Goal: Task Accomplishment & Management: Use online tool/utility

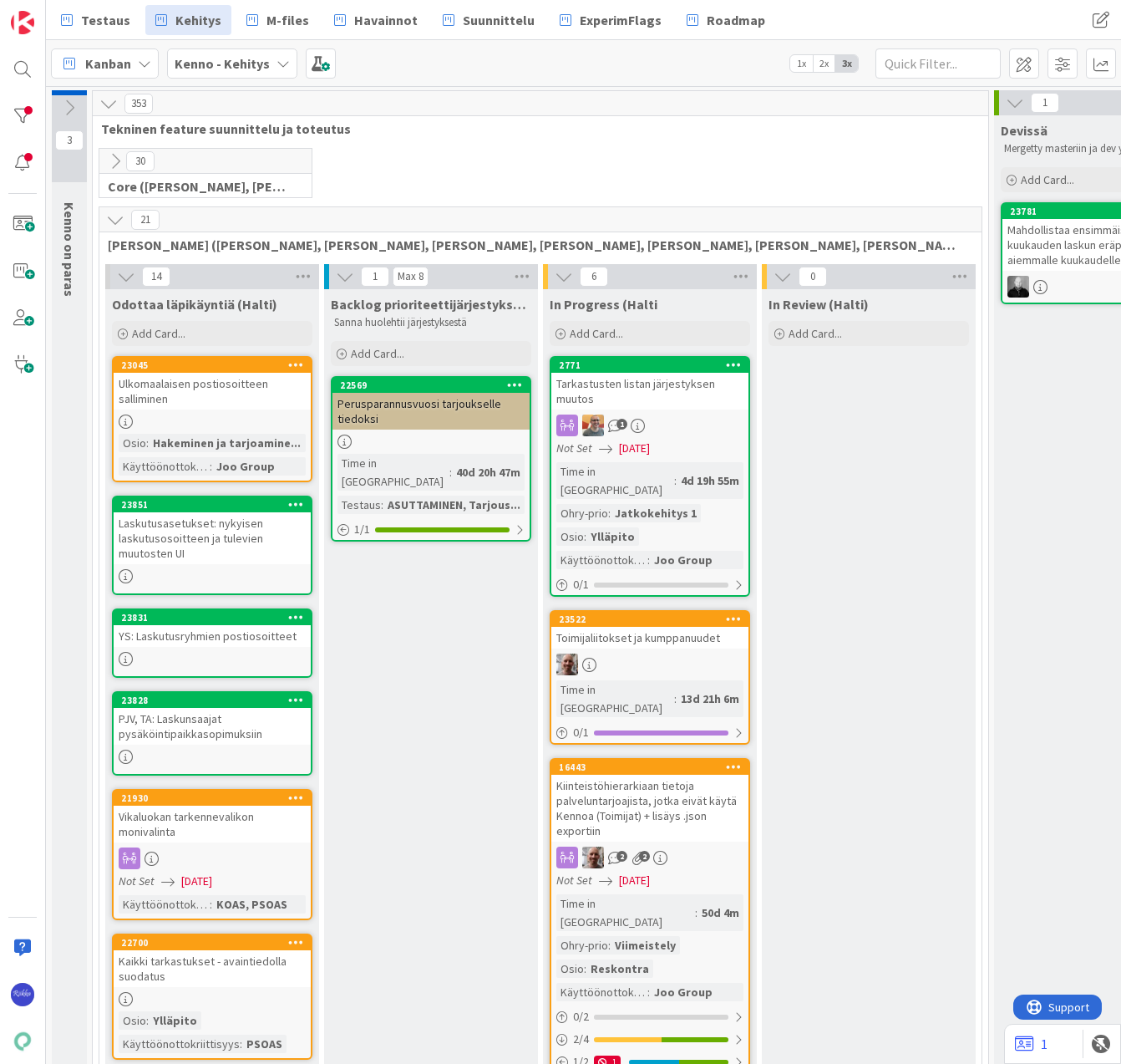
scroll to position [0, 194]
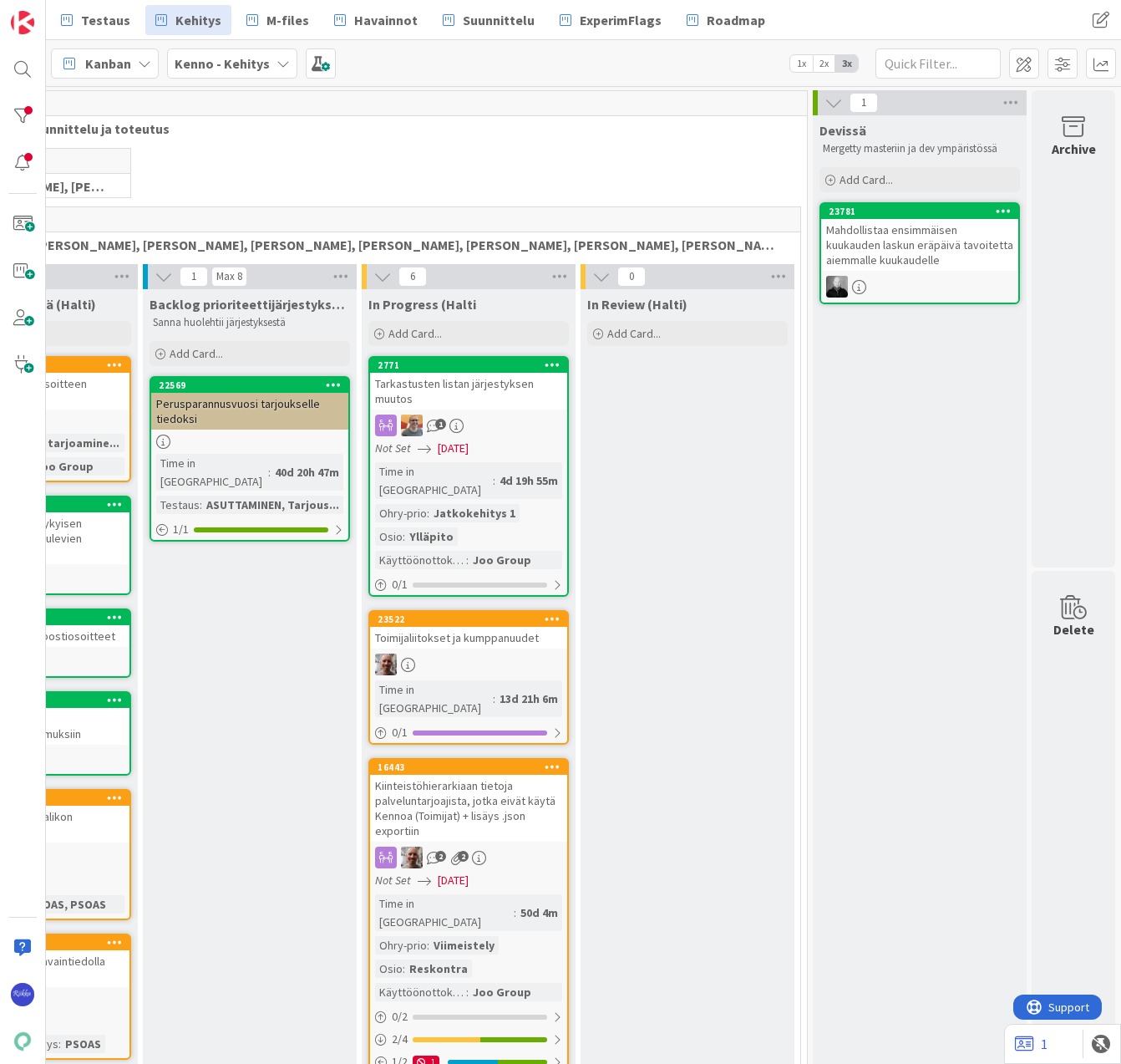
click at [926, 238] on div "Mahdollistaa ensimmäisen kuukauden laskun eräpäivä tavoitetta aiemmalle kuukaud…" at bounding box center [920, 244] width 198 height 52
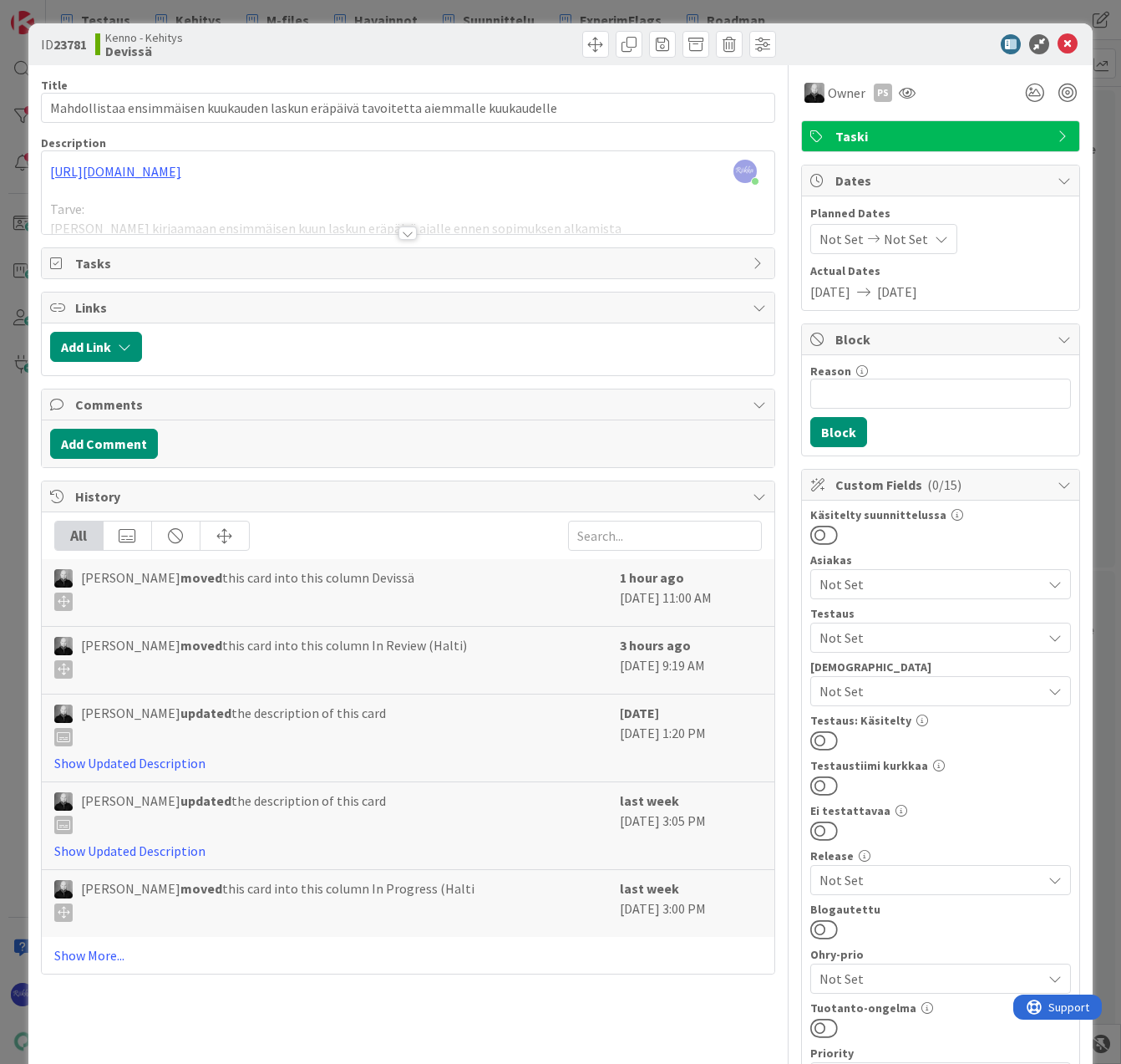
click at [819, 741] on button at bounding box center [824, 741] width 27 height 22
click at [926, 639] on span "Not Set" at bounding box center [931, 638] width 222 height 20
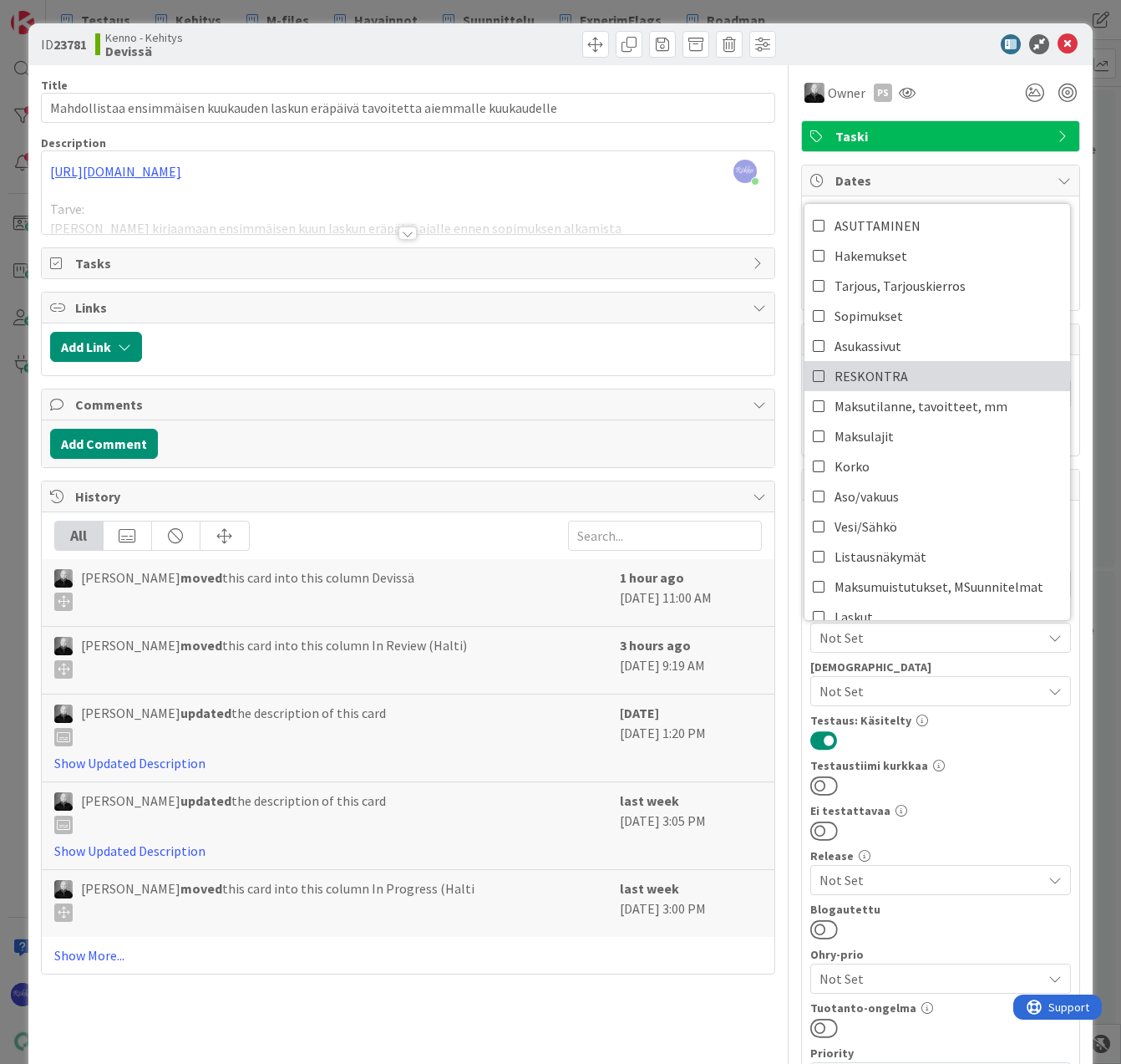
click at [926, 362] on link "RESKONTRA" at bounding box center [937, 375] width 266 height 30
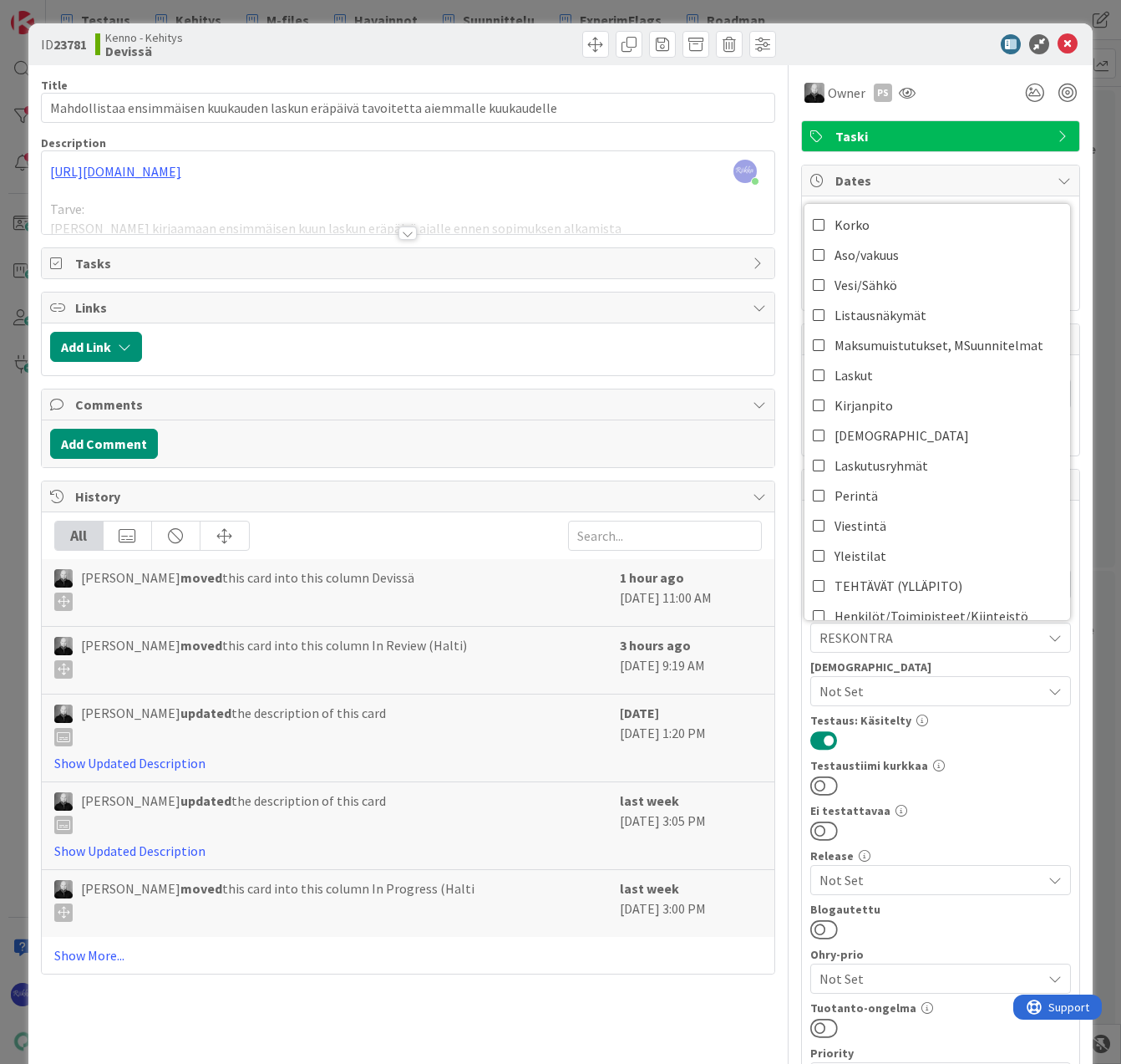
scroll to position [251, 0]
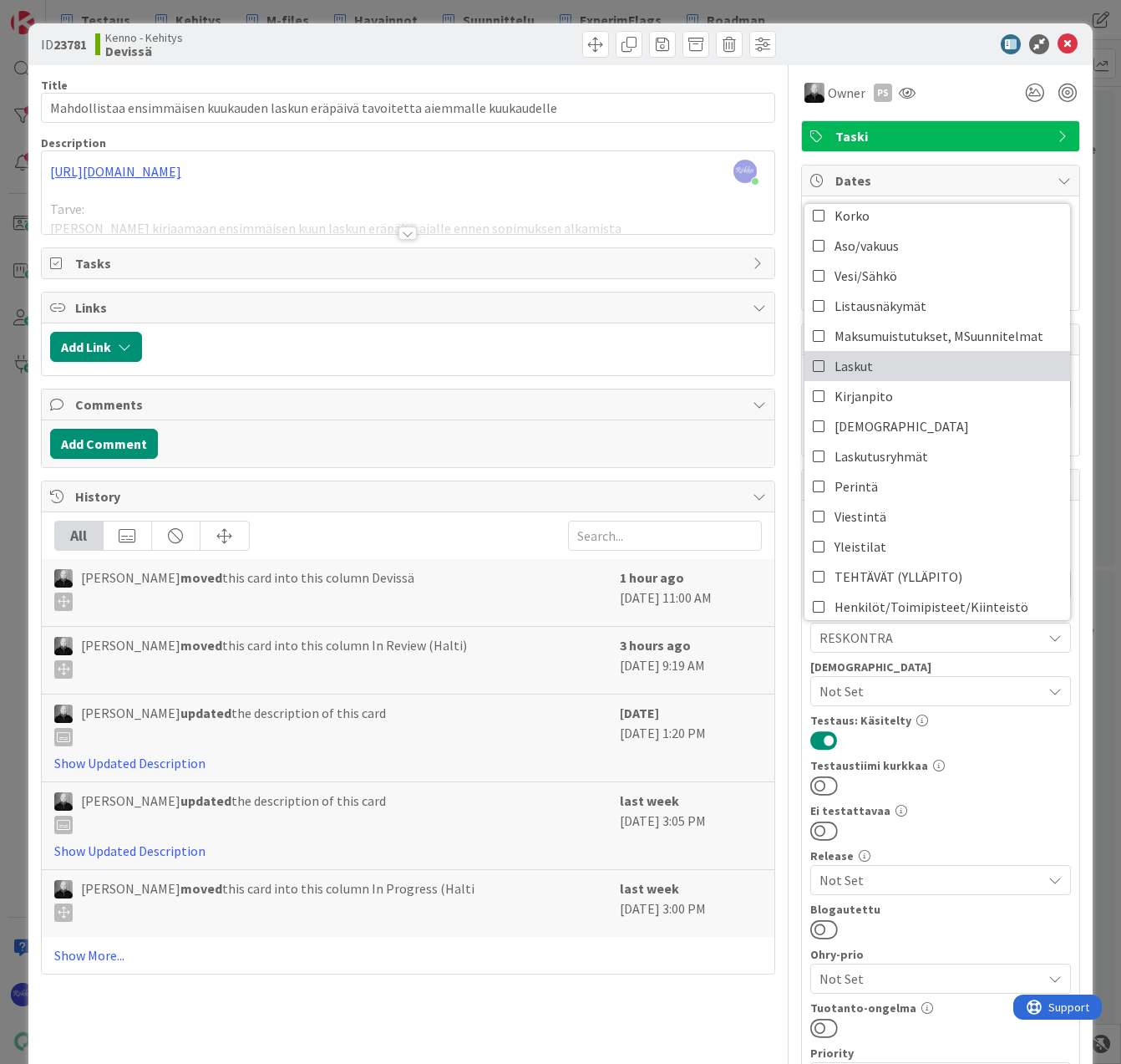
click at [875, 362] on link "Laskut" at bounding box center [937, 365] width 266 height 30
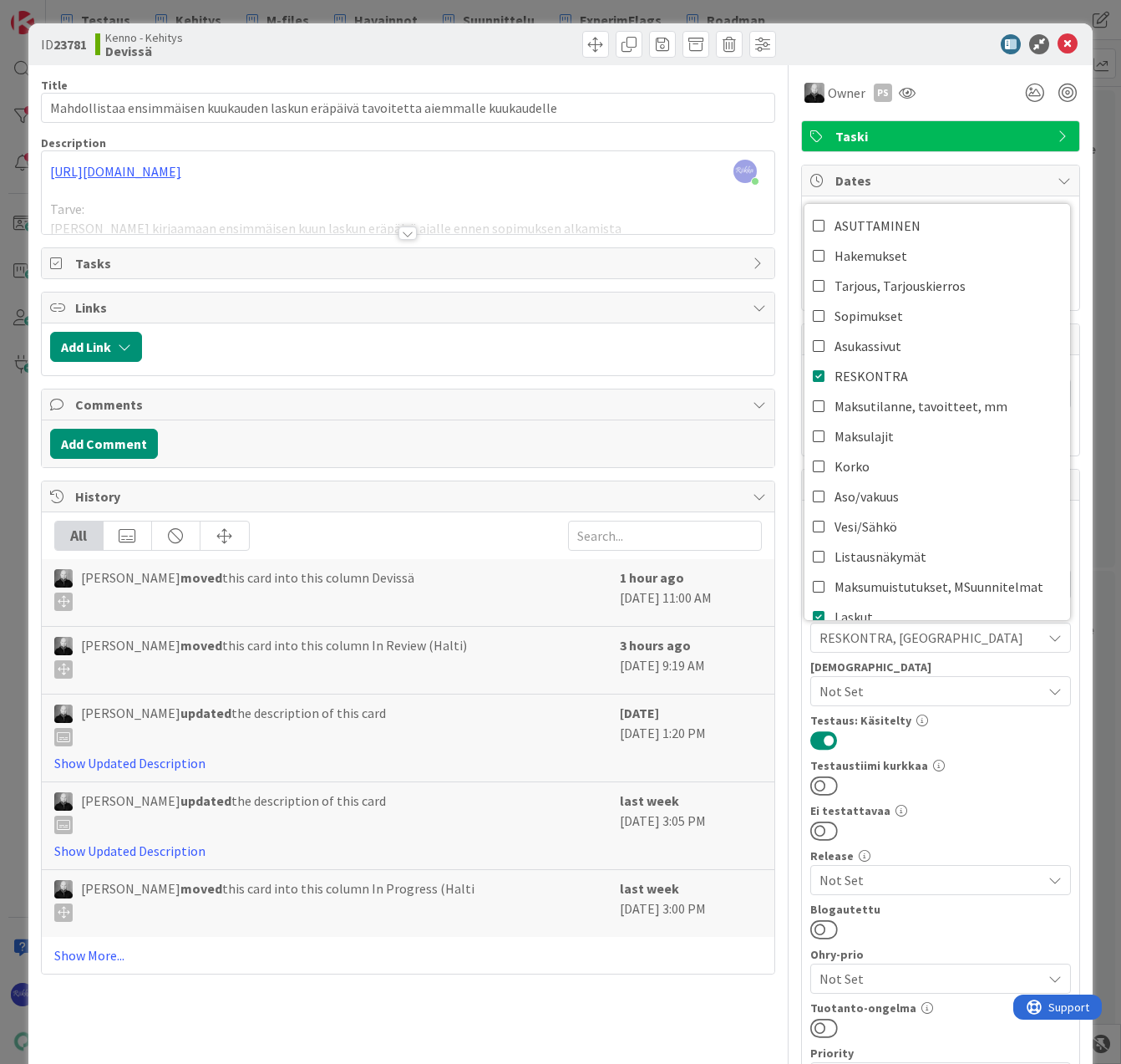
click at [1007, 766] on div "Testaustiimi kurkkaa" at bounding box center [941, 765] width 260 height 12
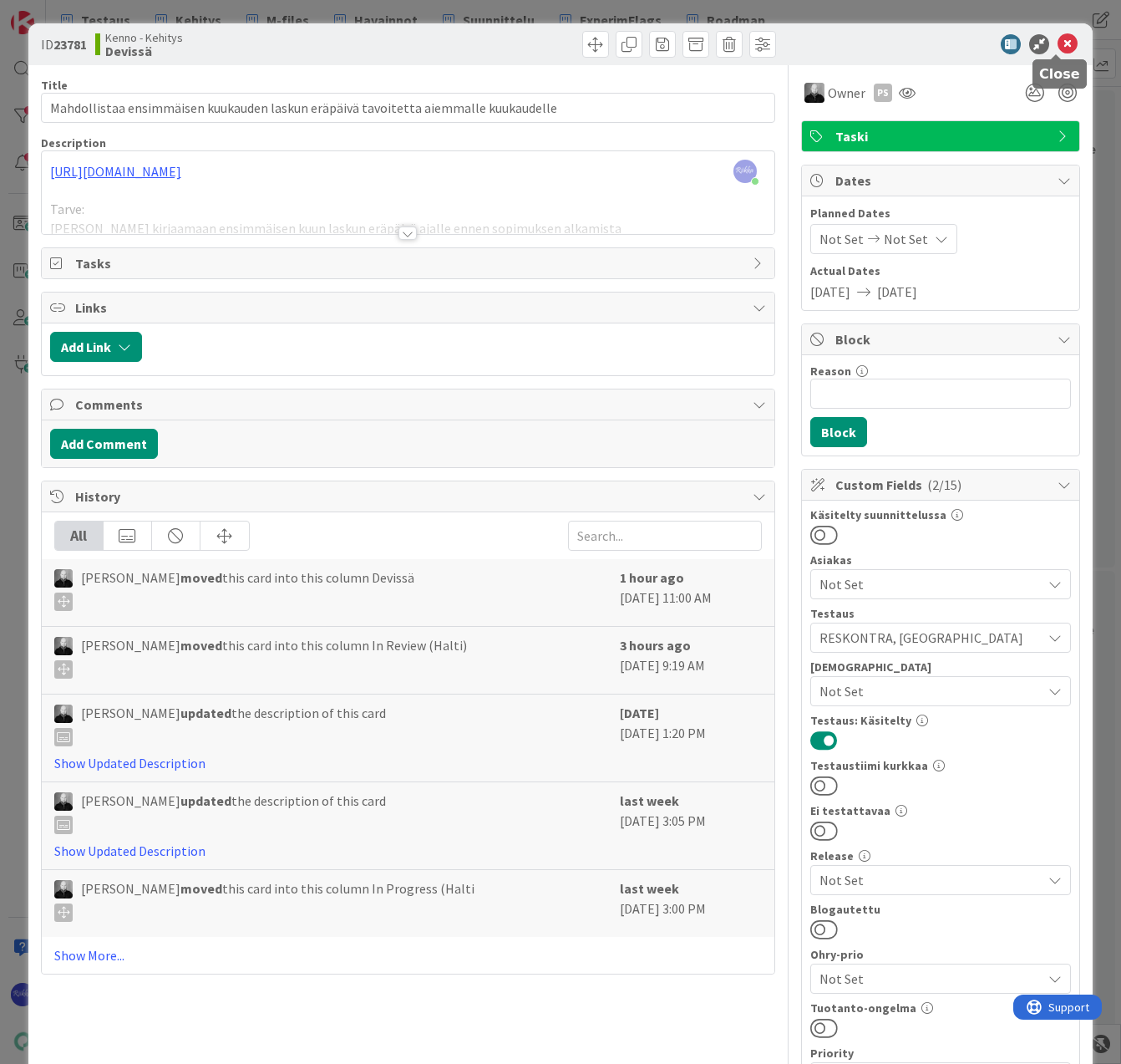
click at [1057, 46] on icon at bounding box center [1067, 45] width 20 height 20
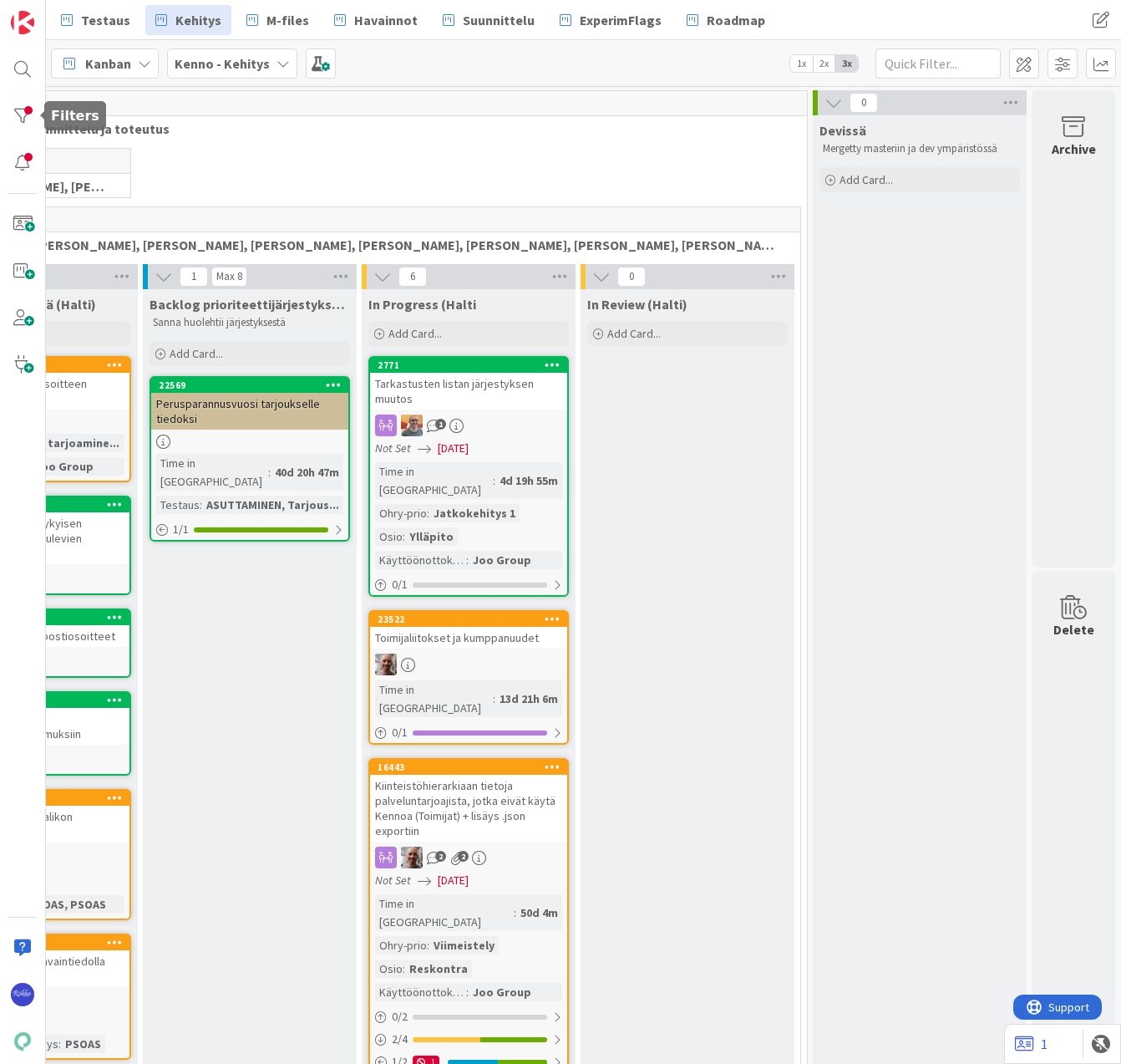
click at [16, 110] on div at bounding box center [22, 116] width 34 height 34
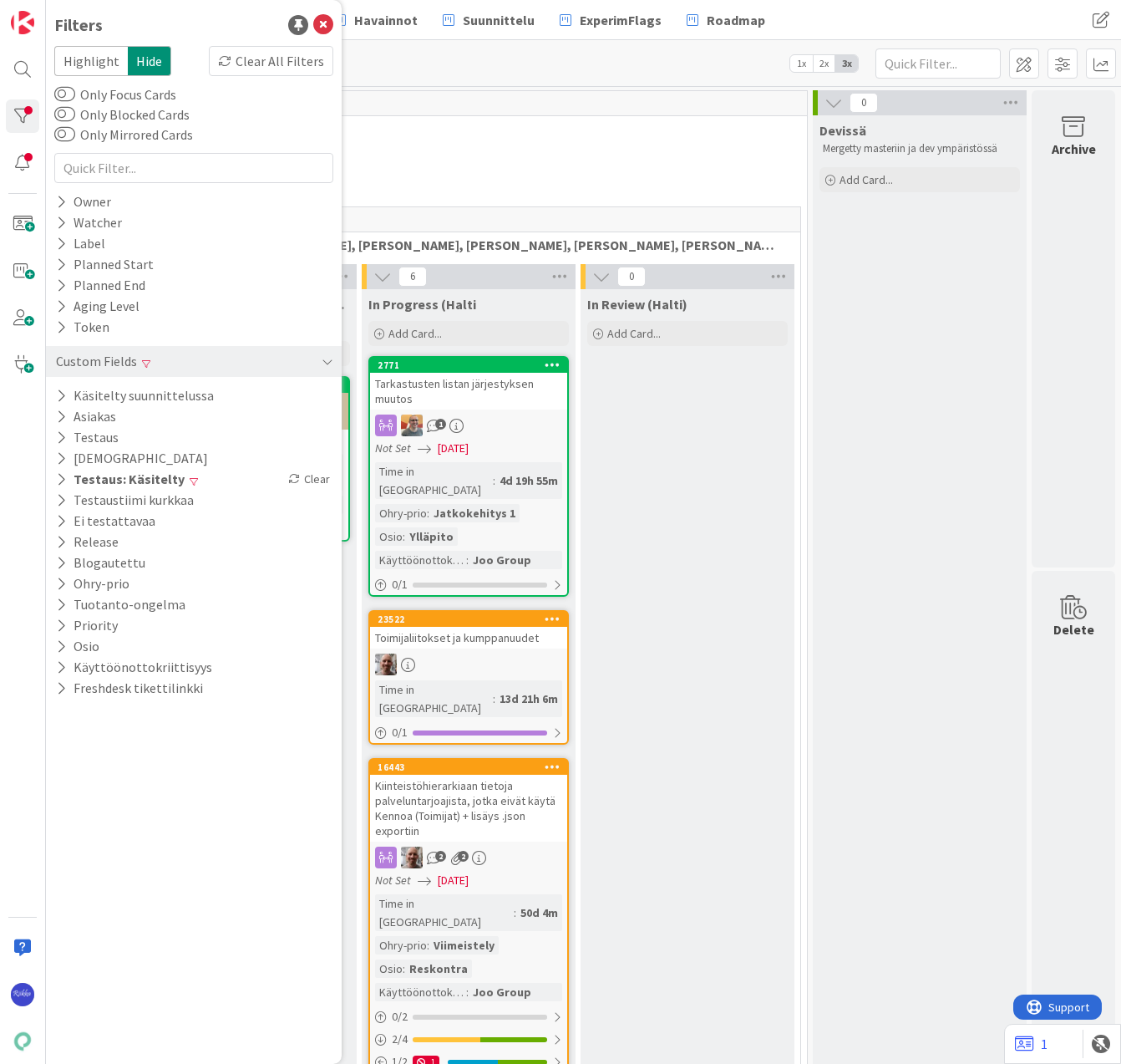
click at [324, 476] on div "Clear" at bounding box center [309, 479] width 48 height 21
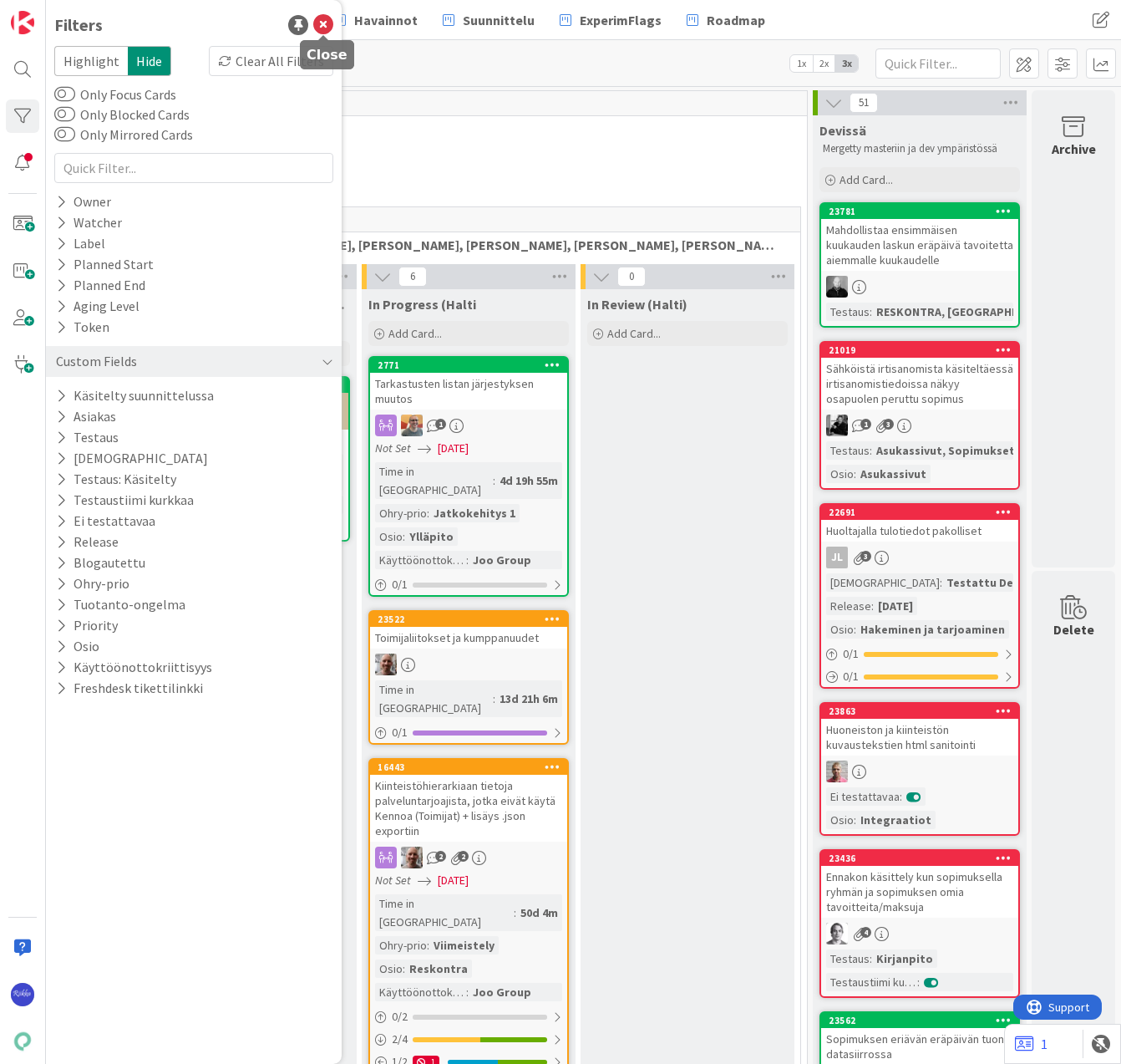
click at [327, 15] on icon at bounding box center [323, 26] width 20 height 20
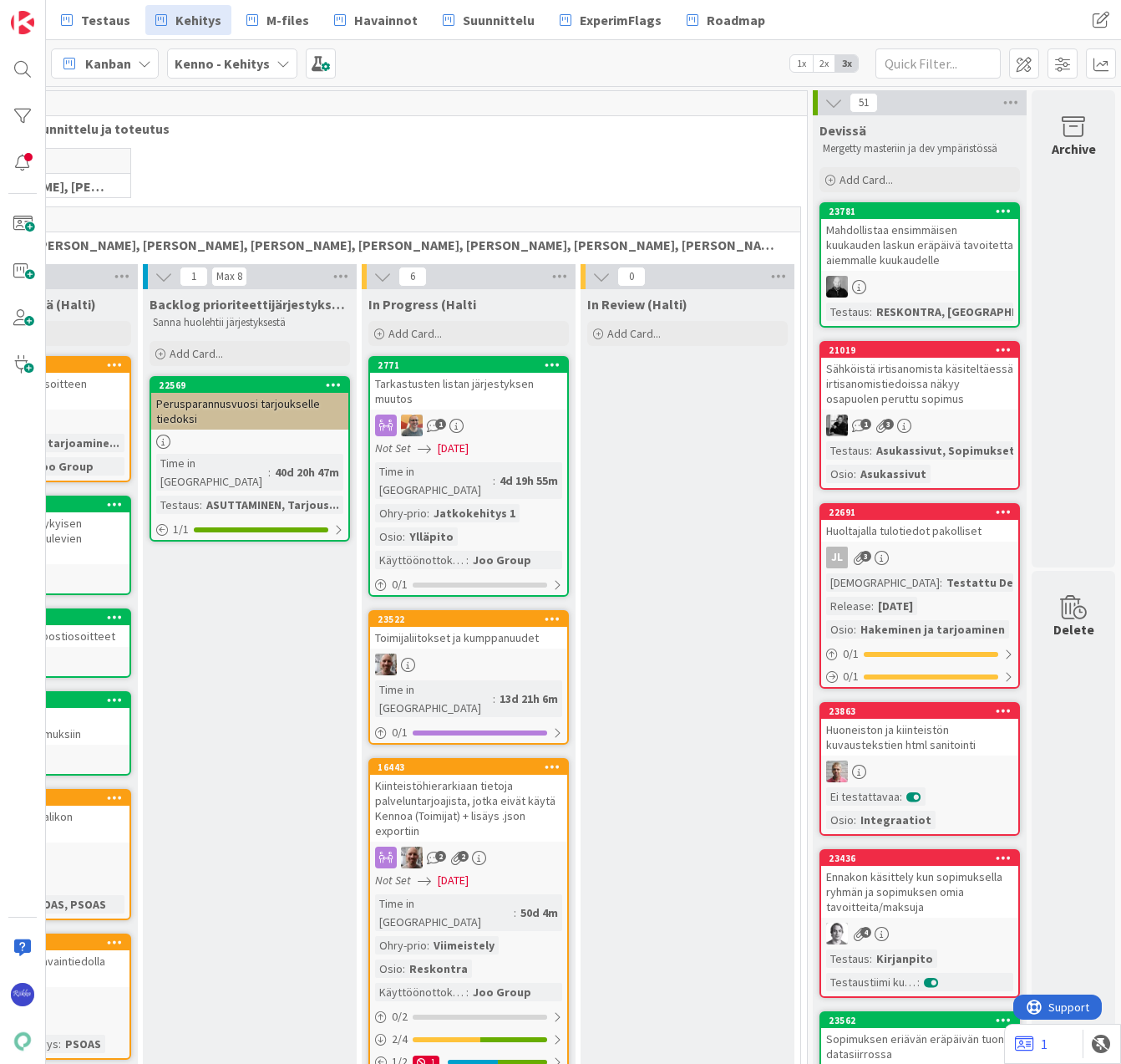
click at [104, 66] on span "Kanban" at bounding box center [108, 64] width 46 height 20
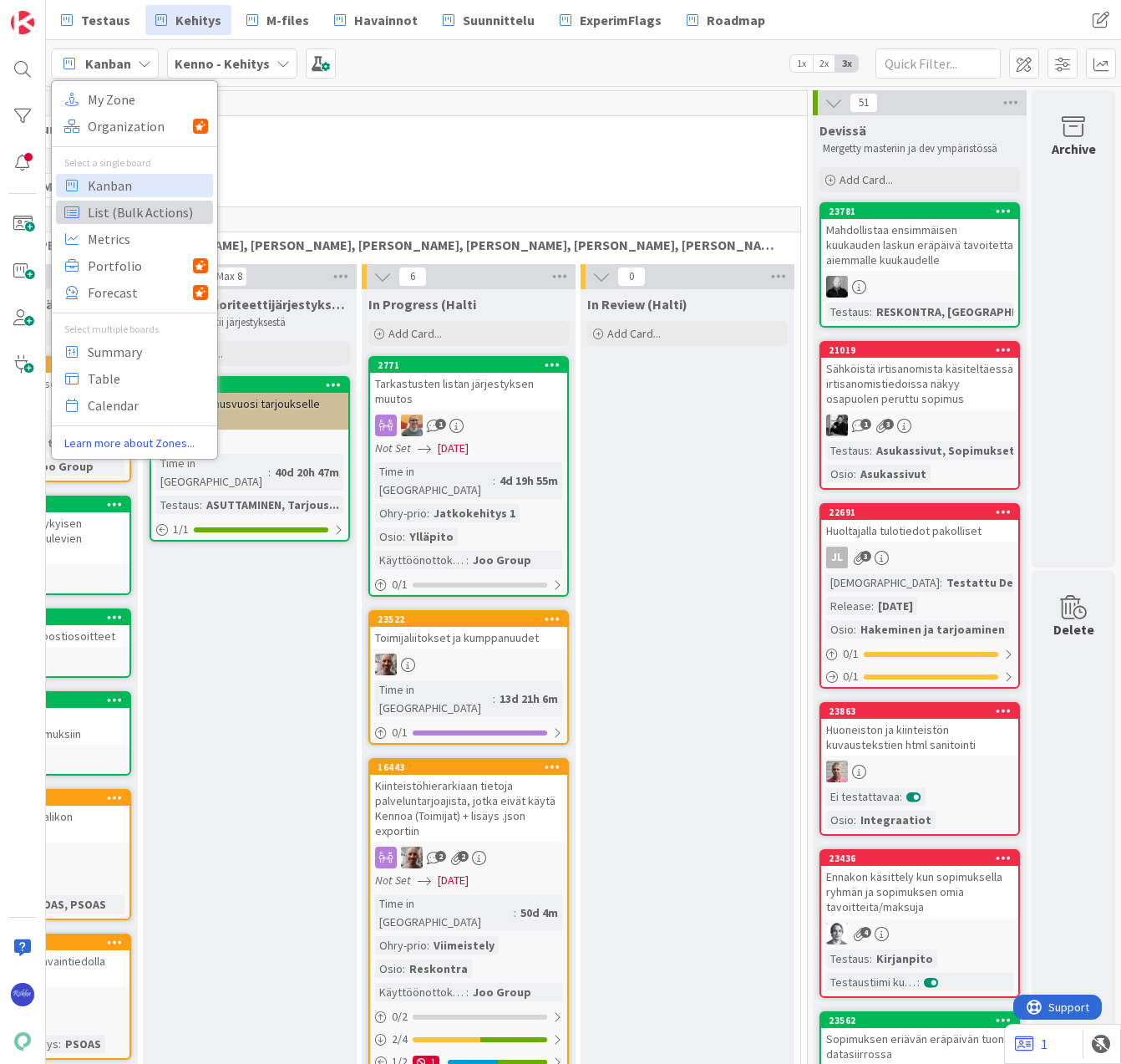
click at [131, 206] on span "List (Bulk Actions)" at bounding box center [148, 212] width 120 height 26
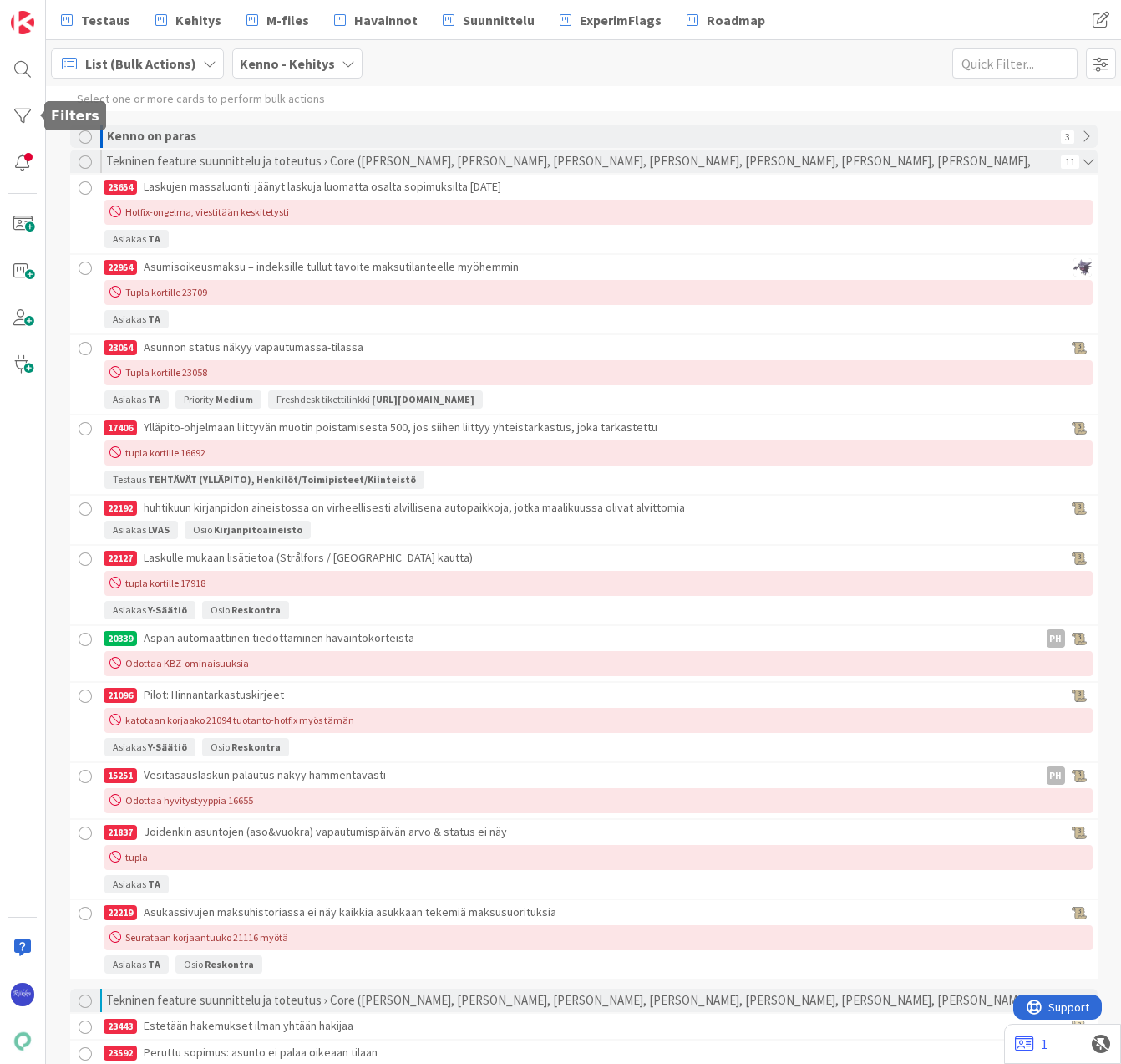
click at [21, 116] on div at bounding box center [22, 116] width 34 height 34
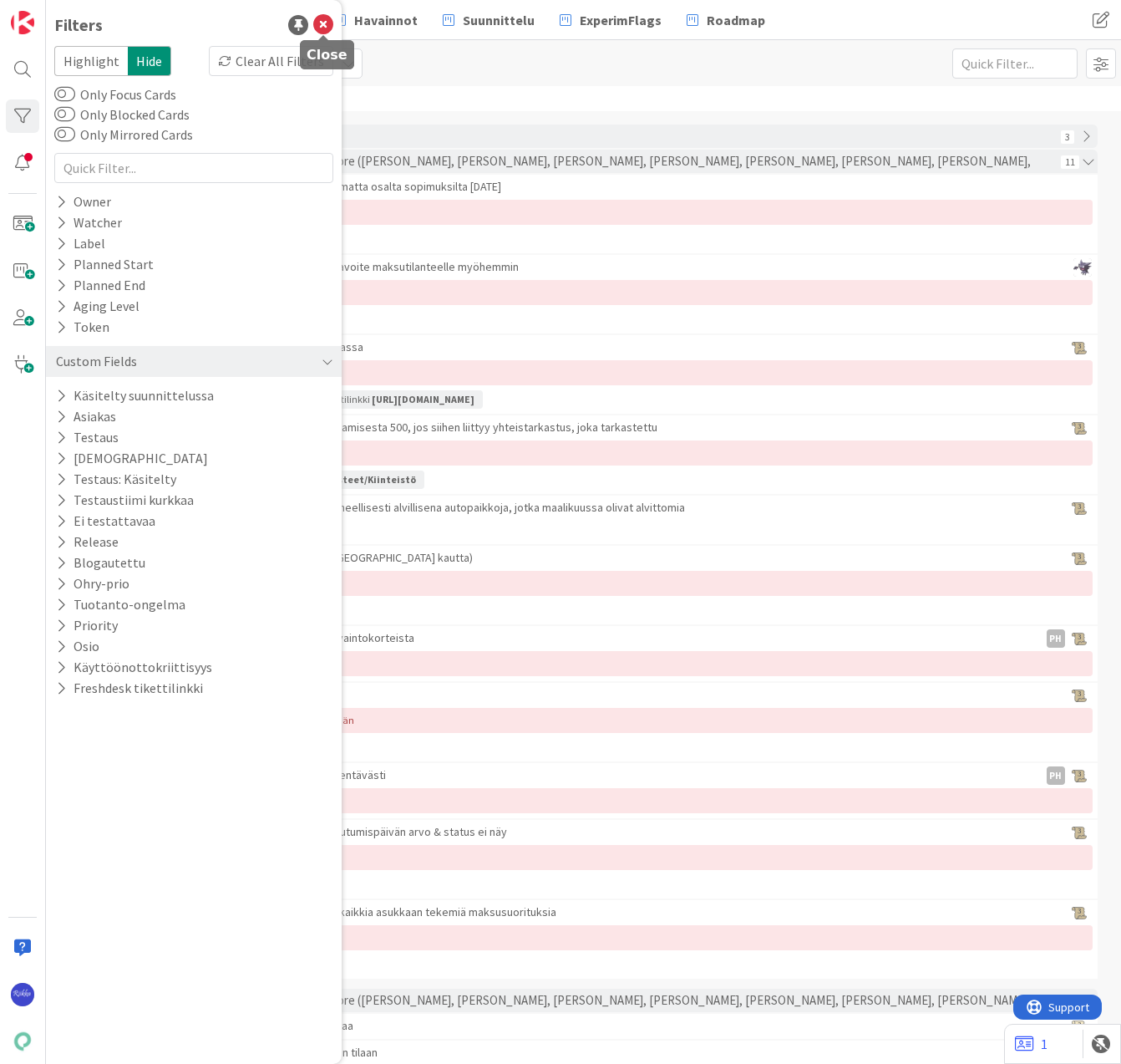
click at [321, 29] on icon at bounding box center [323, 26] width 20 height 20
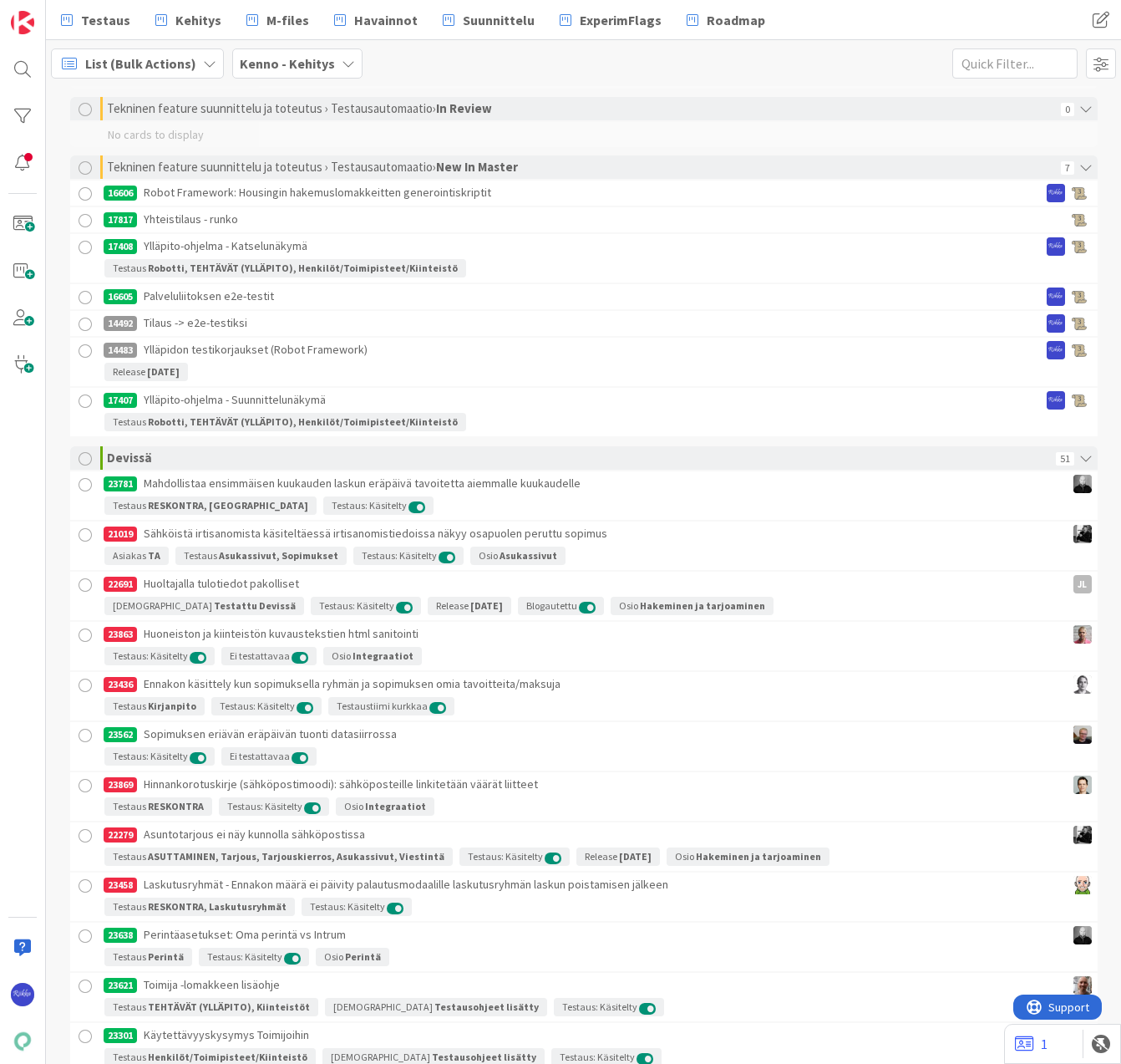
scroll to position [18571, 0]
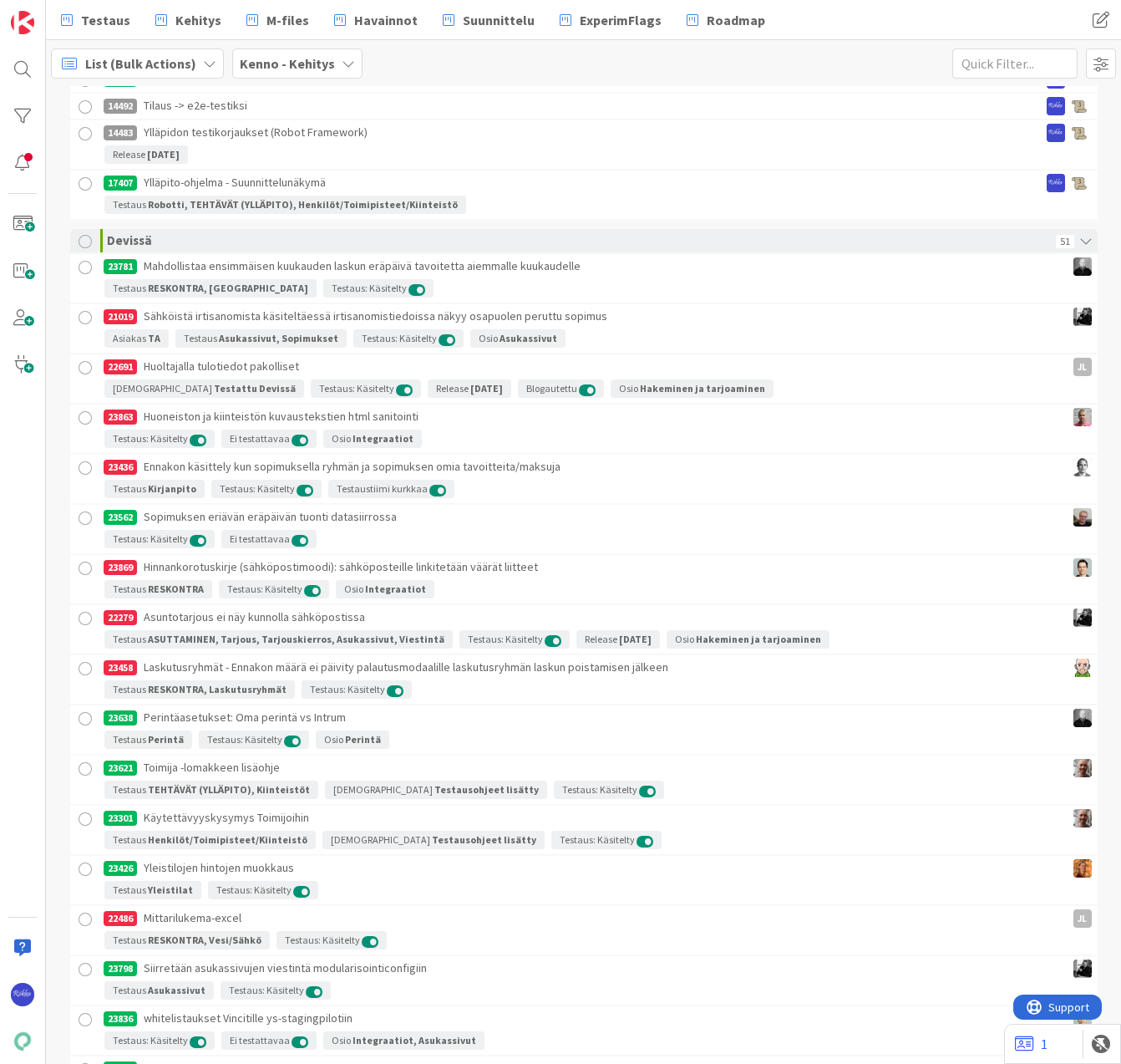
click at [78, 243] on div at bounding box center [85, 241] width 14 height 14
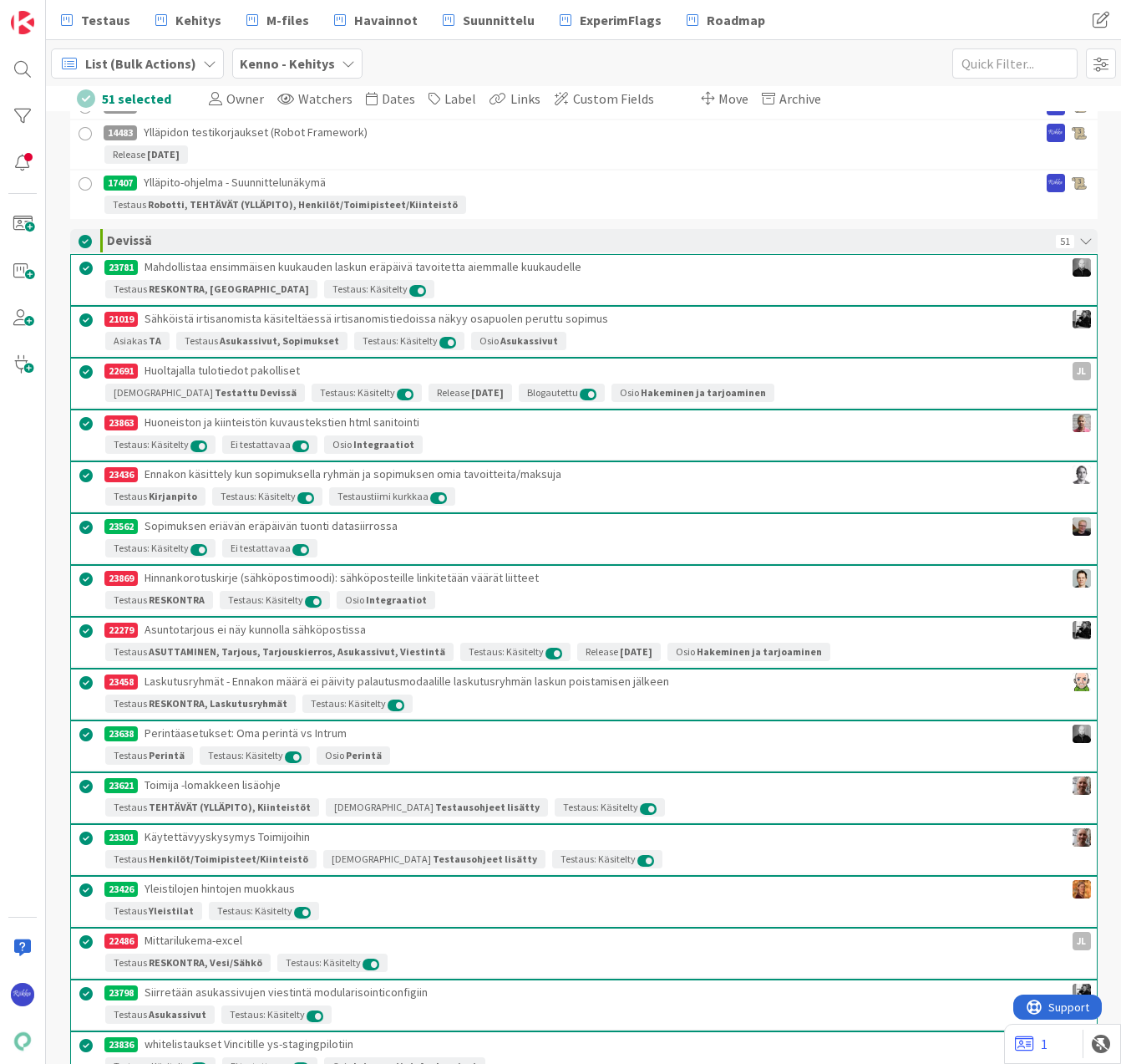
click at [76, 371] on div at bounding box center [86, 372] width 21 height 21
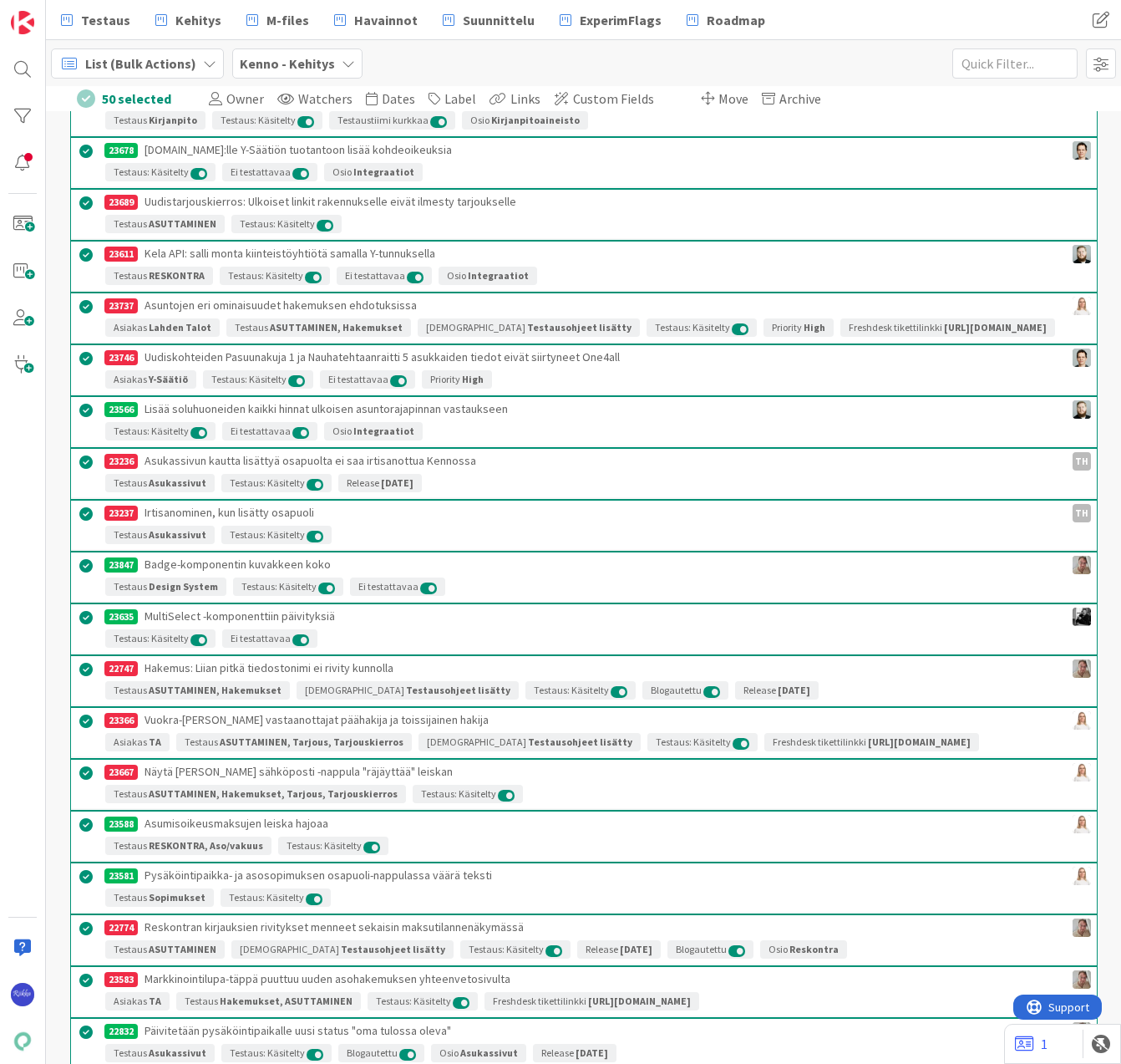
scroll to position [20242, 0]
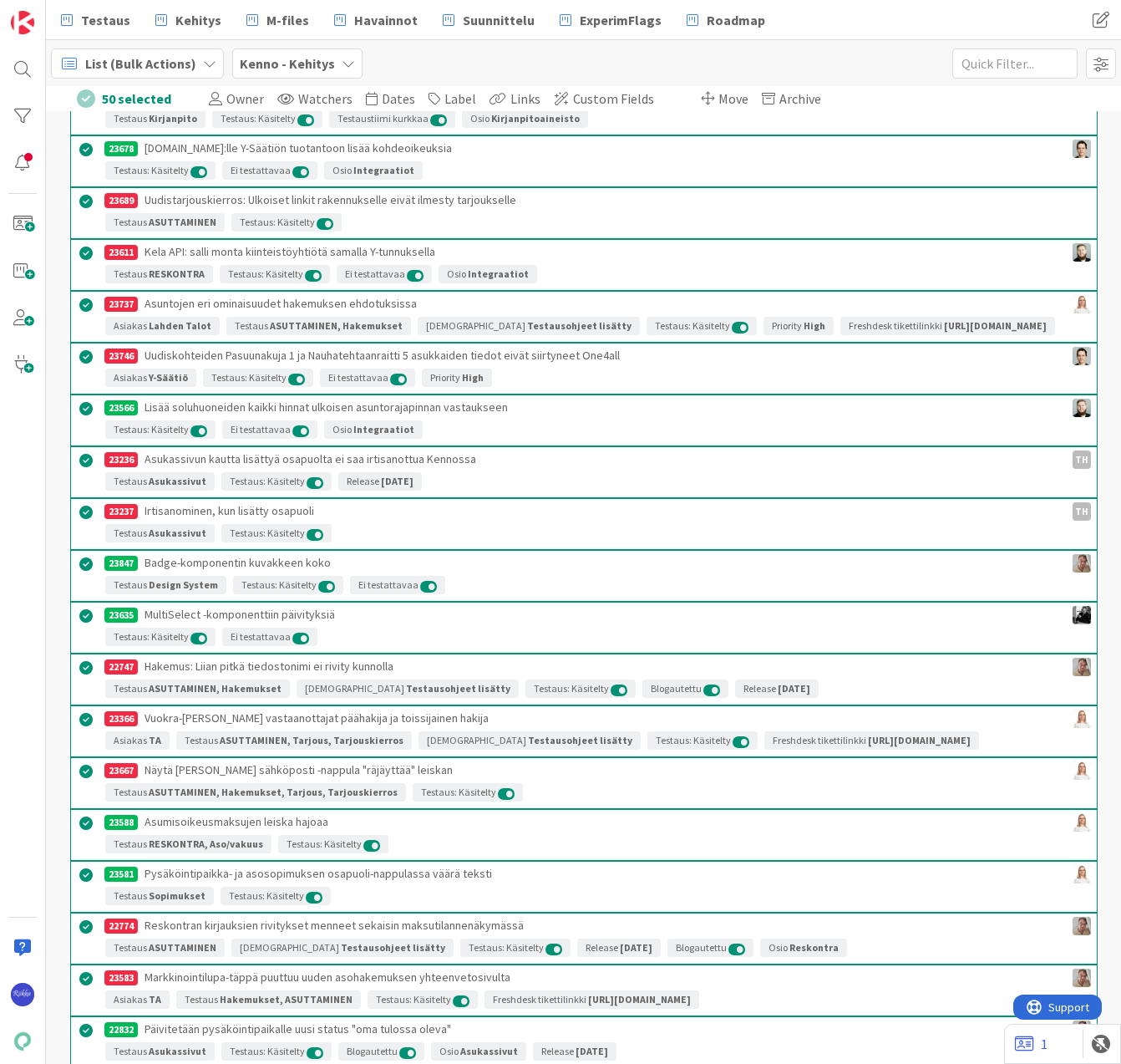
click at [78, 471] on div at bounding box center [86, 460] width 21 height 21
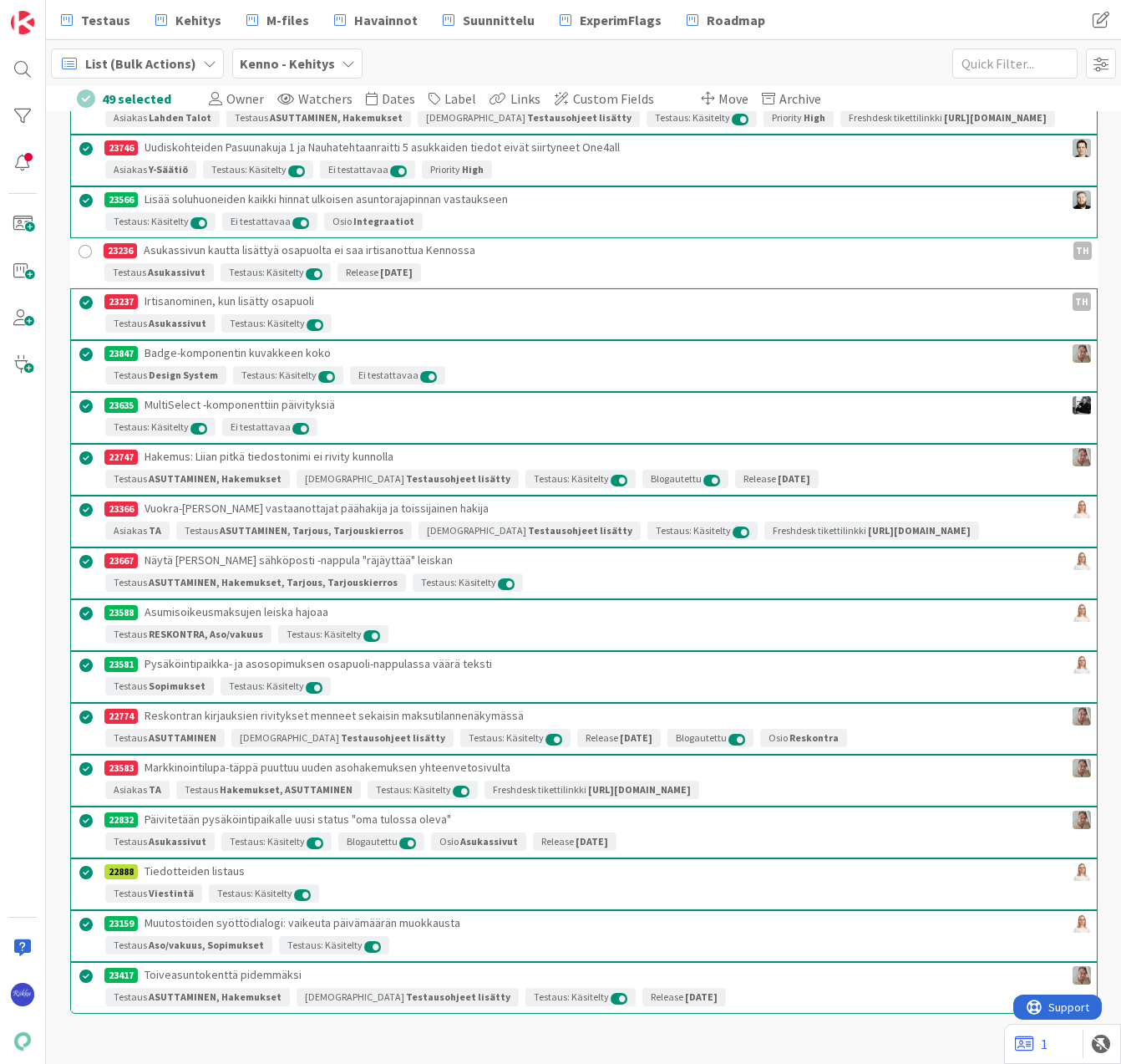
scroll to position [20474, 0]
click at [82, 457] on div at bounding box center [86, 458] width 21 height 21
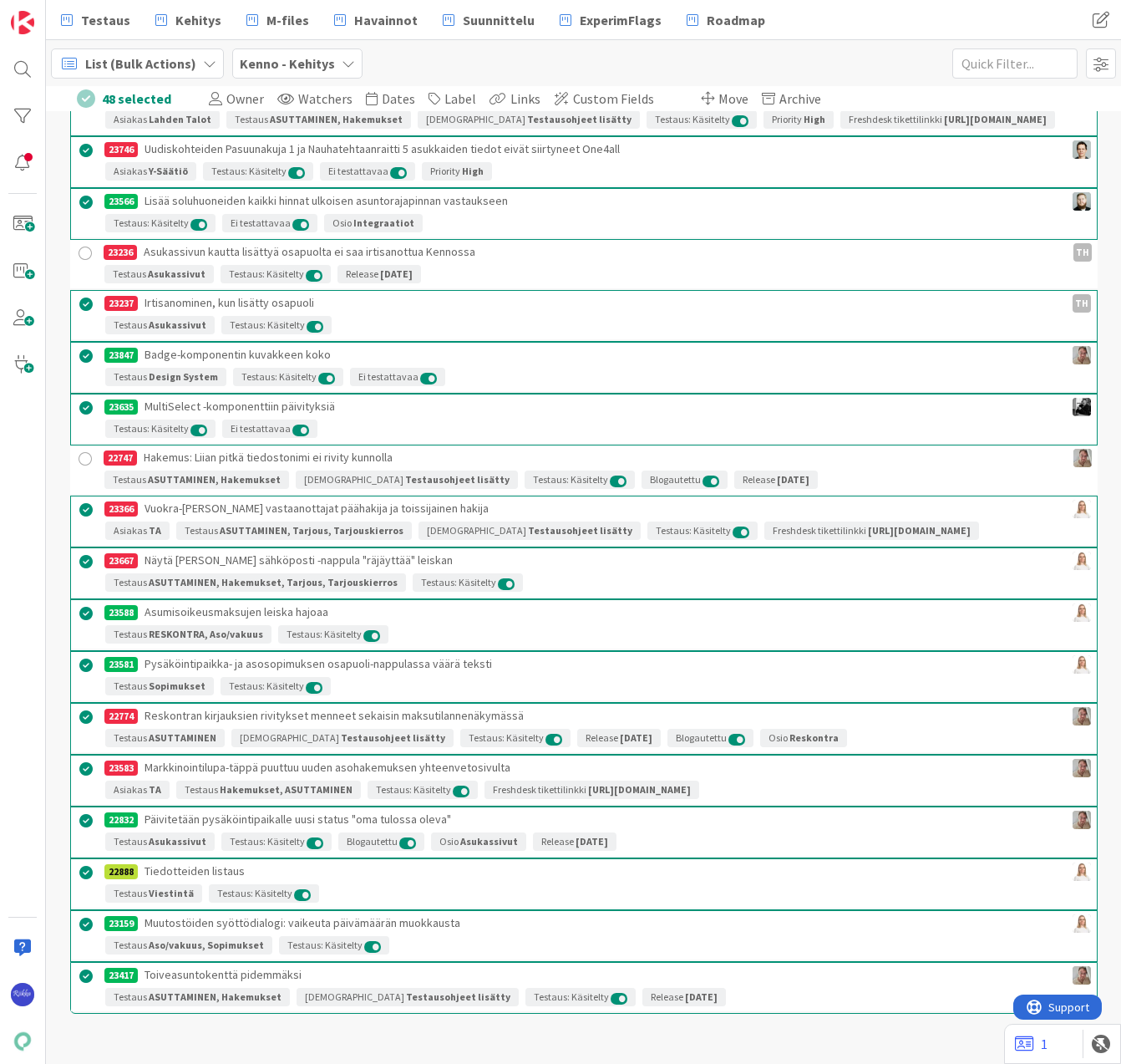
scroll to position [20472, 0]
click at [76, 717] on div at bounding box center [86, 717] width 21 height 21
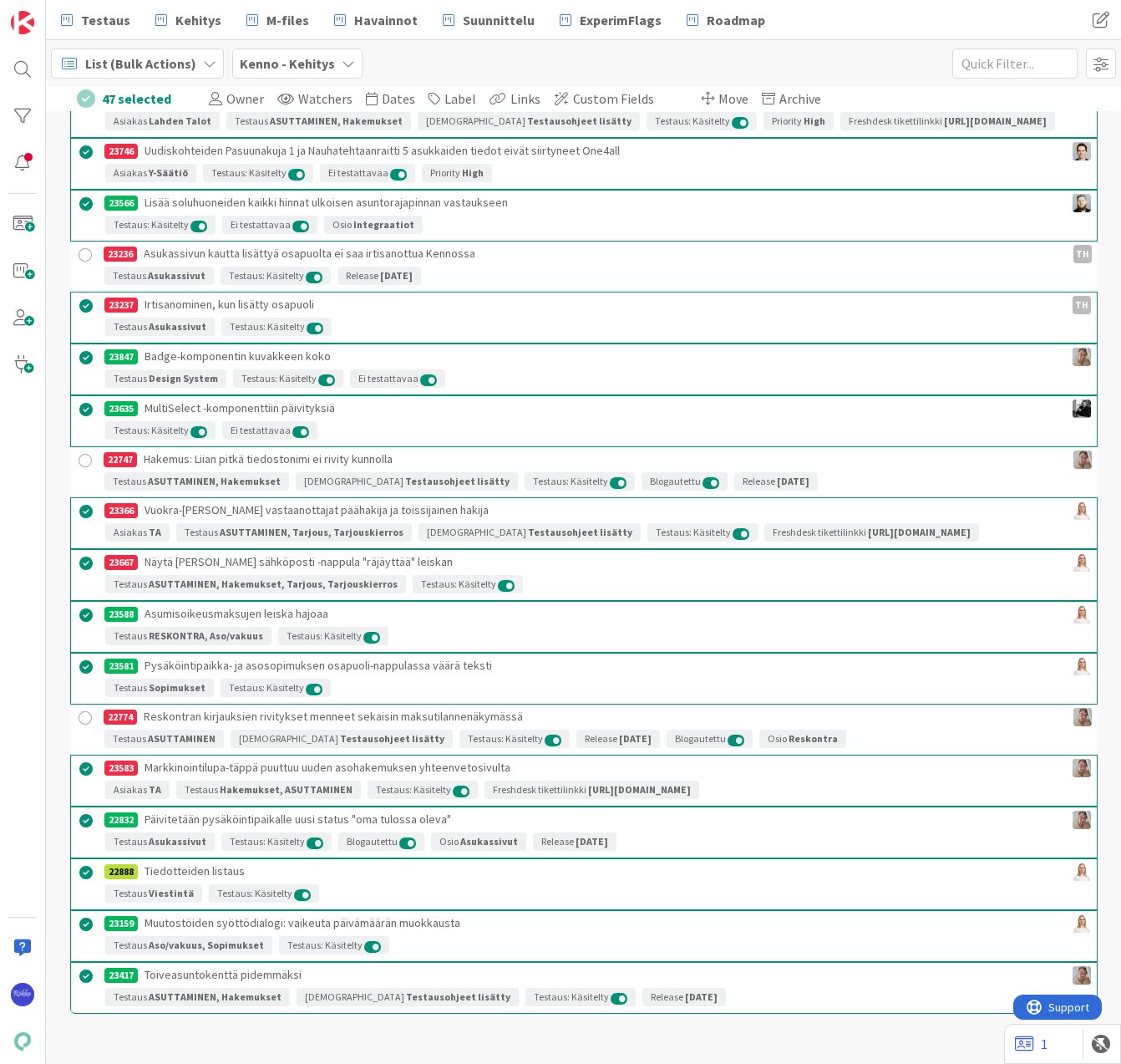
click at [79, 816] on div at bounding box center [86, 821] width 21 height 21
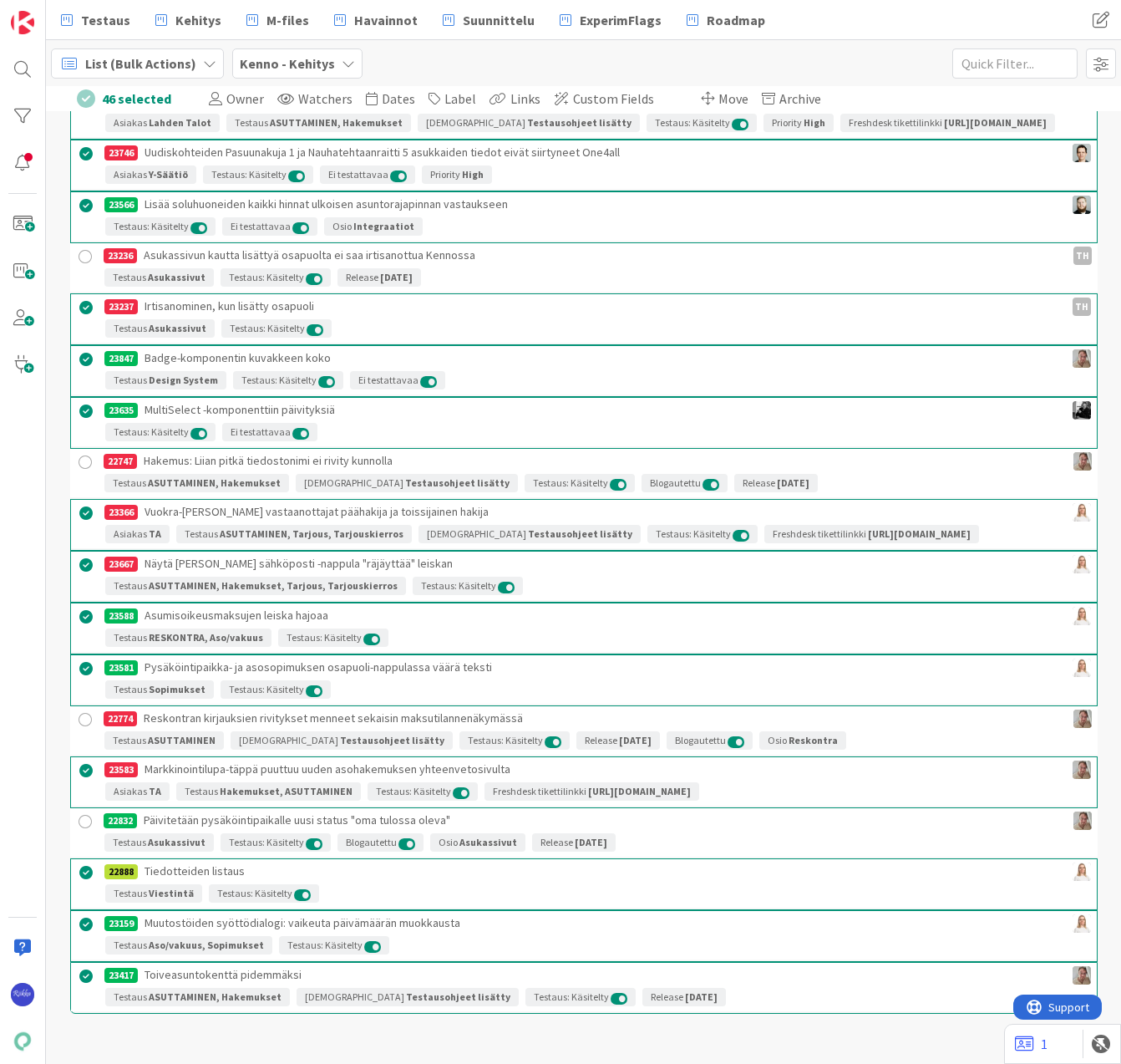
click at [76, 975] on div at bounding box center [86, 977] width 21 height 21
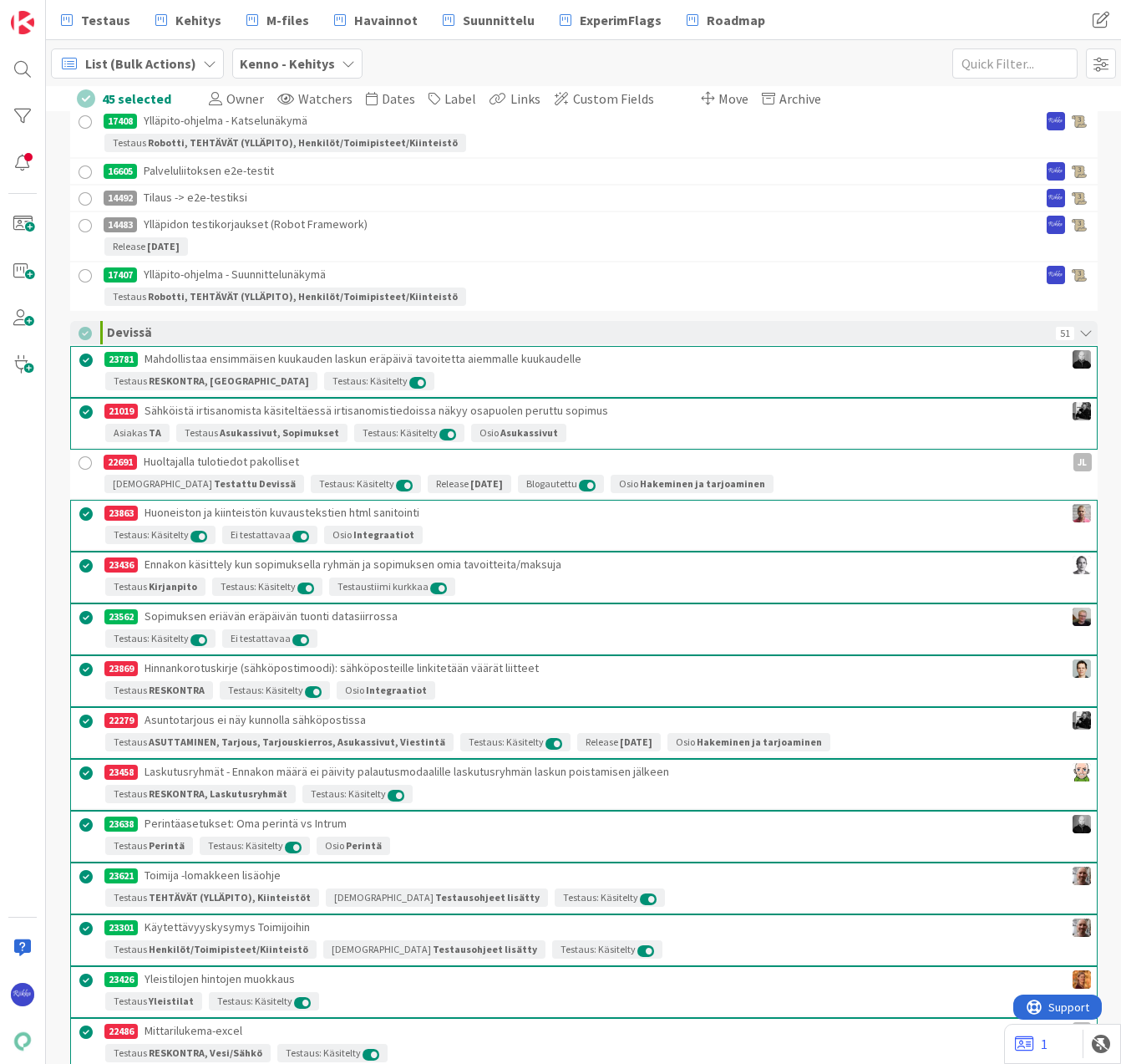
scroll to position [18461, 0]
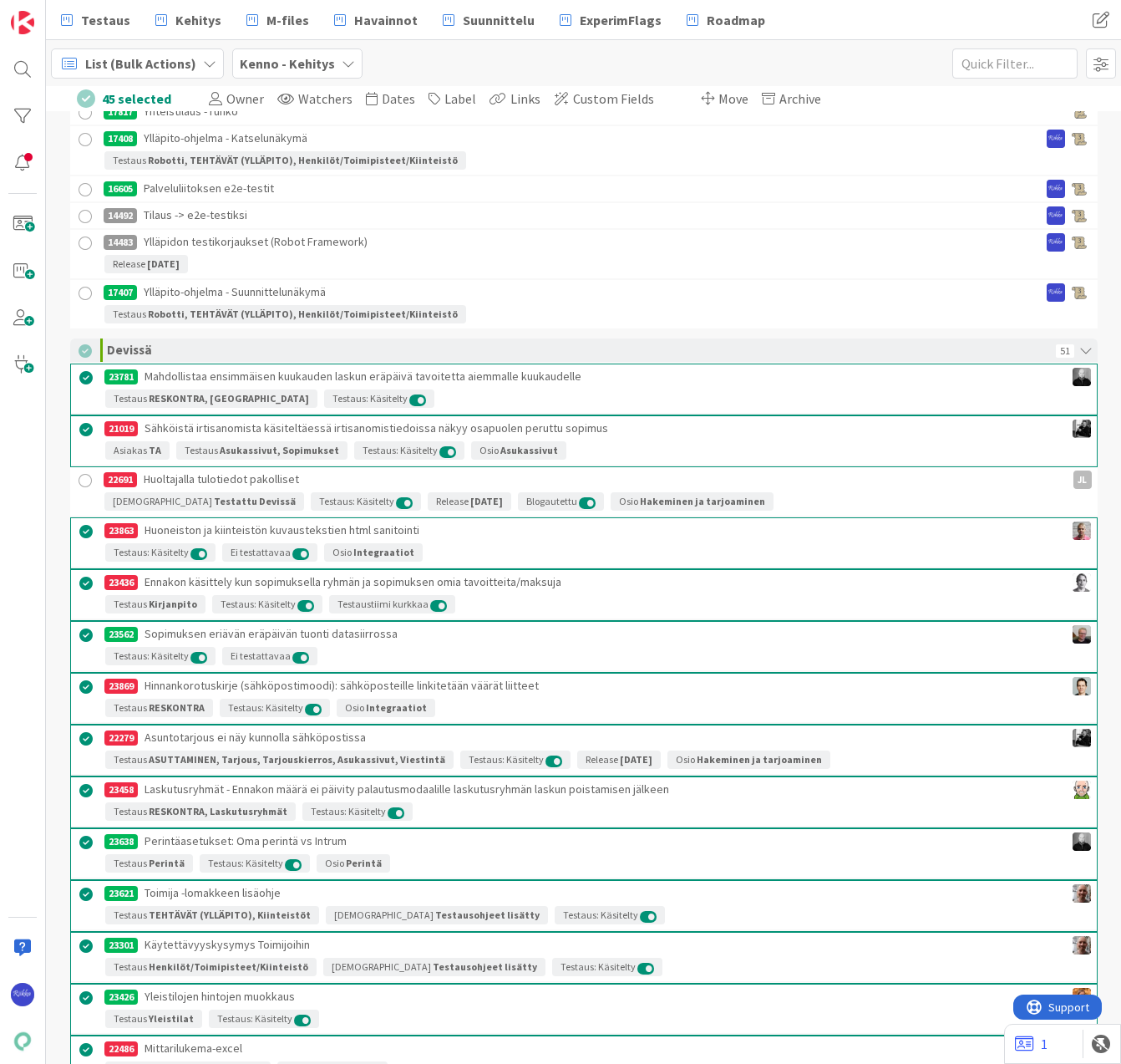
click at [574, 100] on span "Custom Fields" at bounding box center [613, 98] width 81 height 16
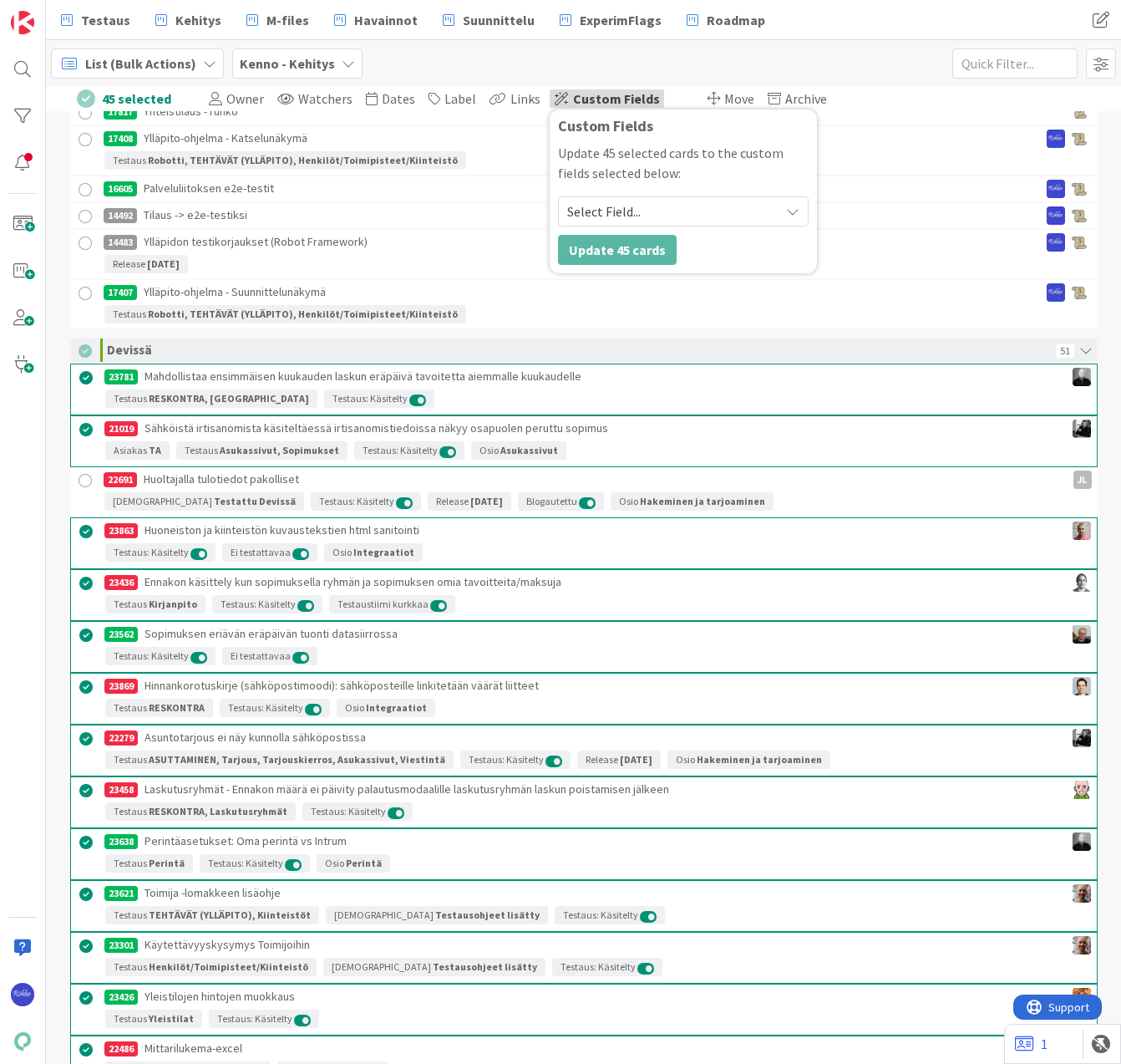
click at [625, 205] on span "Select Field..." at bounding box center [669, 211] width 204 height 24
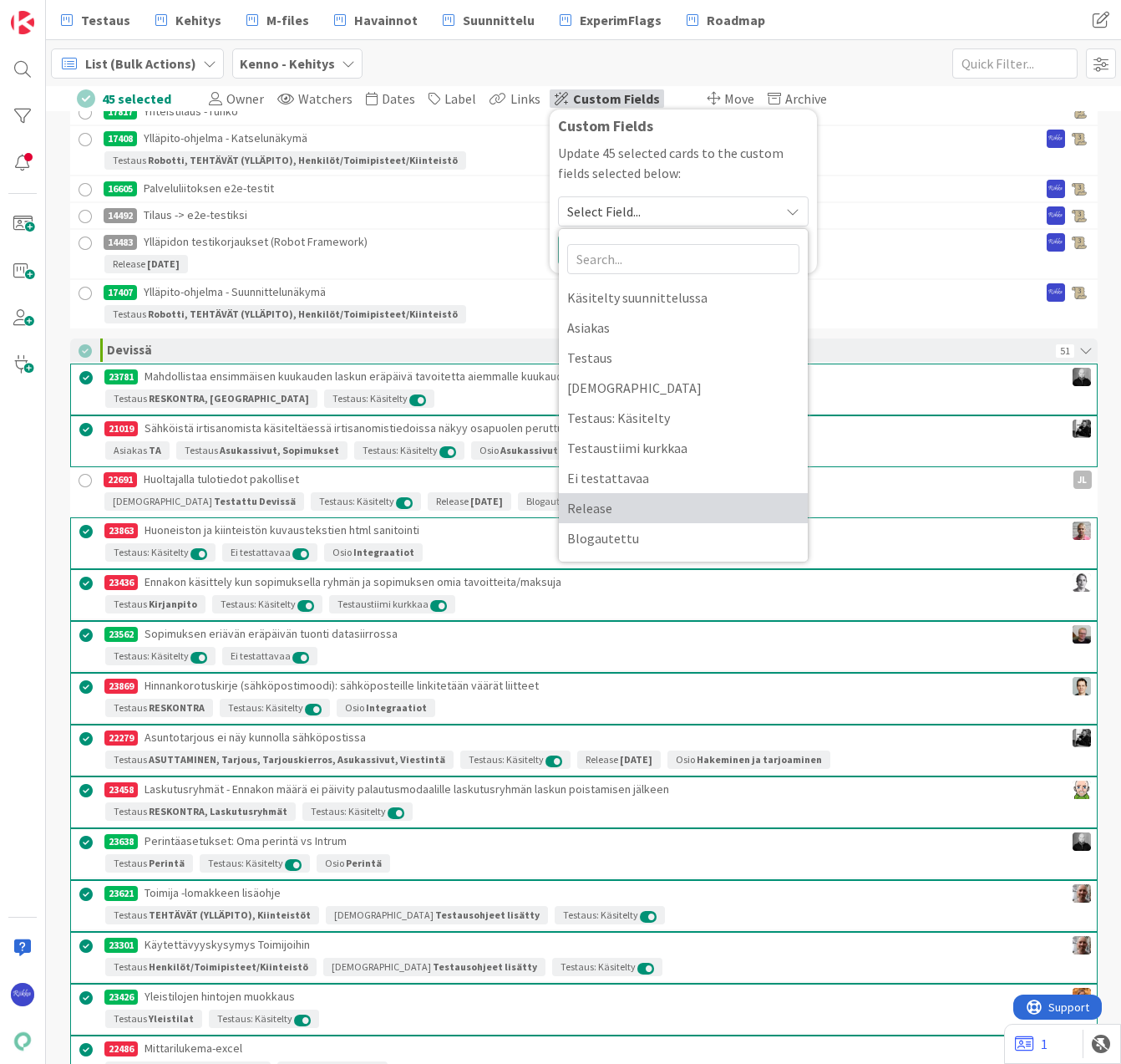
click at [661, 502] on span "Release" at bounding box center [683, 508] width 232 height 26
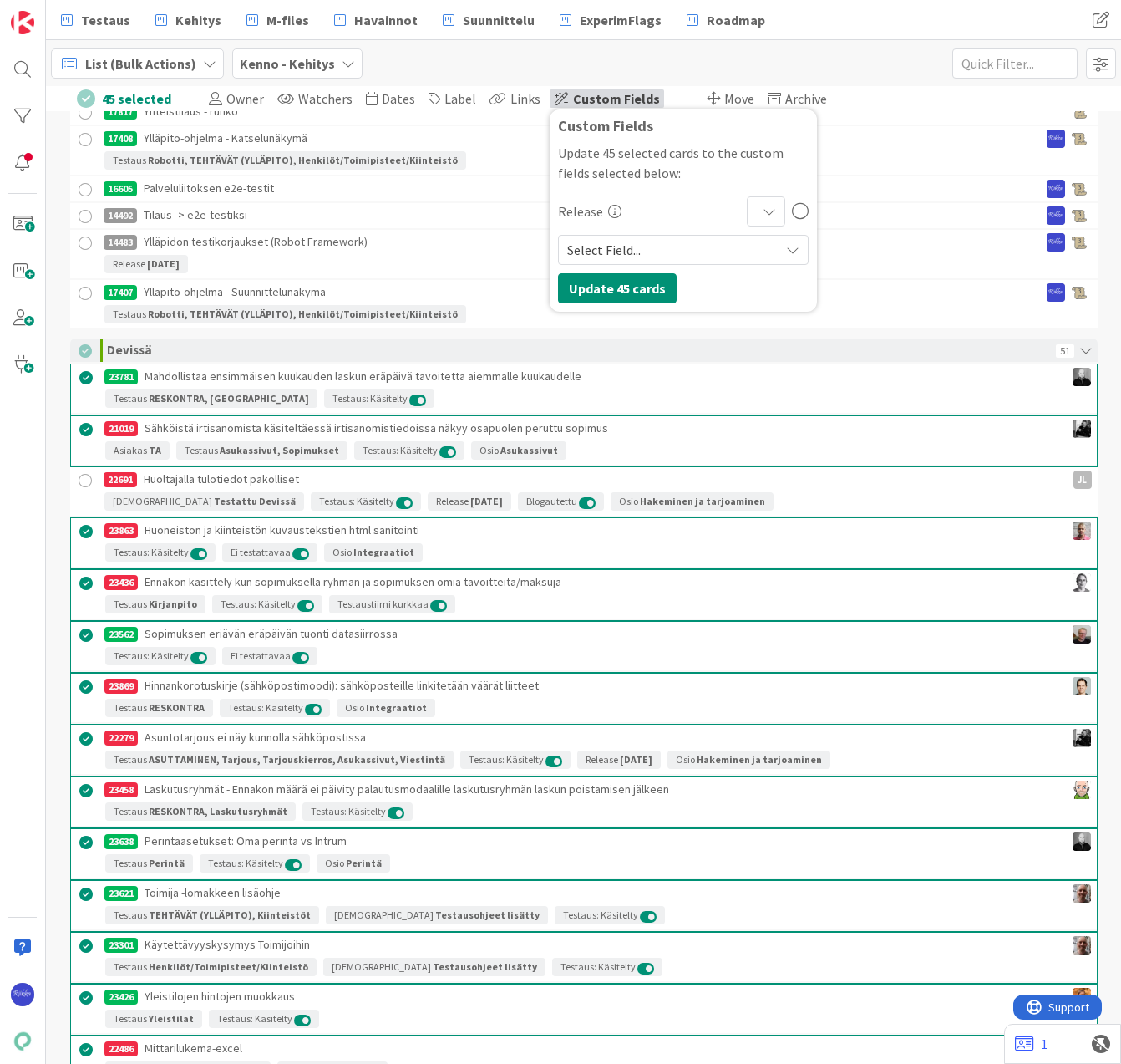
click at [763, 214] on icon at bounding box center [769, 211] width 14 height 14
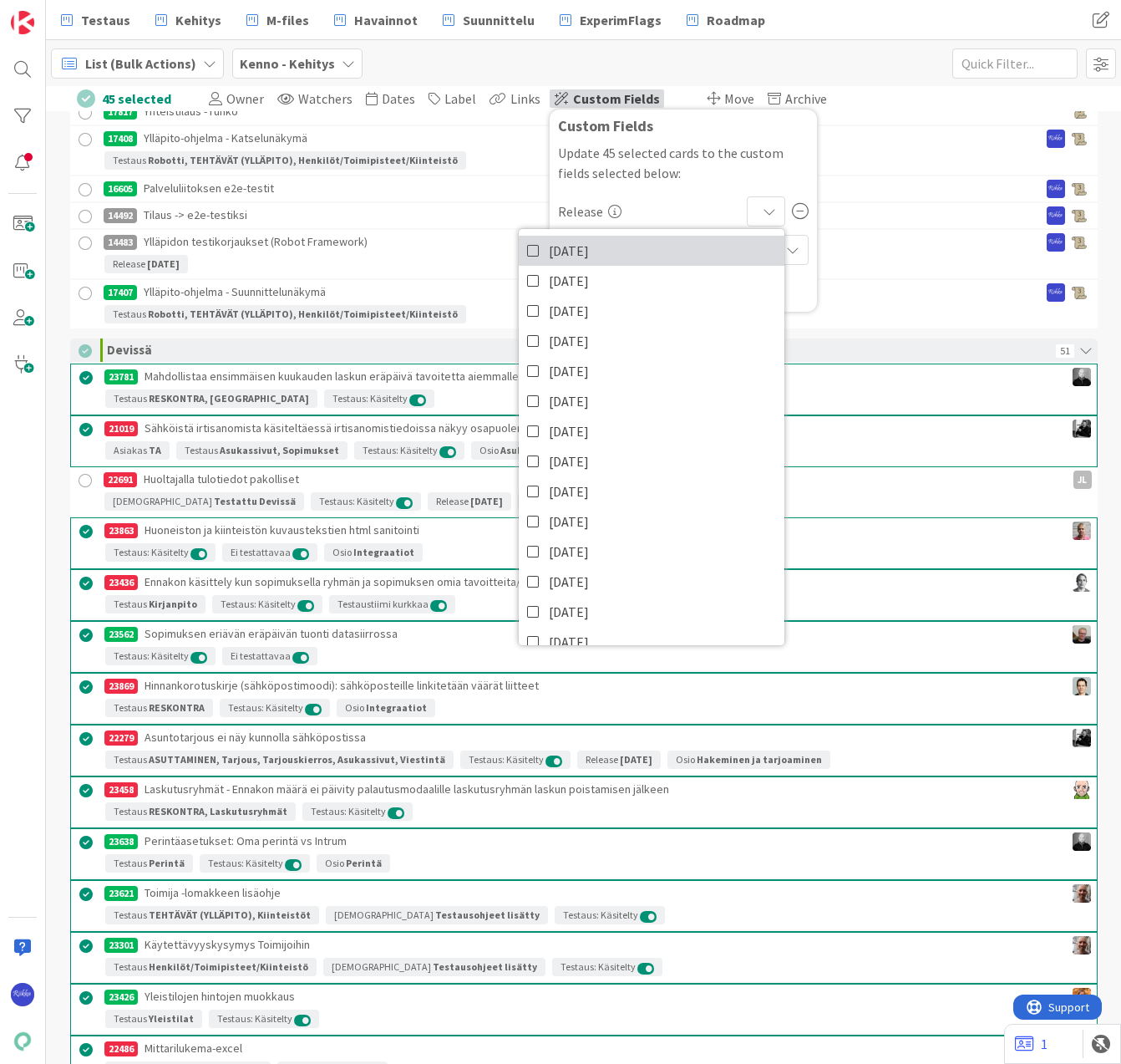
click at [566, 249] on span "[DATE]" at bounding box center [569, 251] width 40 height 26
click at [765, 135] on div "Custom Fields" at bounding box center [683, 130] width 250 height 26
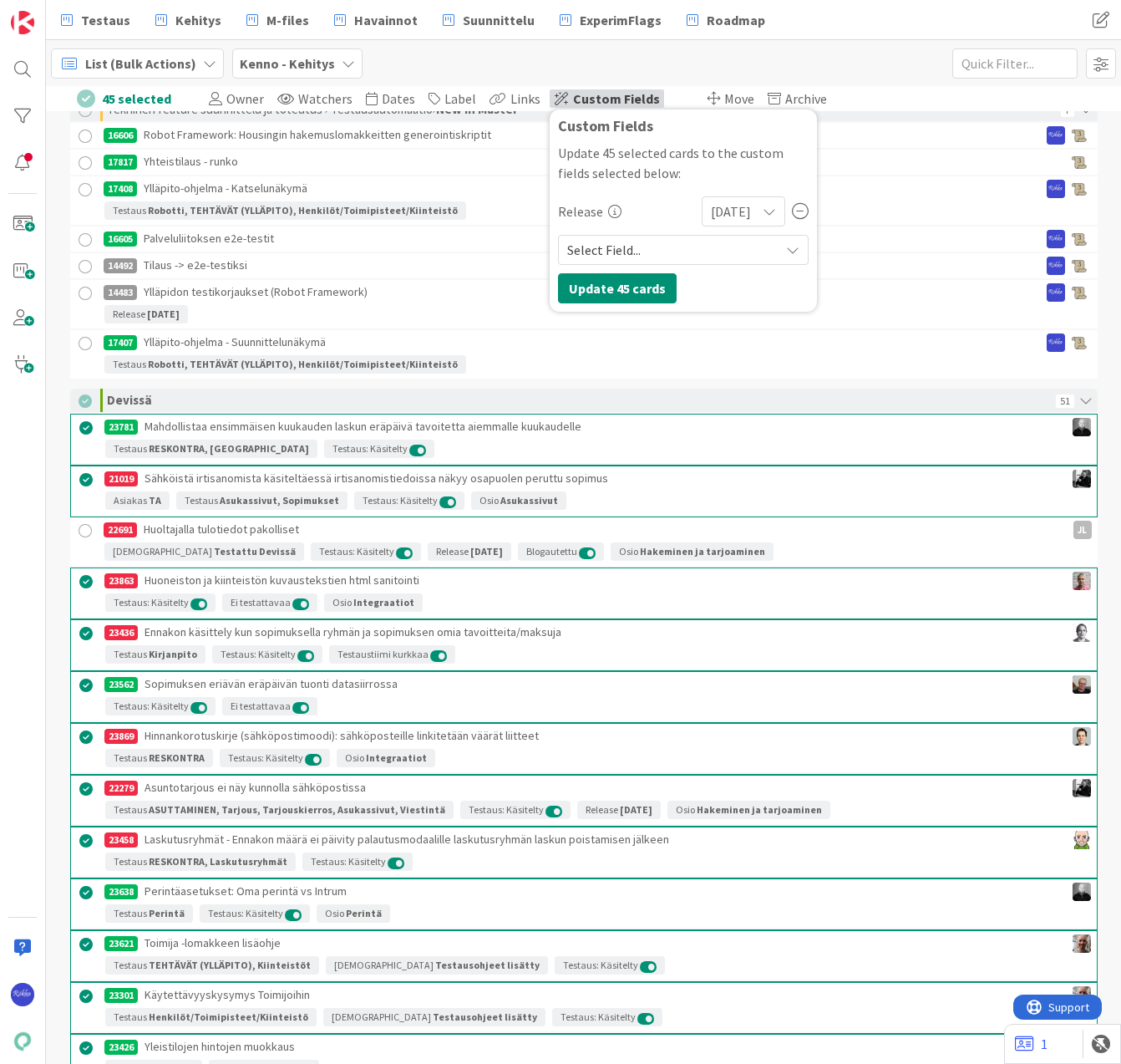
scroll to position [18512, 0]
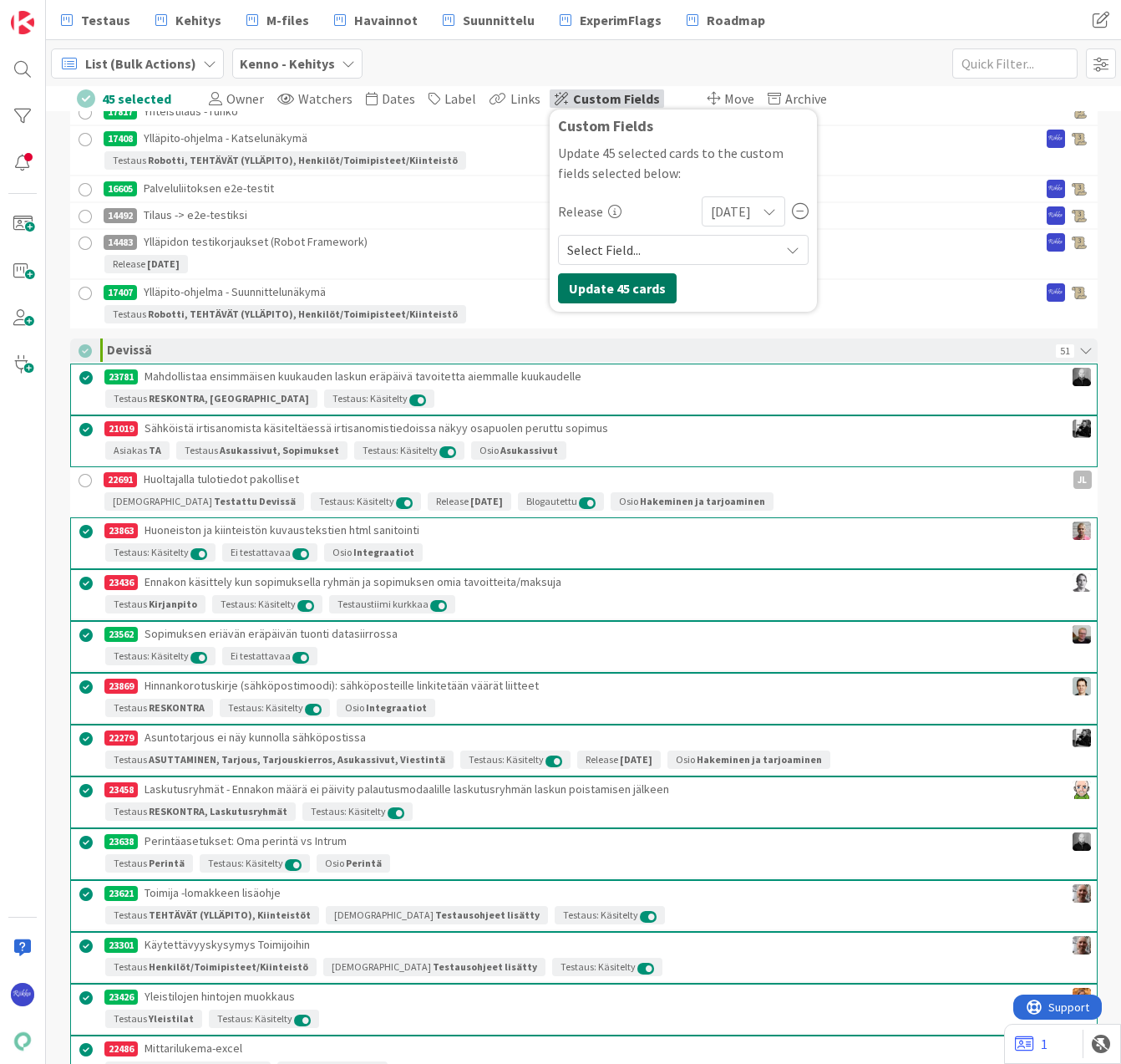
click at [592, 290] on button "Update 45 cards" at bounding box center [617, 288] width 118 height 30
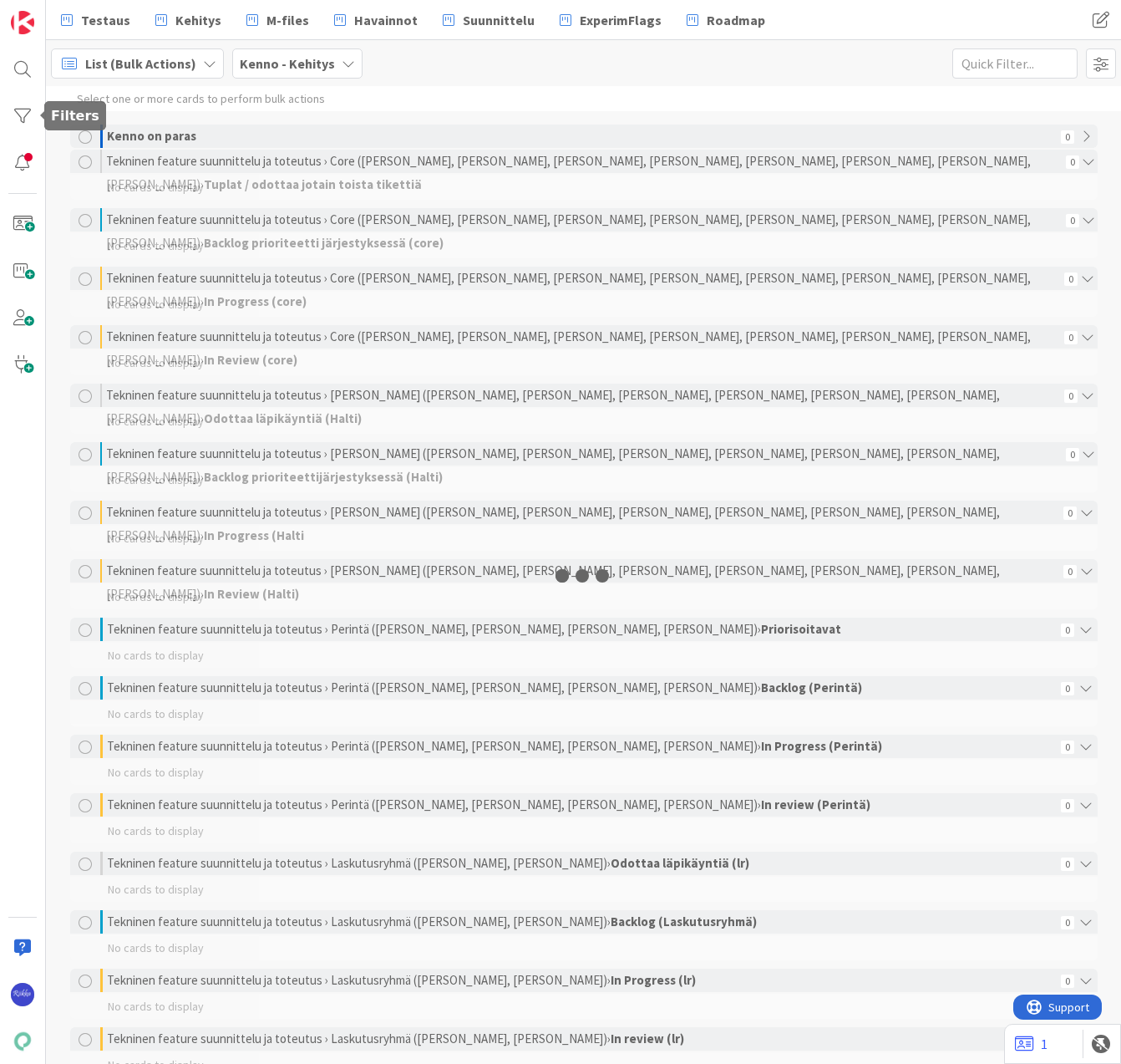
click at [16, 116] on div at bounding box center [22, 116] width 34 height 34
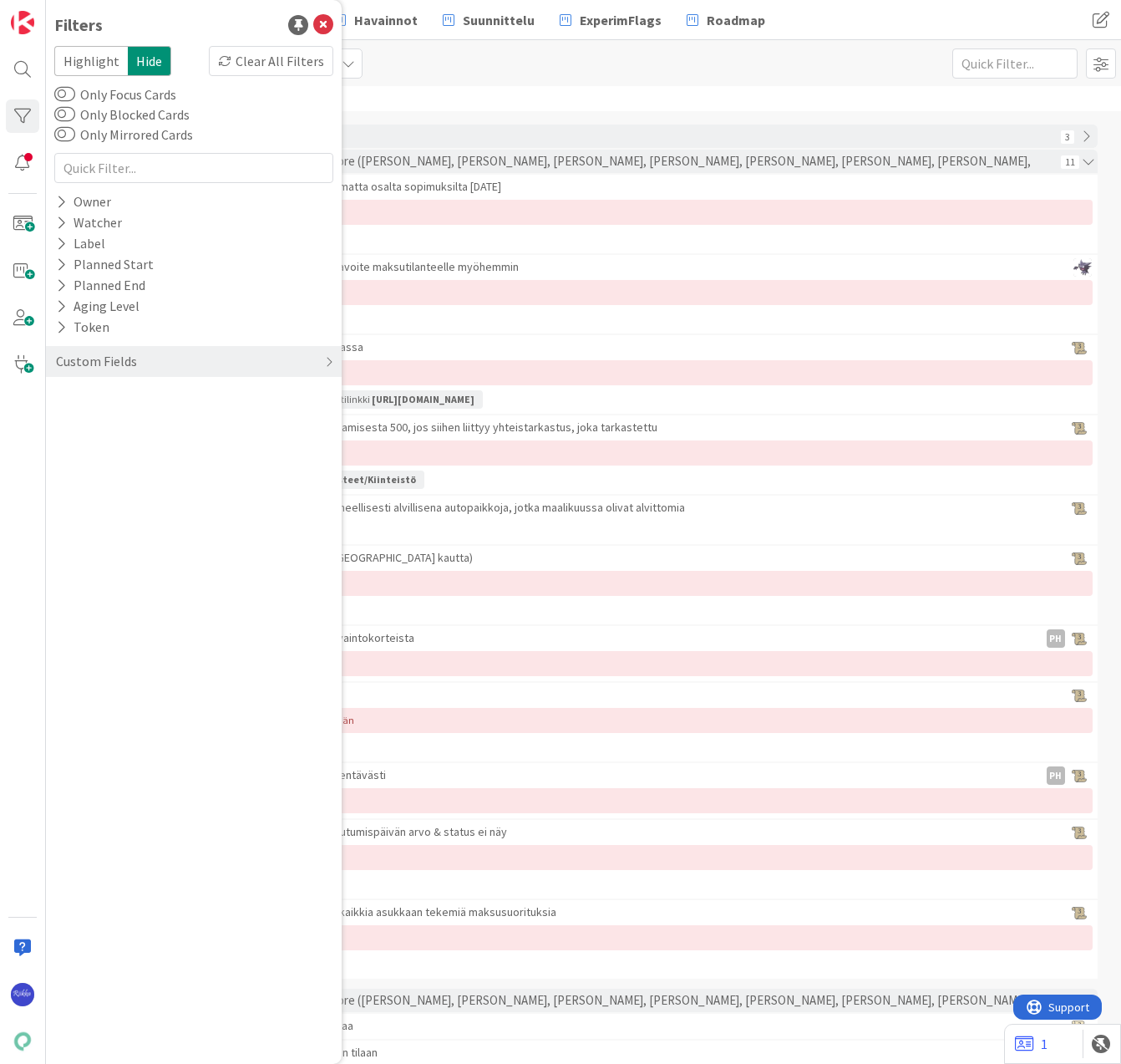
click at [116, 361] on div "Custom Fields" at bounding box center [97, 361] width 85 height 21
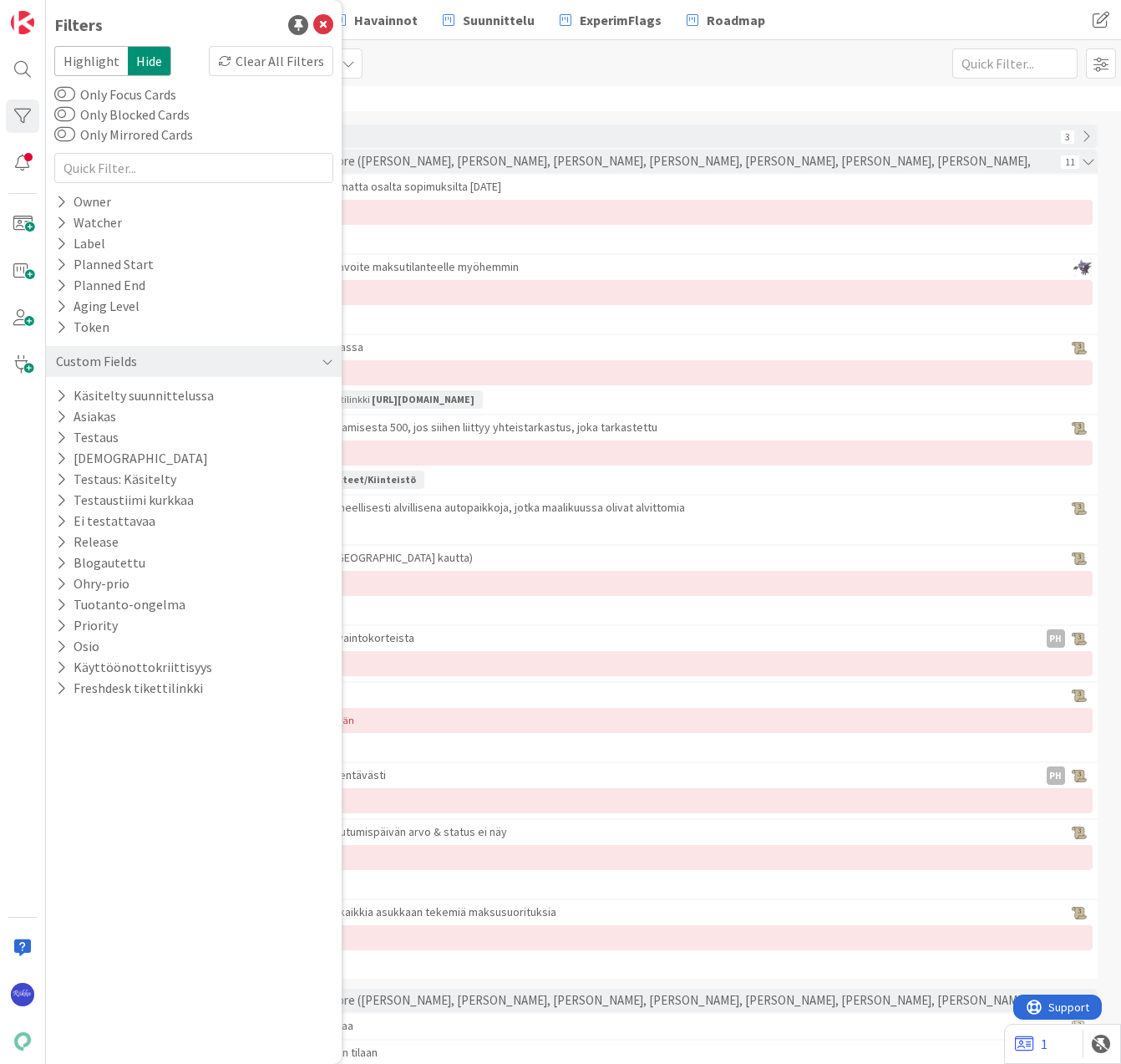
click at [63, 437] on icon at bounding box center [61, 437] width 11 height 15
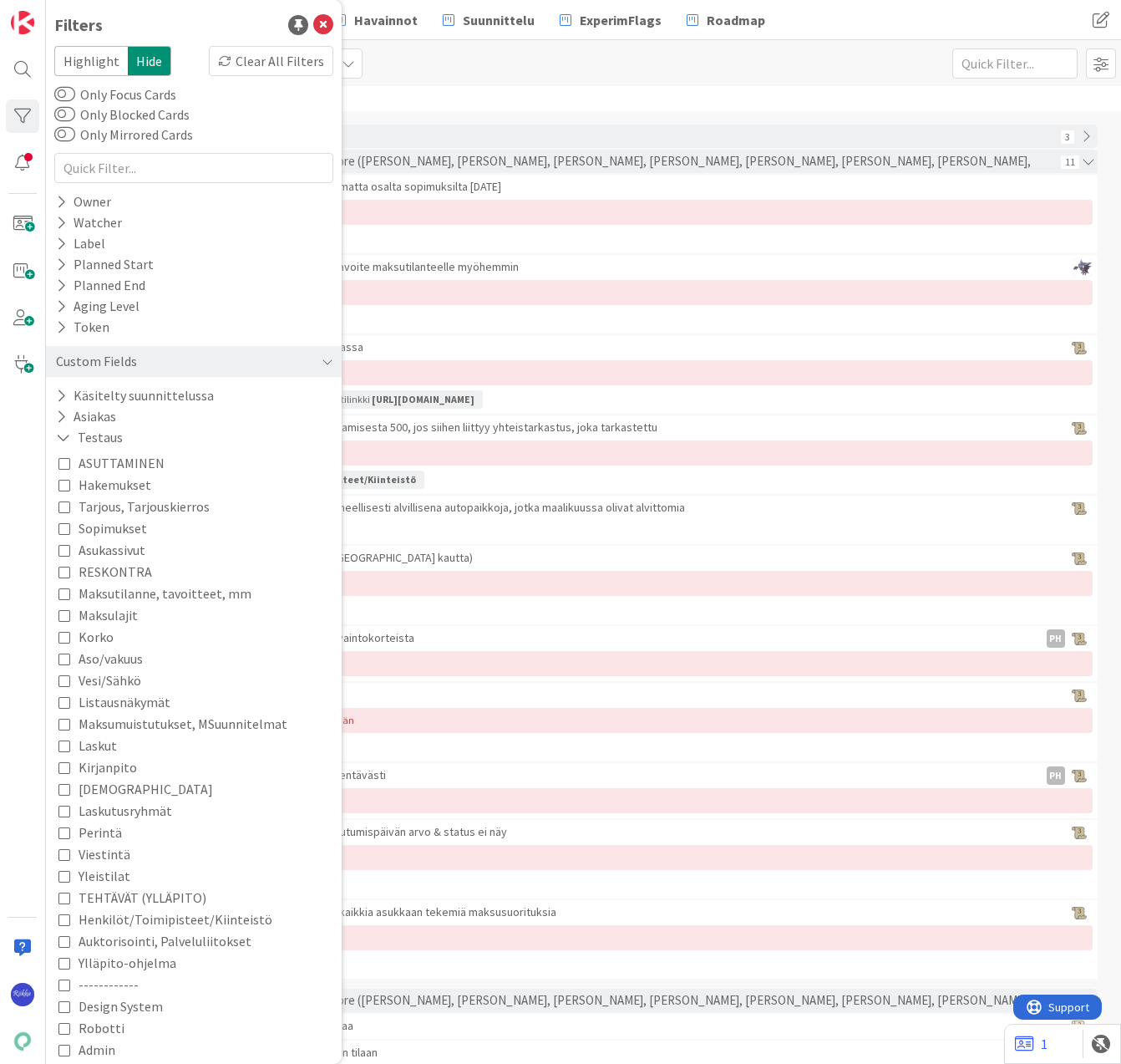
click at [66, 435] on icon at bounding box center [63, 437] width 15 height 15
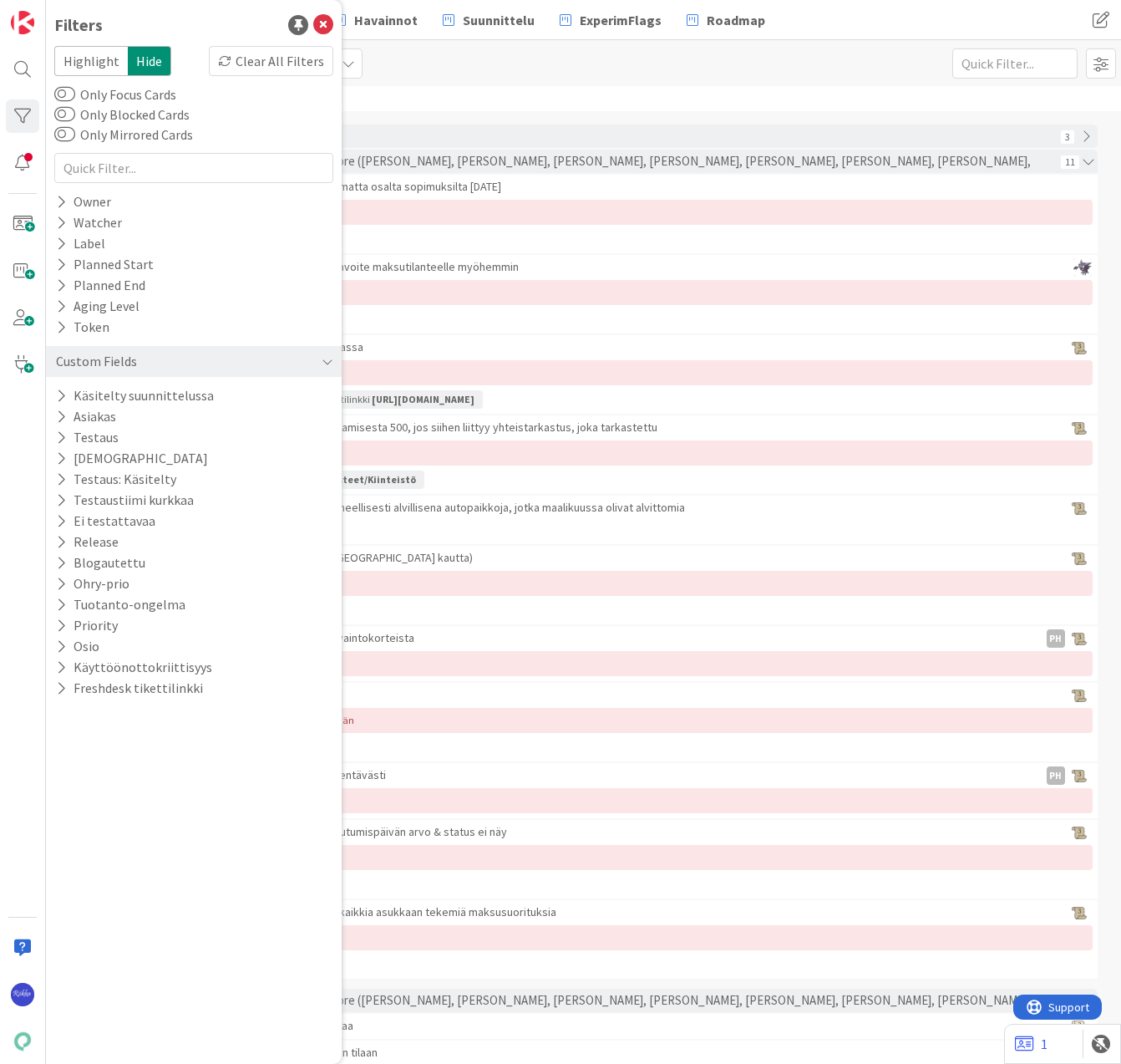
click at [56, 539] on icon at bounding box center [61, 542] width 11 height 15
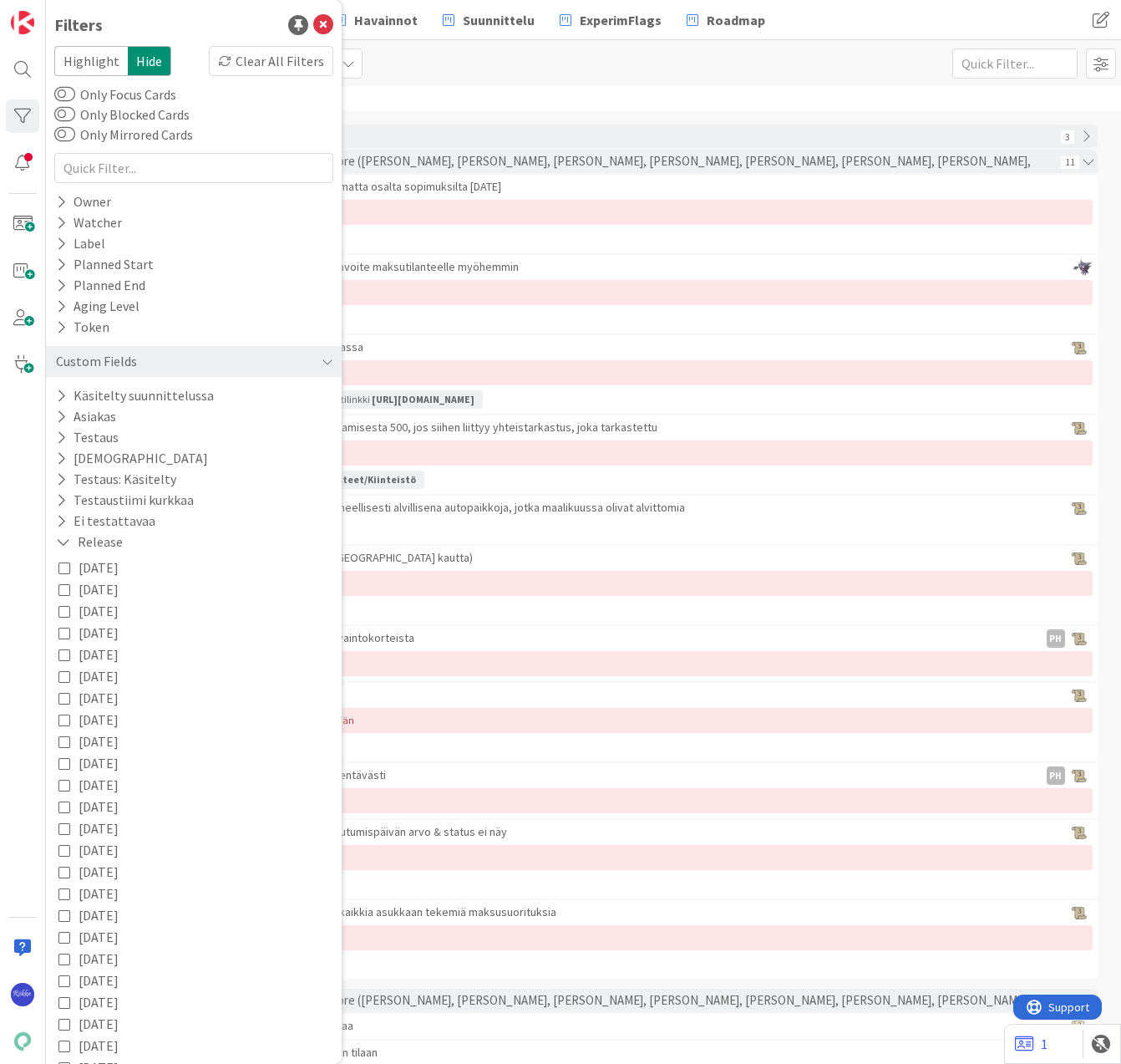
drag, startPoint x: 66, startPoint y: 590, endPoint x: 70, endPoint y: 612, distance: 22.4
click at [66, 592] on icon at bounding box center [64, 588] width 12 height 12
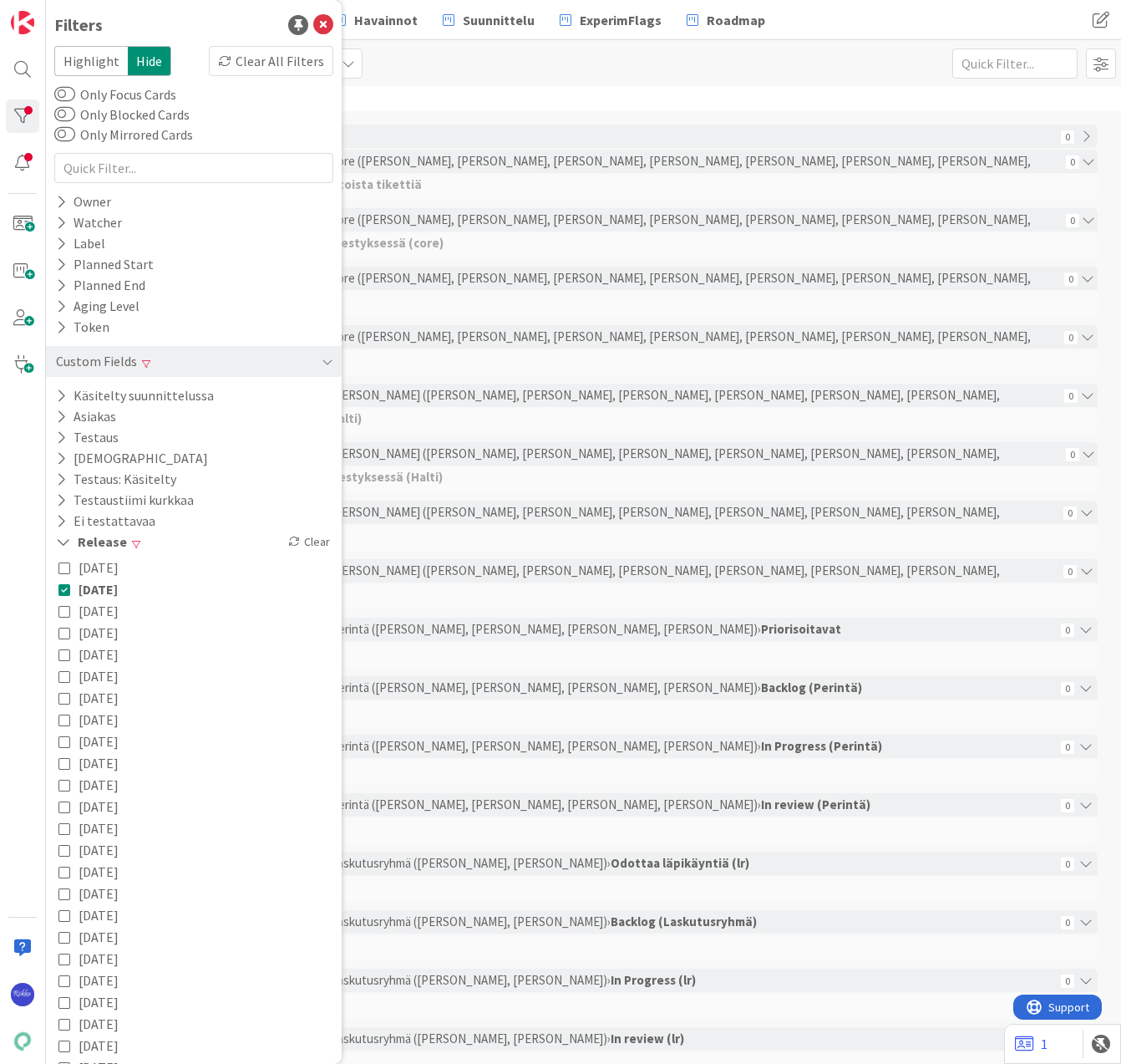
click at [66, 612] on icon at bounding box center [64, 610] width 12 height 12
click at [66, 632] on icon at bounding box center [64, 632] width 12 height 12
click at [66, 647] on button "[DATE]" at bounding box center [88, 654] width 60 height 22
click at [63, 676] on icon at bounding box center [64, 676] width 12 height 12
click at [65, 701] on icon at bounding box center [64, 698] width 12 height 12
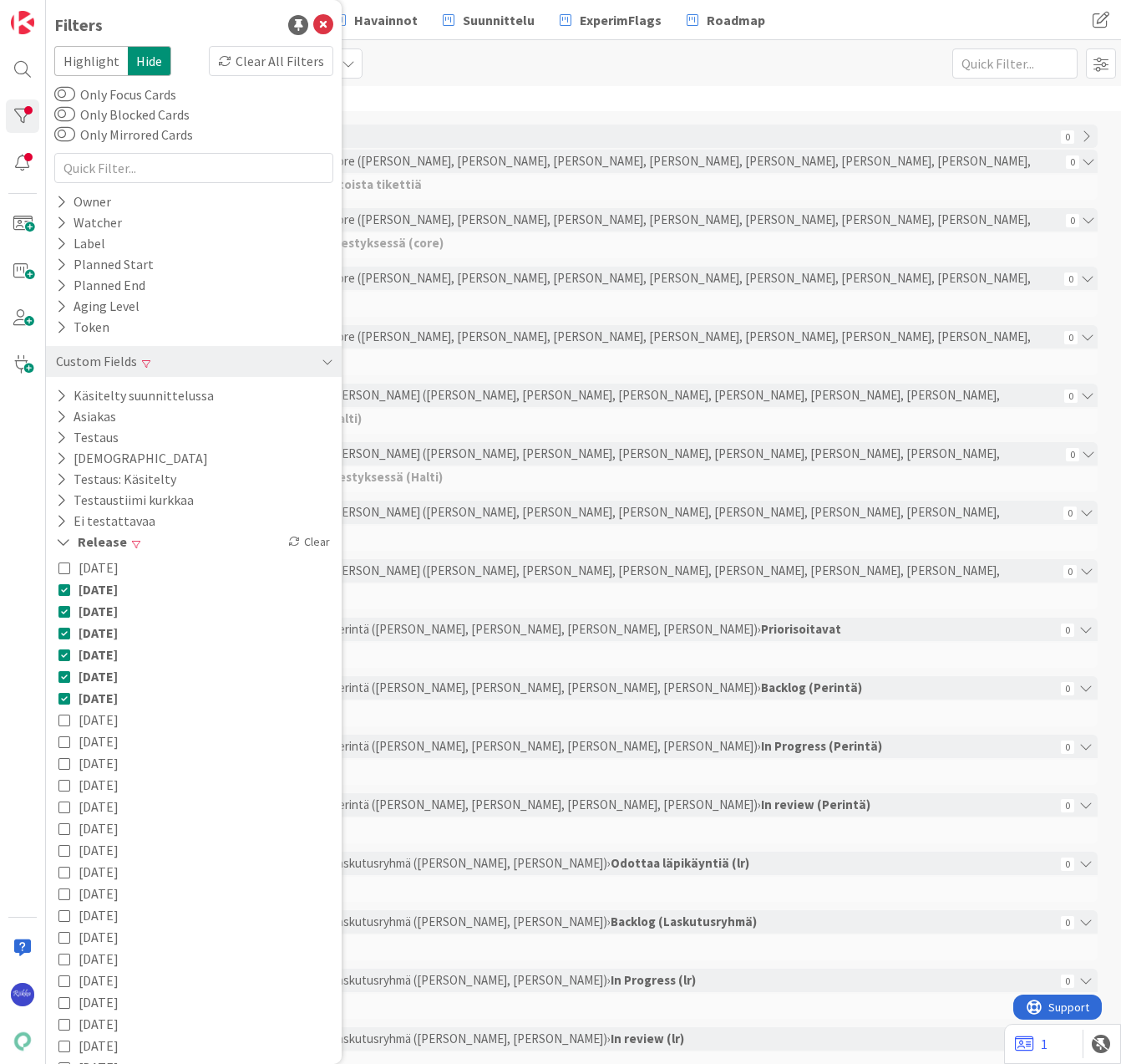
click at [65, 721] on icon at bounding box center [64, 719] width 12 height 12
click at [504, 75] on div "List (Bulk Actions) Kenno - Kehitys 1x 2x 3x" at bounding box center [583, 63] width 1075 height 46
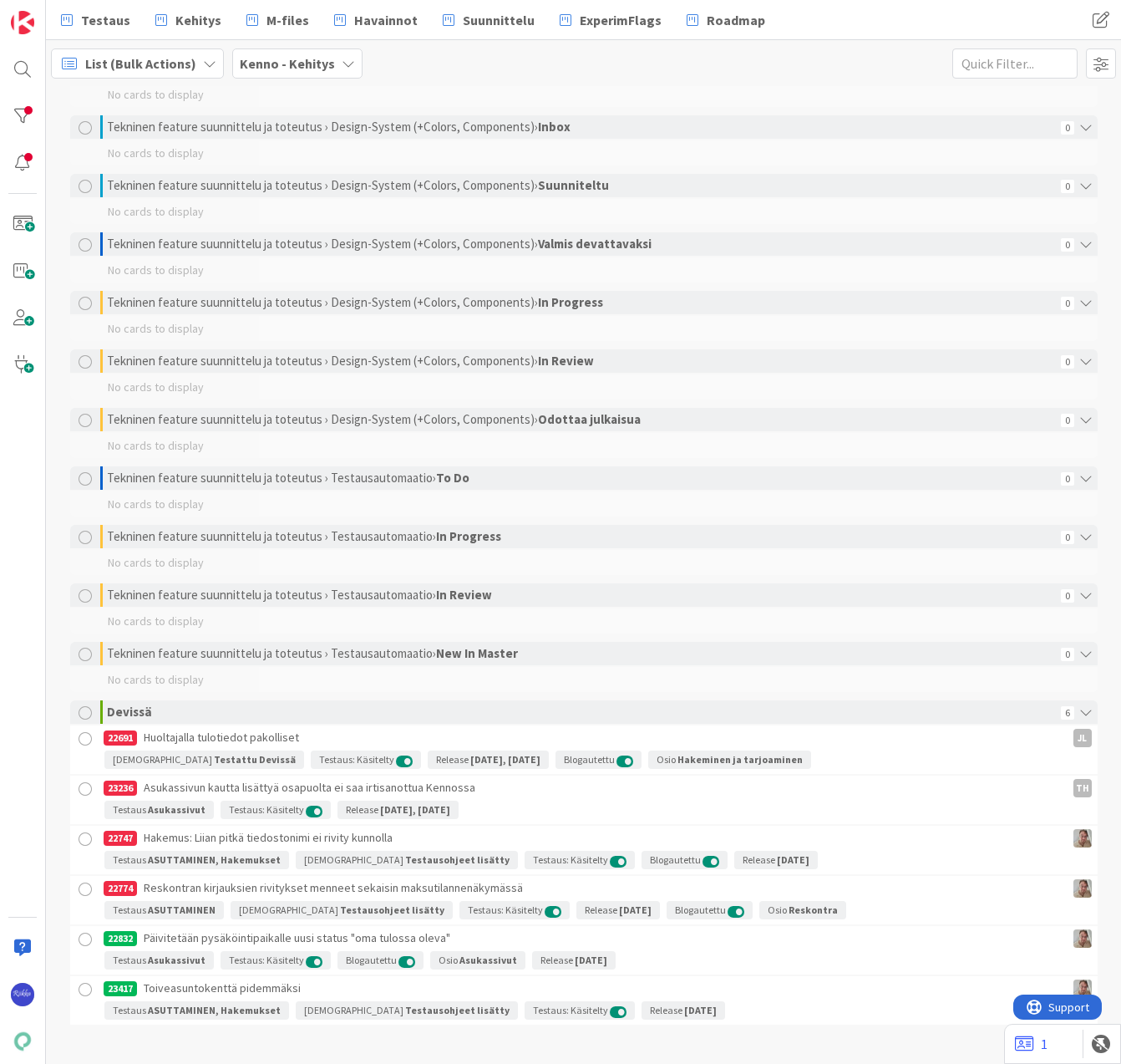
scroll to position [3211, 0]
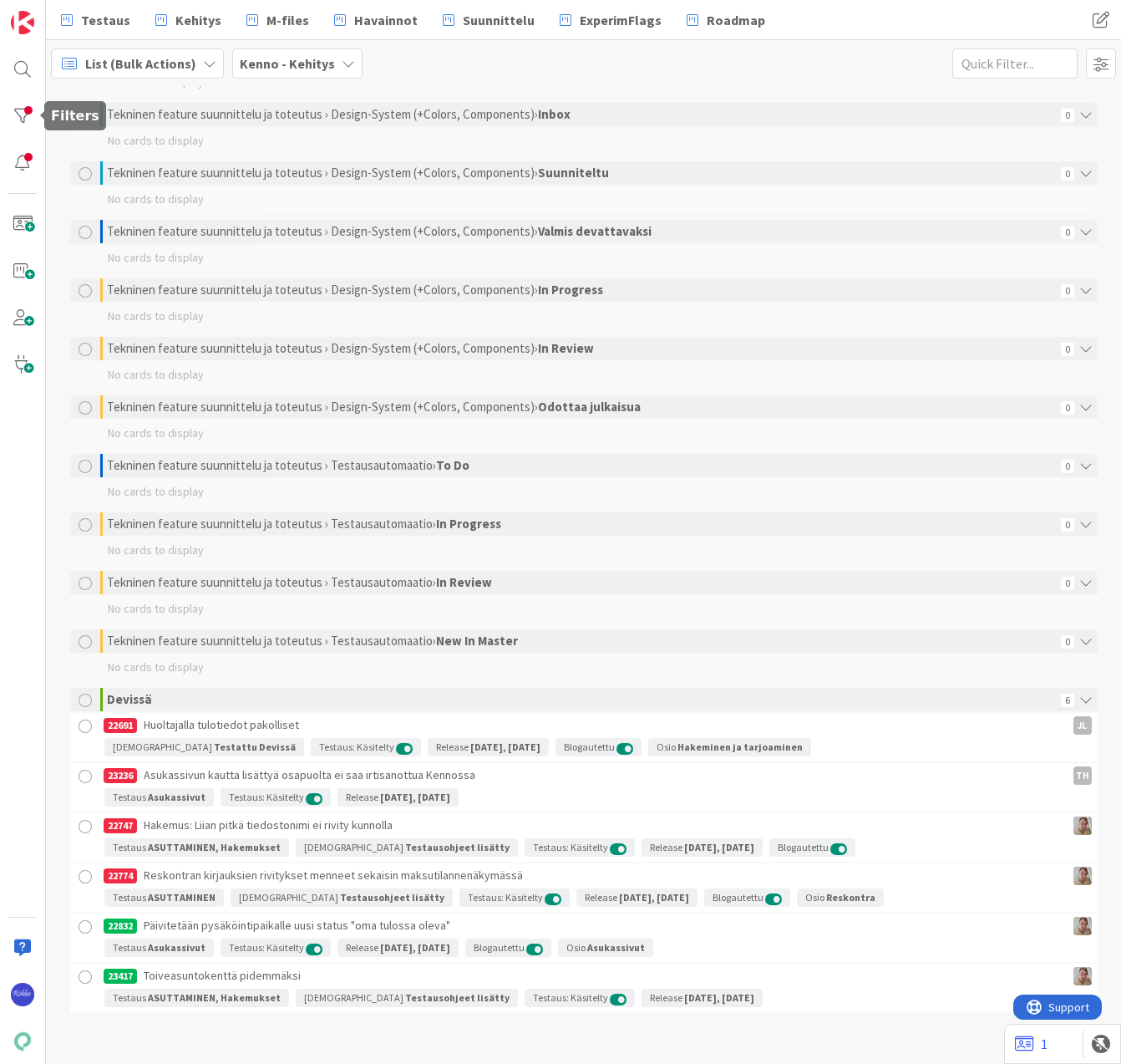
click at [24, 124] on div at bounding box center [22, 116] width 34 height 34
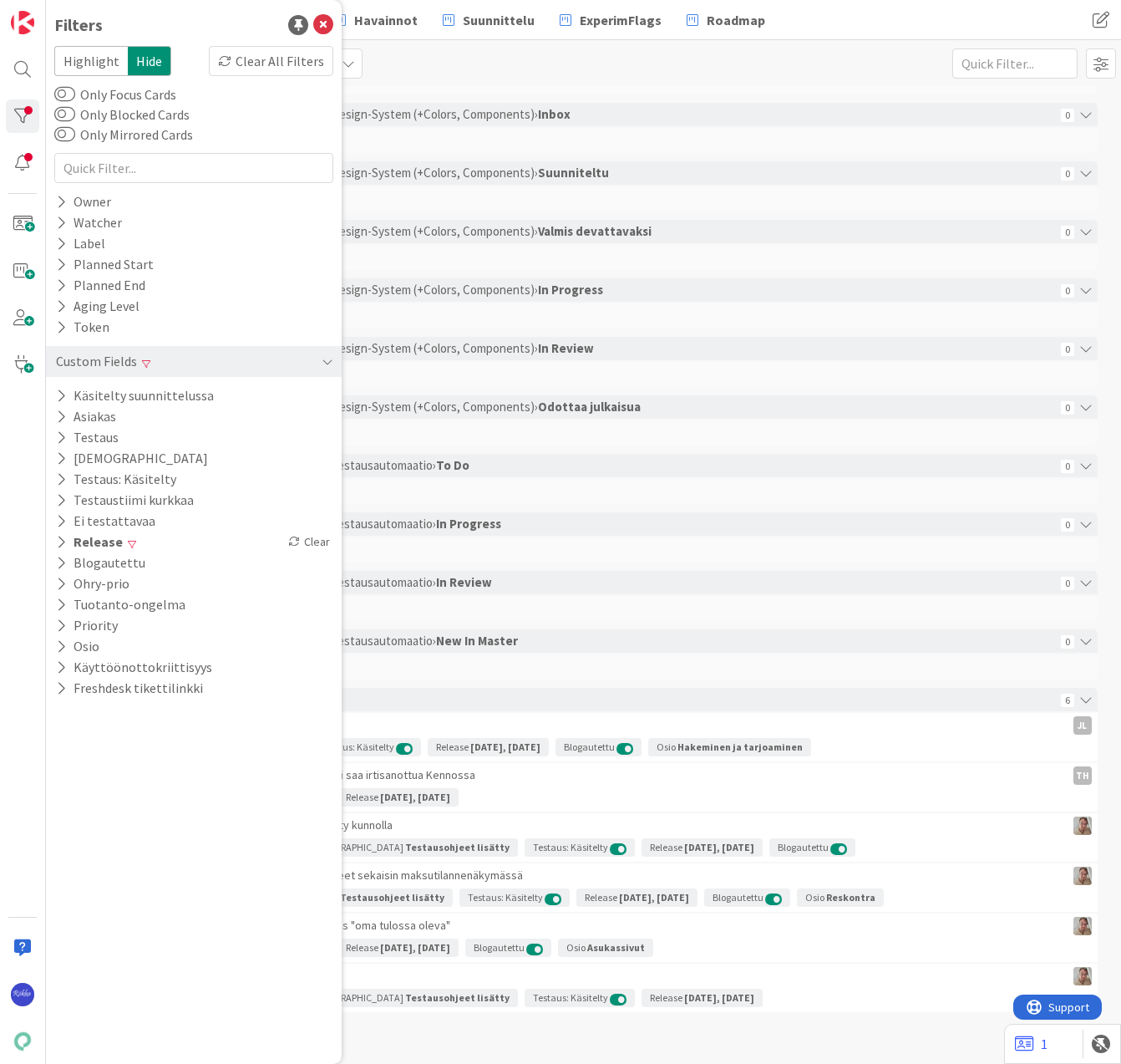
click at [63, 540] on icon at bounding box center [61, 542] width 11 height 15
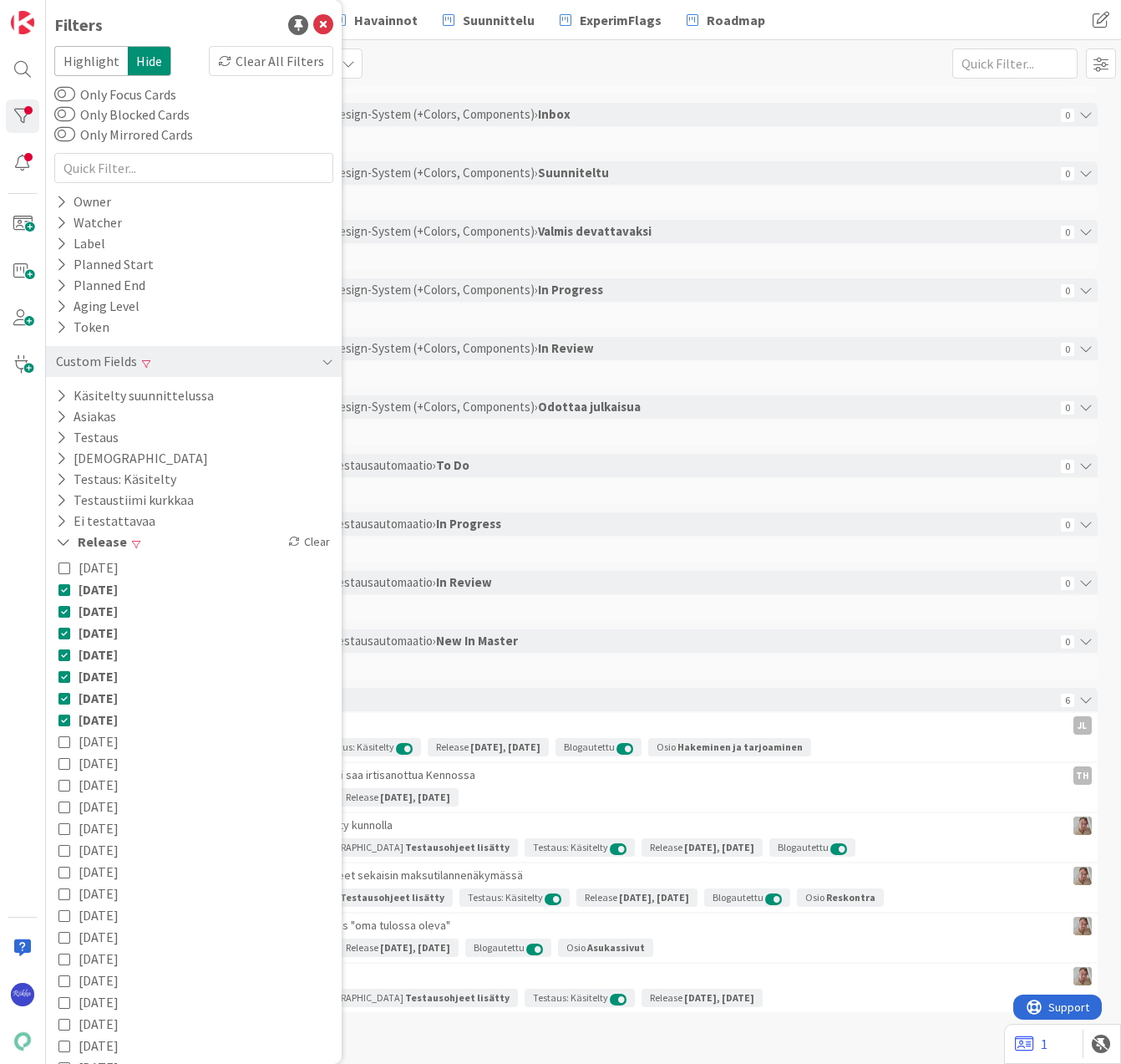
click at [64, 742] on icon at bounding box center [64, 741] width 12 height 12
click at [66, 761] on icon at bounding box center [64, 762] width 12 height 12
click at [64, 779] on icon at bounding box center [64, 784] width 12 height 12
click at [63, 716] on icon at bounding box center [64, 719] width 12 height 12
click at [66, 692] on icon at bounding box center [64, 698] width 12 height 12
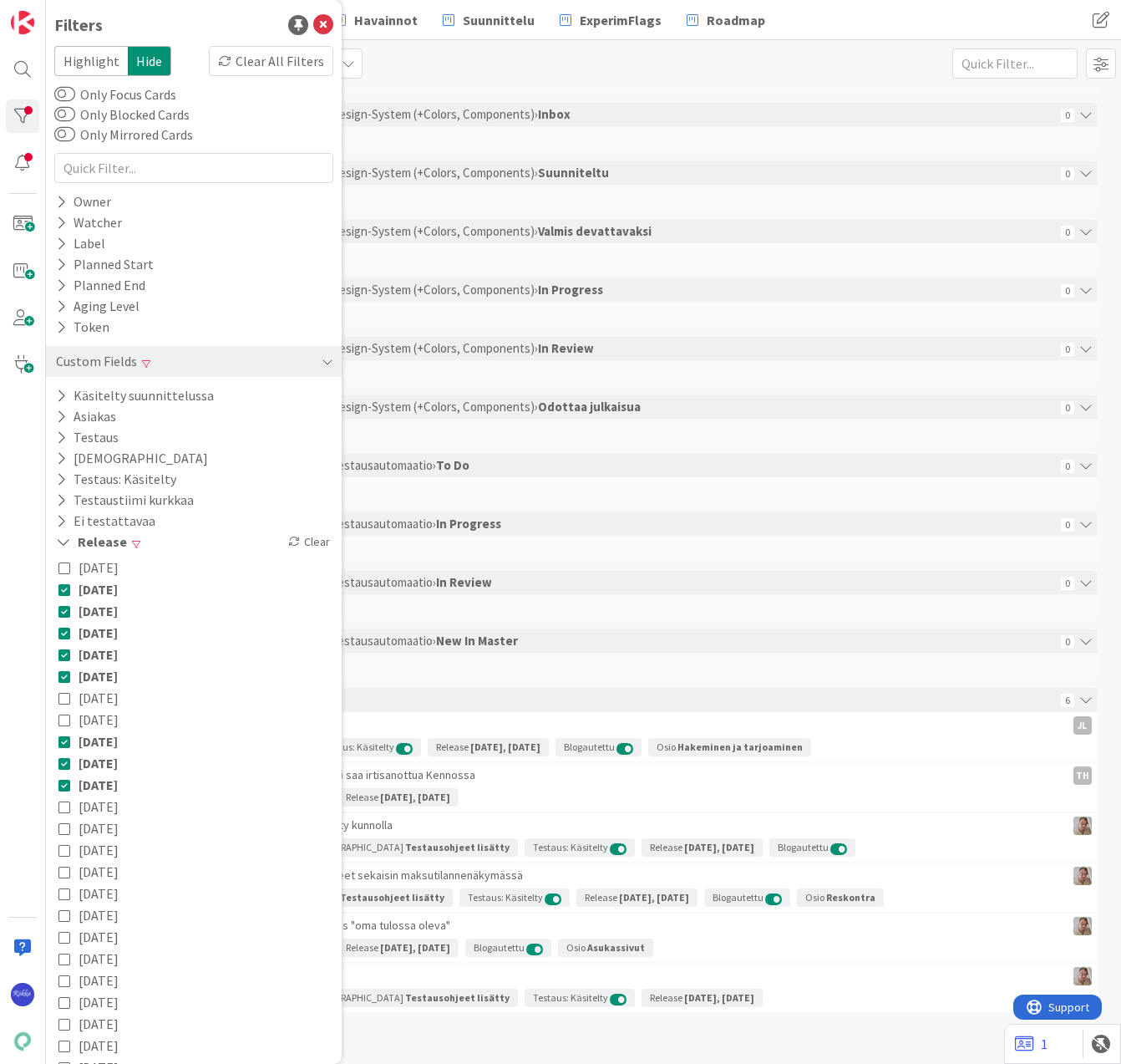
click at [66, 671] on icon at bounding box center [64, 676] width 12 height 12
click at [66, 653] on icon at bounding box center [64, 654] width 12 height 12
drag, startPoint x: 67, startPoint y: 634, endPoint x: 68, endPoint y: 610, distance: 24.0
click at [67, 633] on icon at bounding box center [64, 632] width 12 height 12
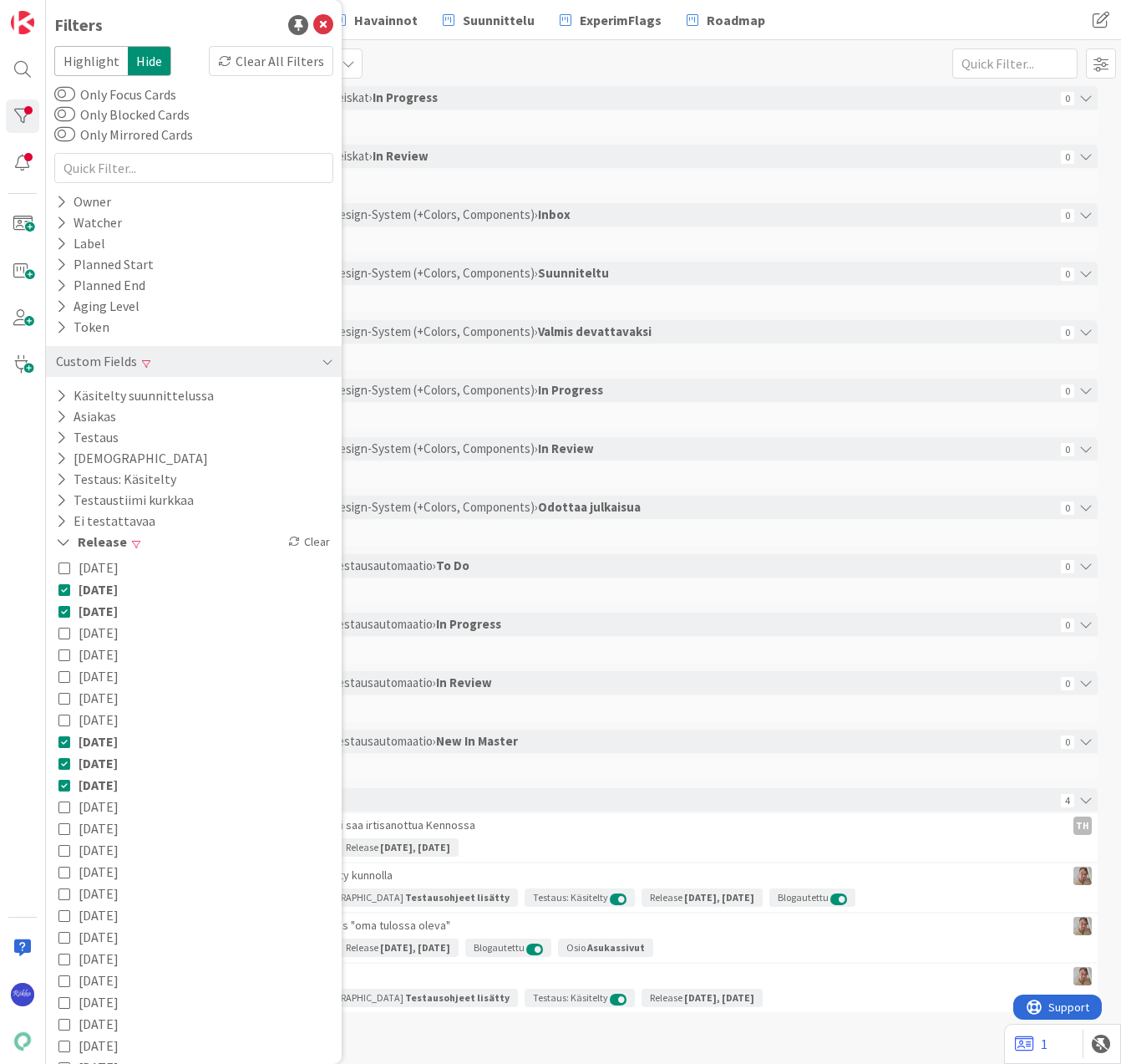
click at [68, 610] on icon at bounding box center [64, 610] width 12 height 12
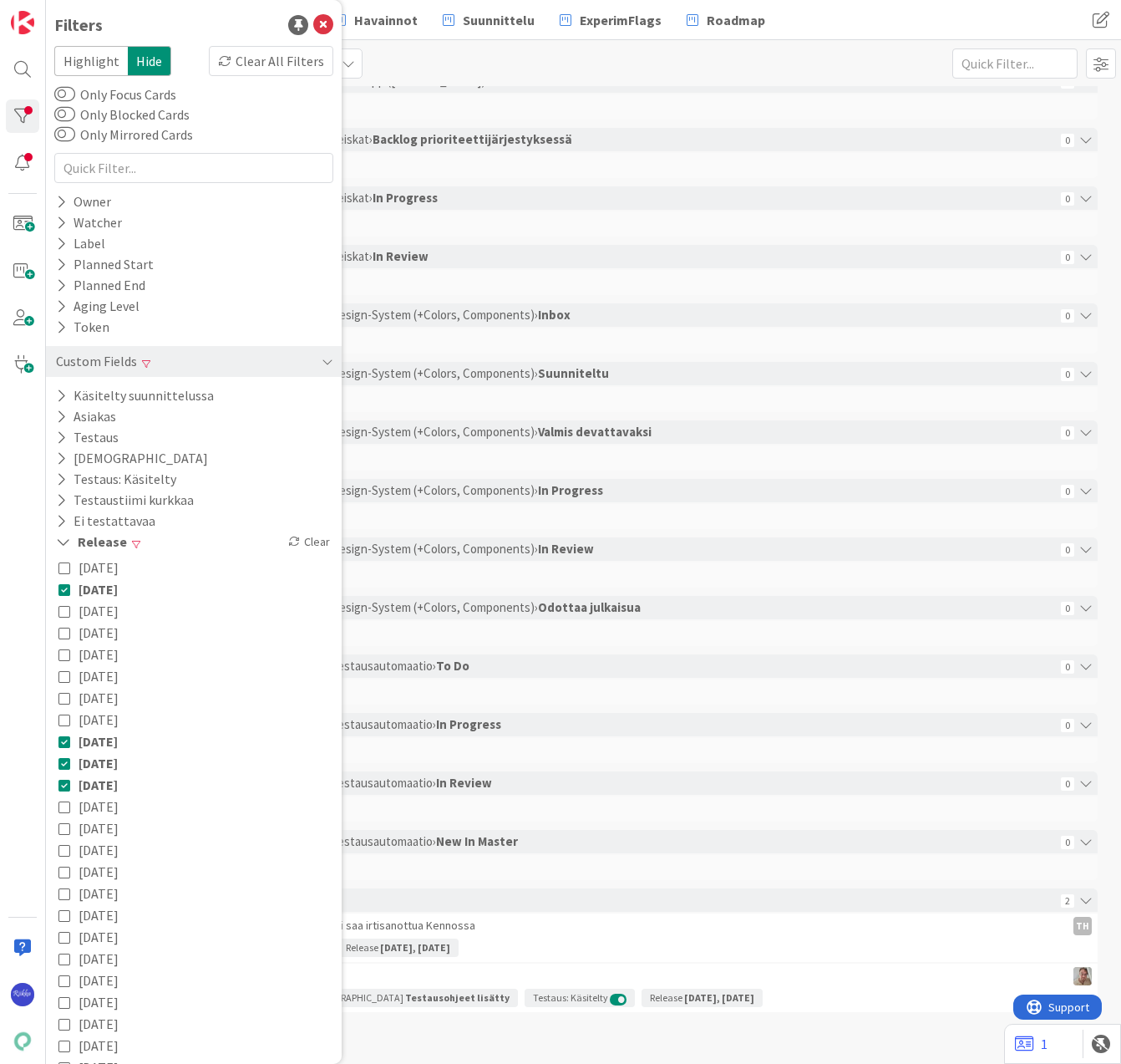
click at [66, 587] on icon at bounding box center [64, 588] width 12 height 12
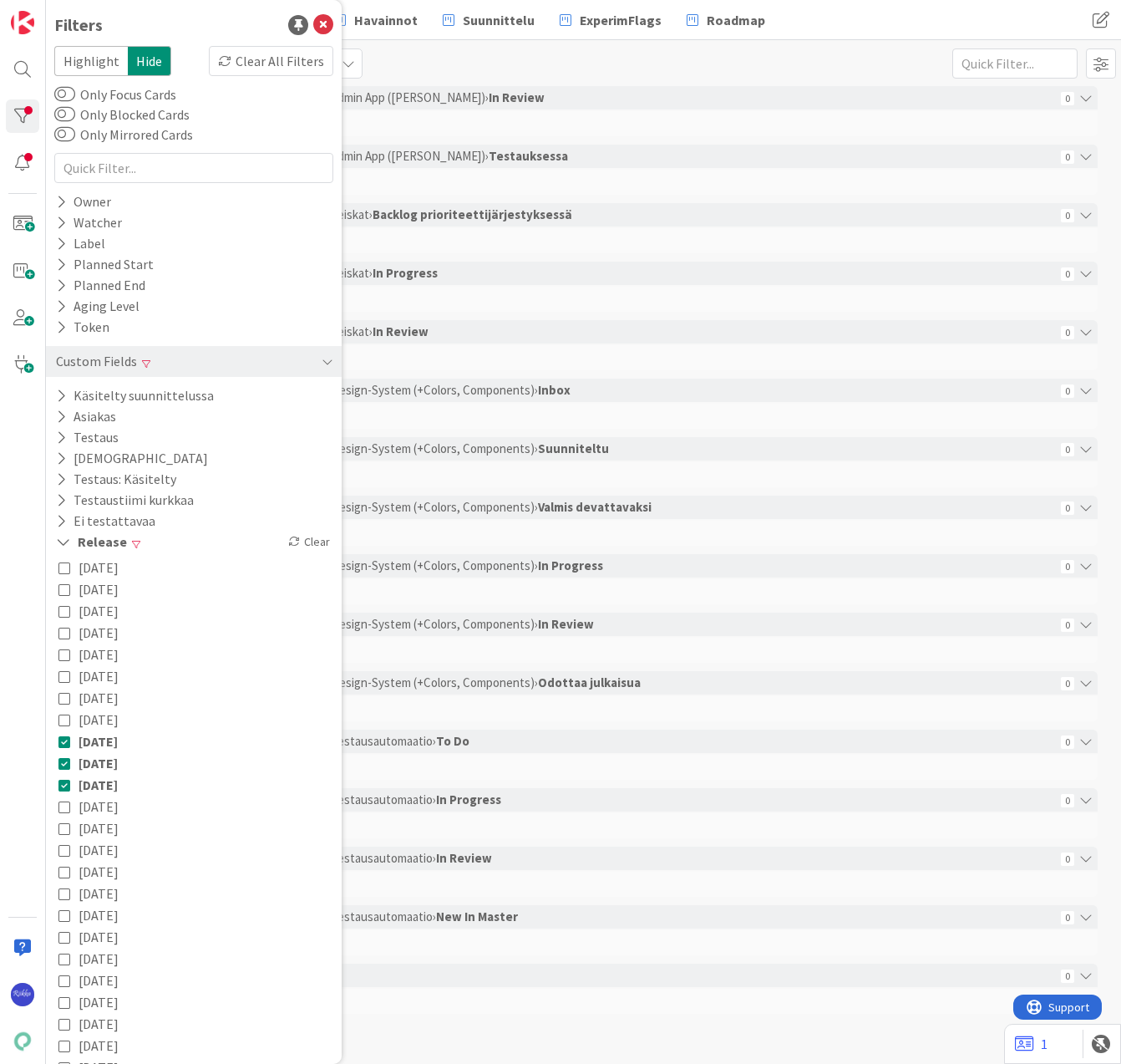
scroll to position [2579, 0]
click at [62, 804] on icon at bounding box center [64, 806] width 12 height 12
click at [66, 828] on icon at bounding box center [64, 828] width 12 height 12
click at [66, 846] on icon at bounding box center [64, 850] width 12 height 12
drag, startPoint x: 66, startPoint y: 868, endPoint x: 66, endPoint y: 895, distance: 27.0
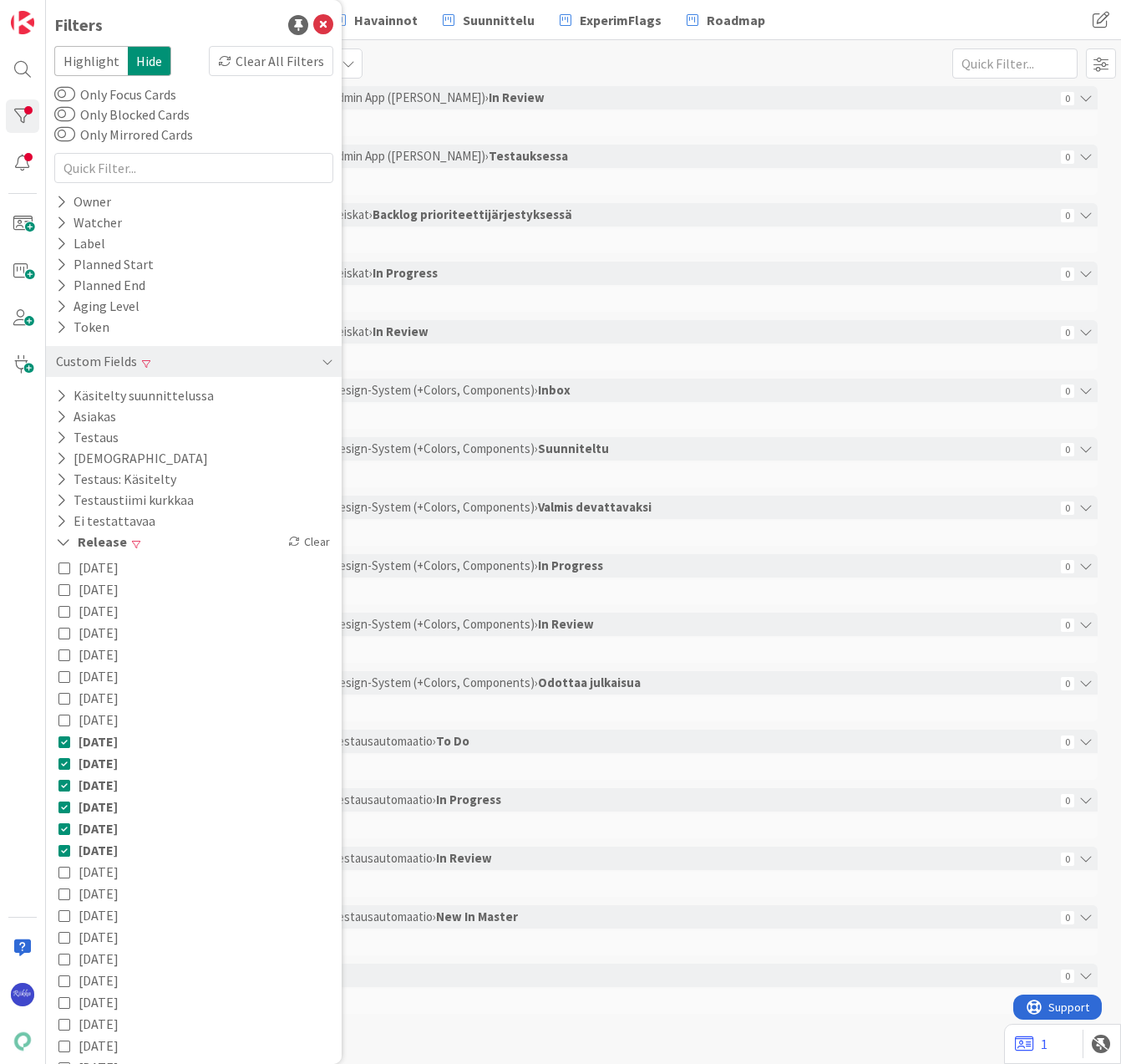
click at [66, 871] on icon at bounding box center [64, 871] width 12 height 12
click at [66, 895] on icon at bounding box center [64, 893] width 12 height 12
drag, startPoint x: 67, startPoint y: 915, endPoint x: 66, endPoint y: 925, distance: 10.0
click at [67, 916] on icon at bounding box center [64, 915] width 12 height 12
click at [62, 937] on icon at bounding box center [64, 936] width 12 height 12
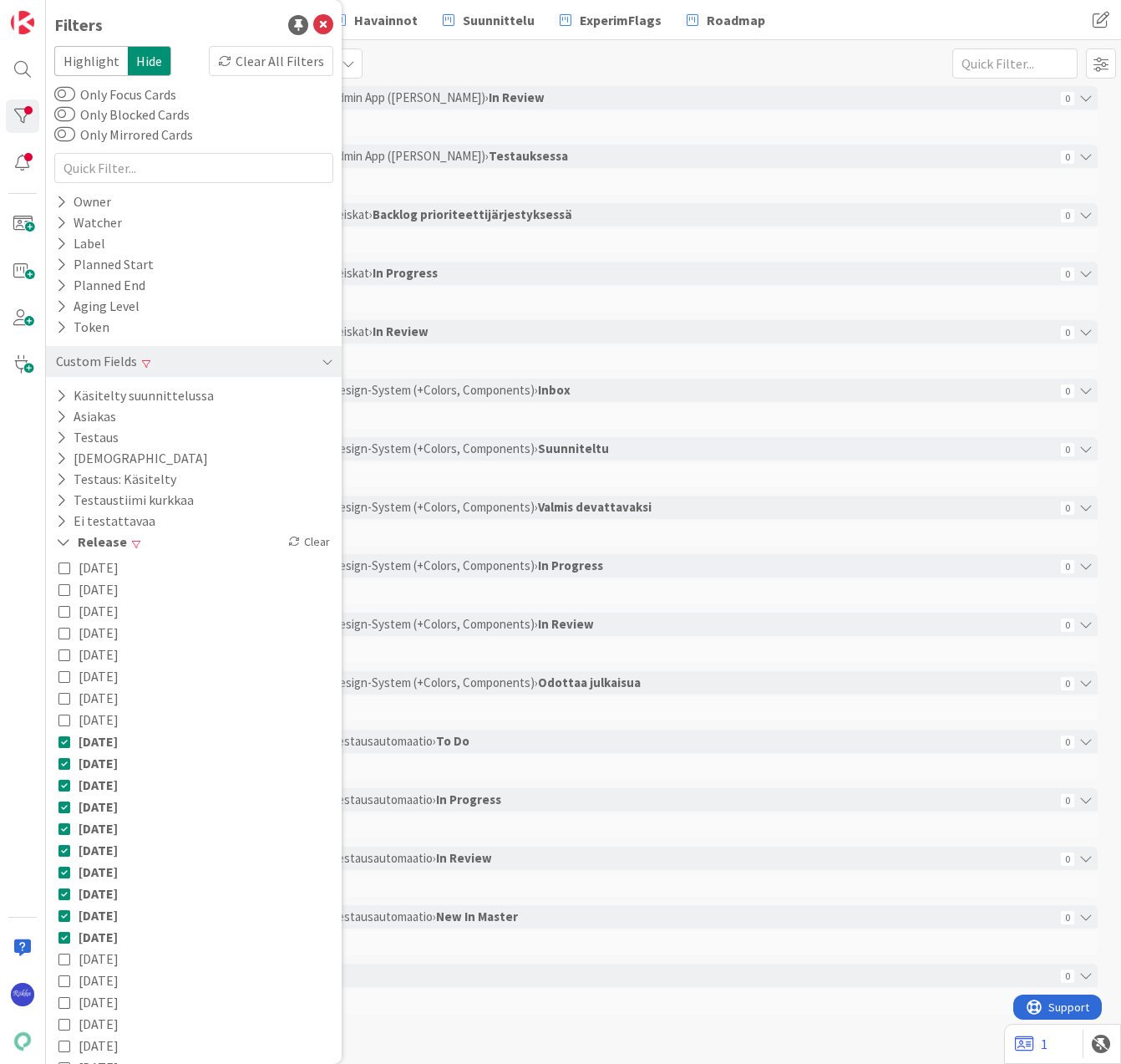
click at [779, 622] on div "Tekninen feature suunnittelu ja toteutus › Design-System (+Colors, Components) …" at bounding box center [581, 624] width 949 height 24
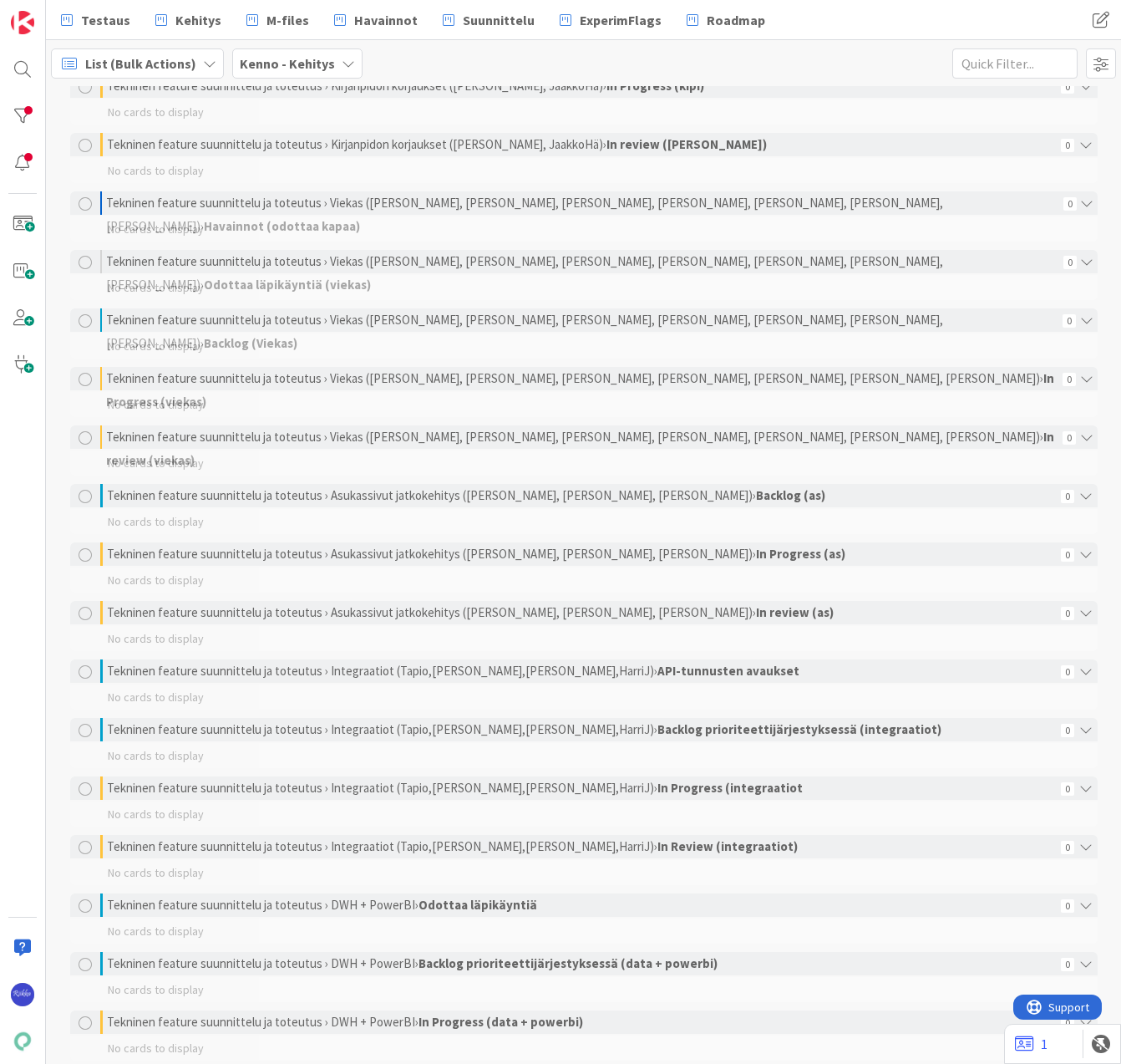
scroll to position [1209, 0]
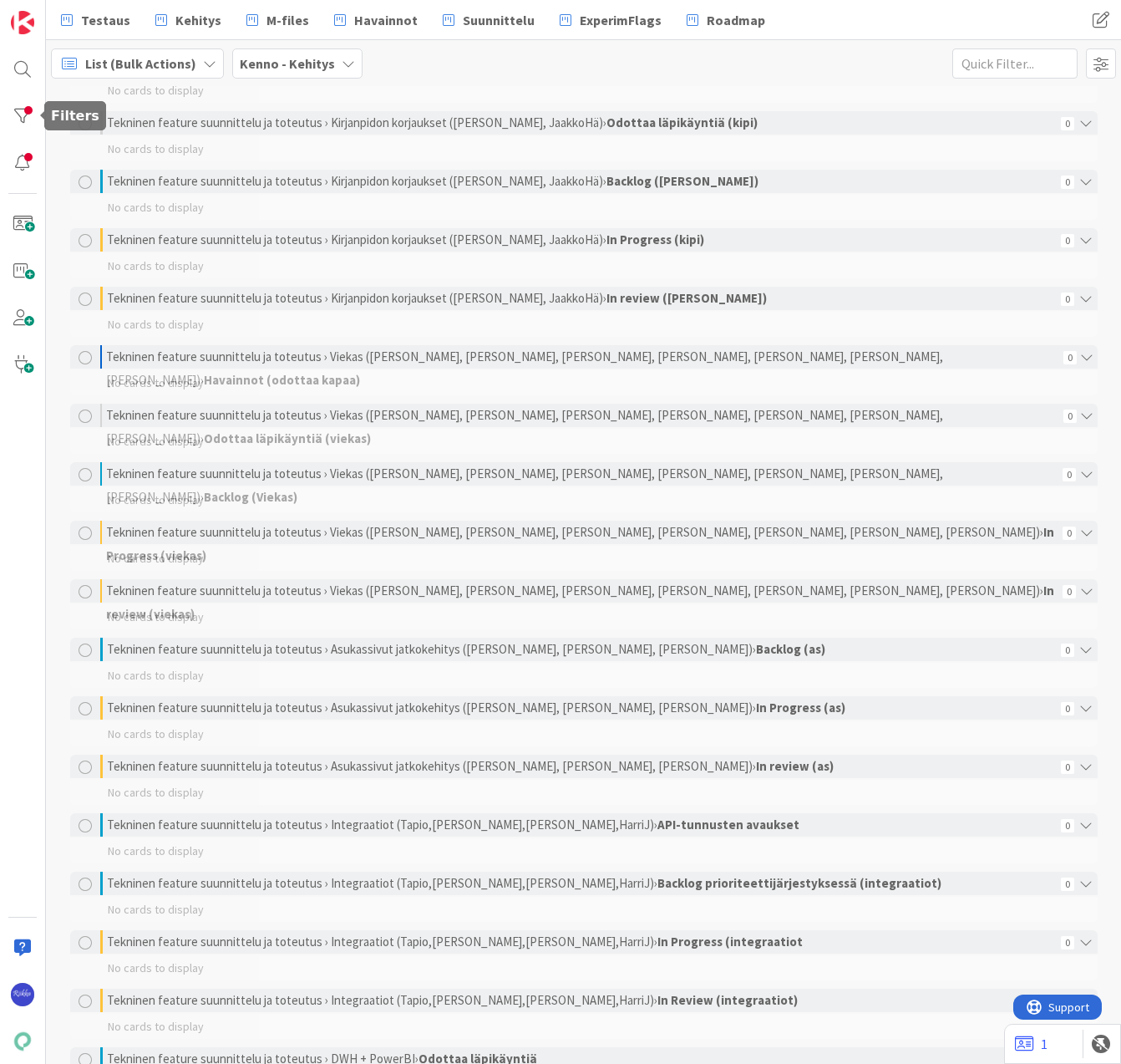
click at [16, 118] on div at bounding box center [22, 116] width 34 height 34
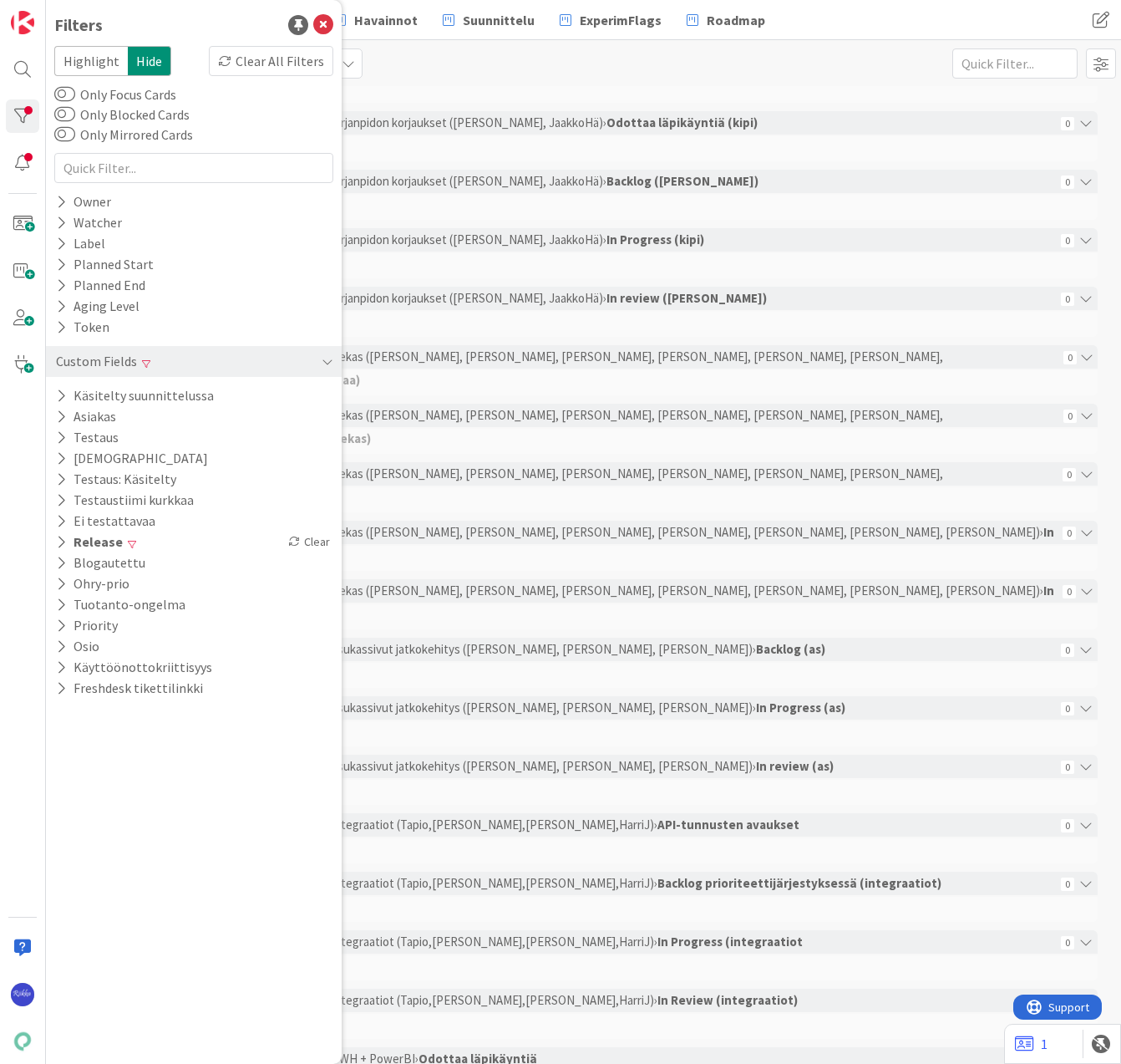
click at [63, 544] on icon at bounding box center [61, 542] width 11 height 15
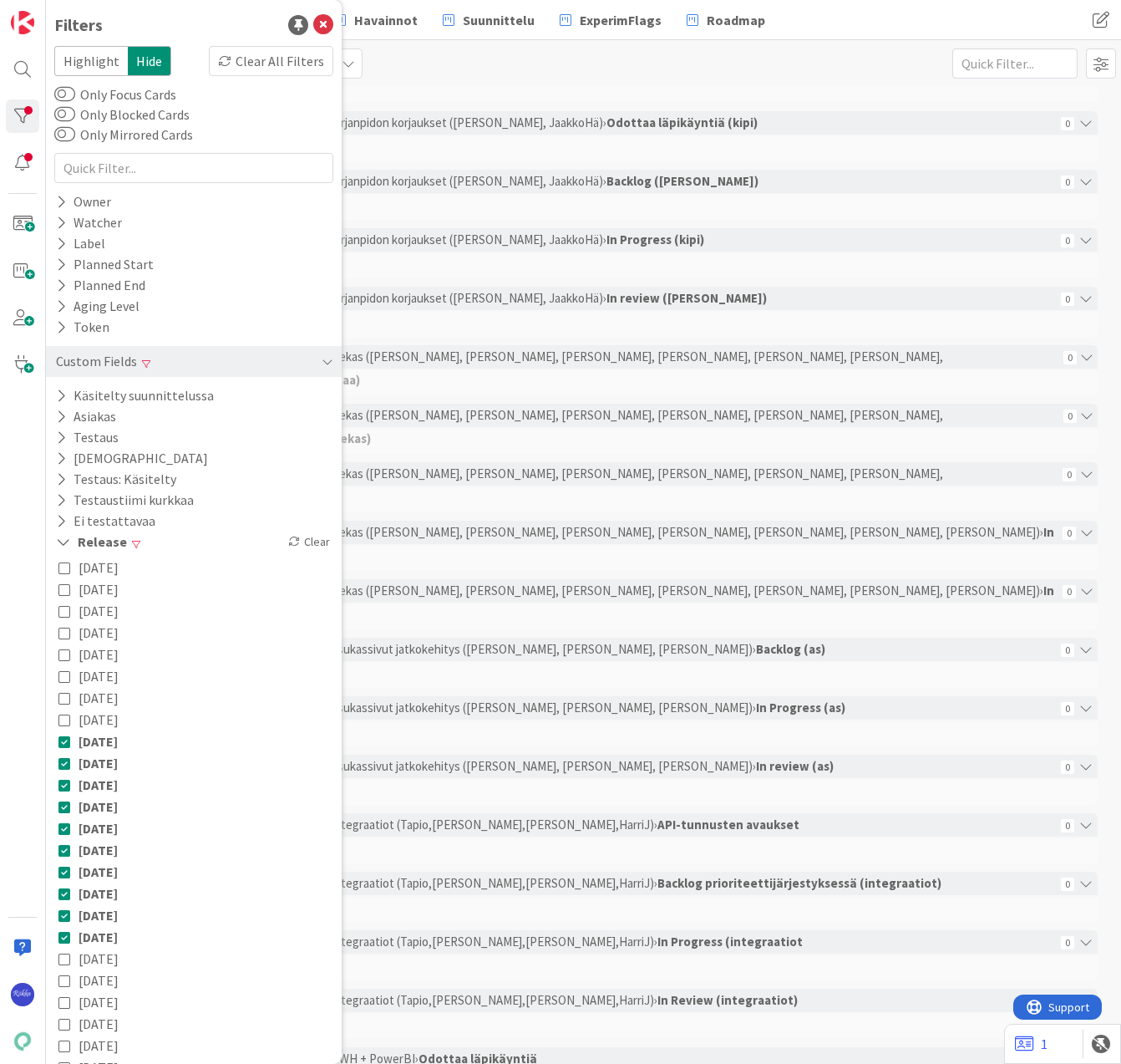
click at [294, 541] on div "Clear" at bounding box center [309, 541] width 48 height 21
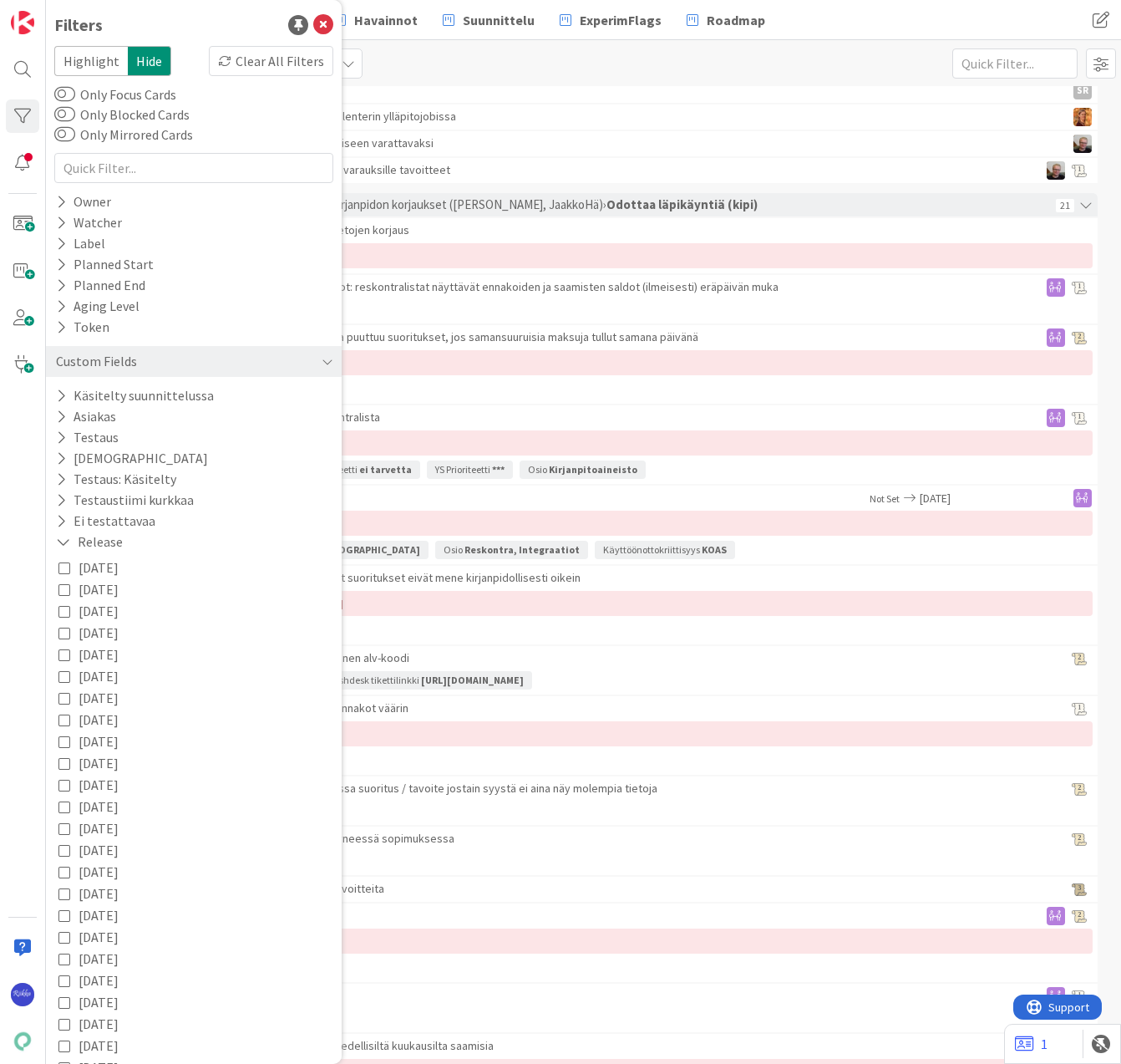
click at [66, 564] on icon at bounding box center [64, 568] width 12 height 12
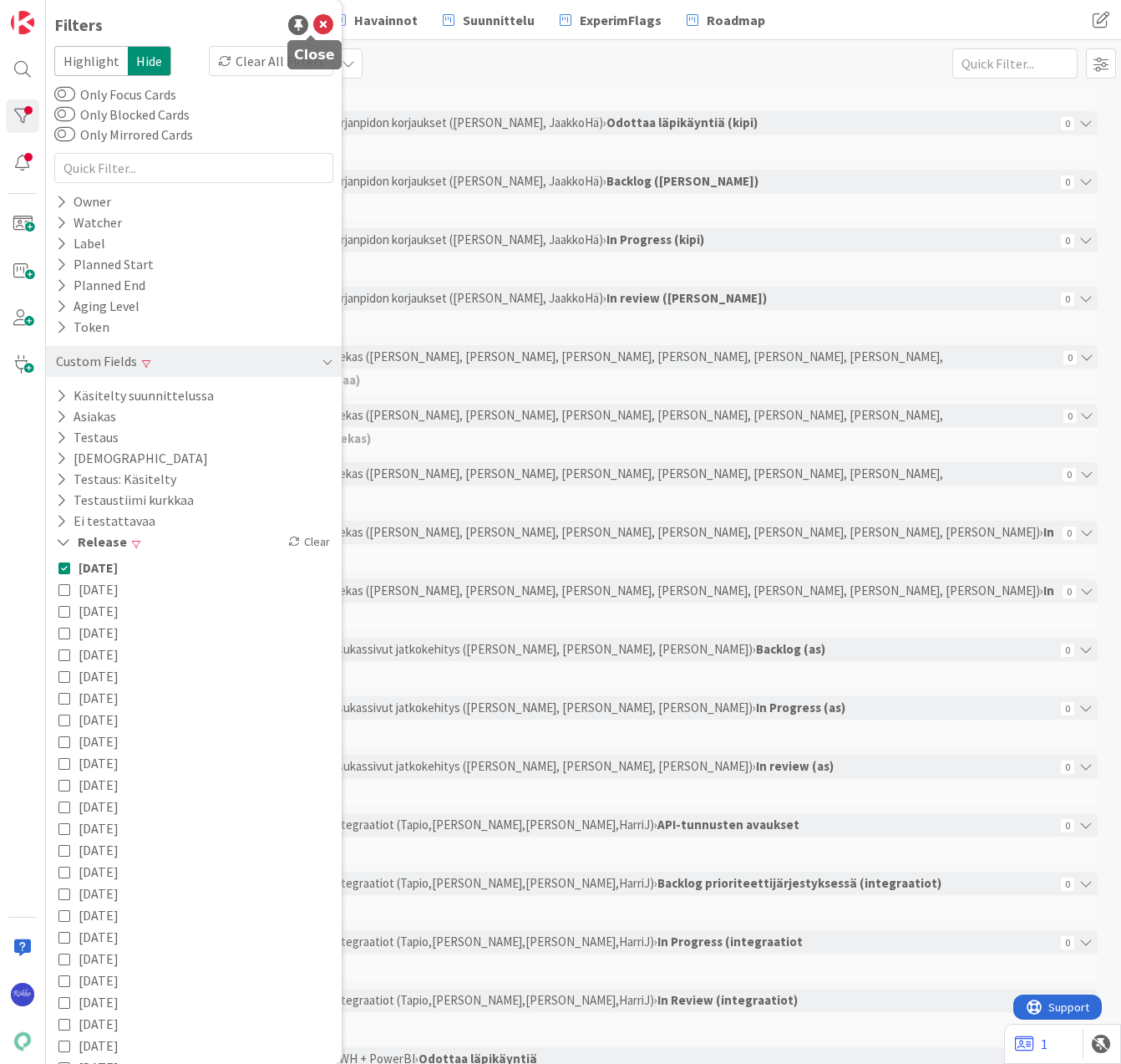
click at [313, 21] on icon at bounding box center [323, 26] width 20 height 20
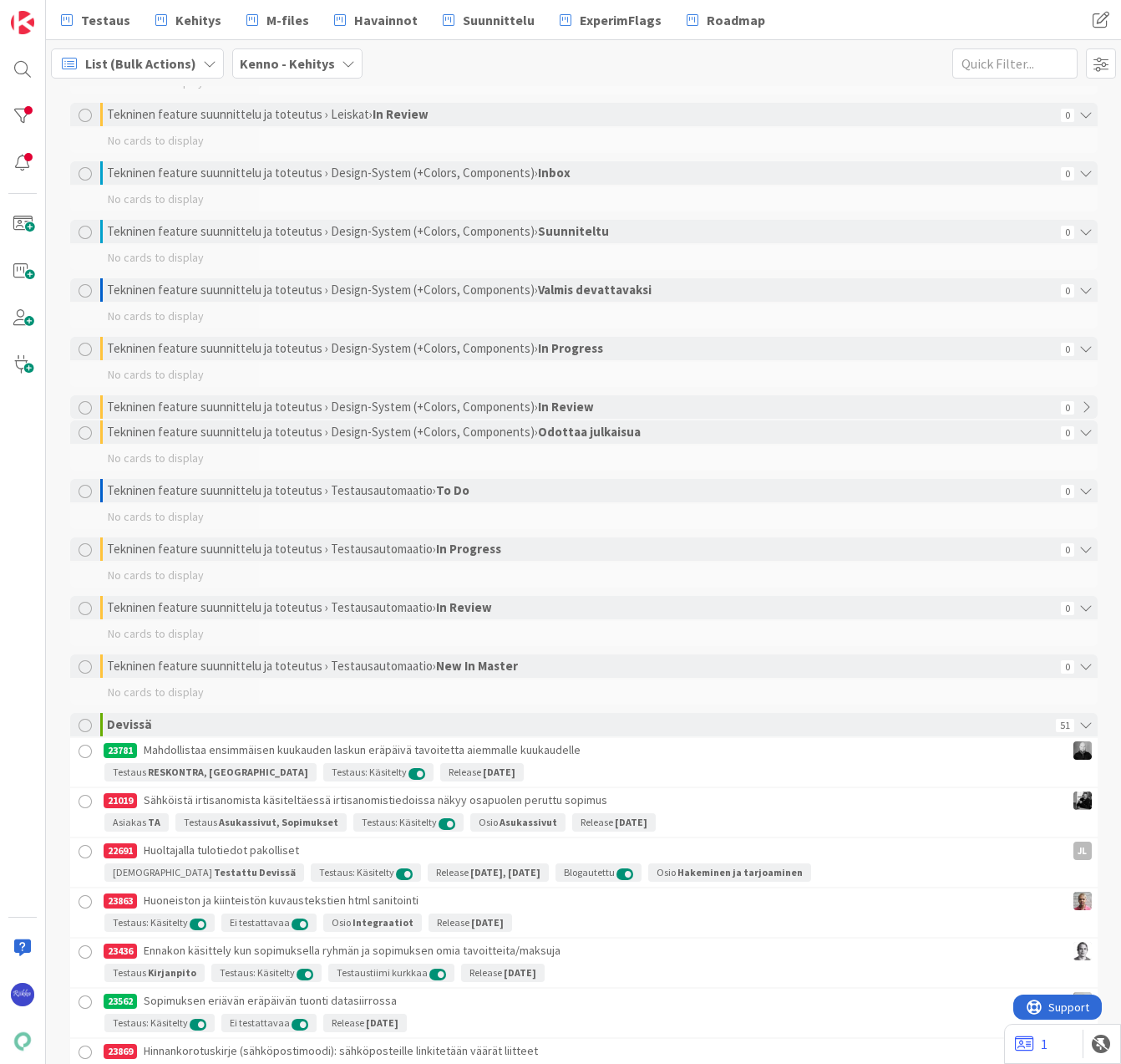
scroll to position [3381, 0]
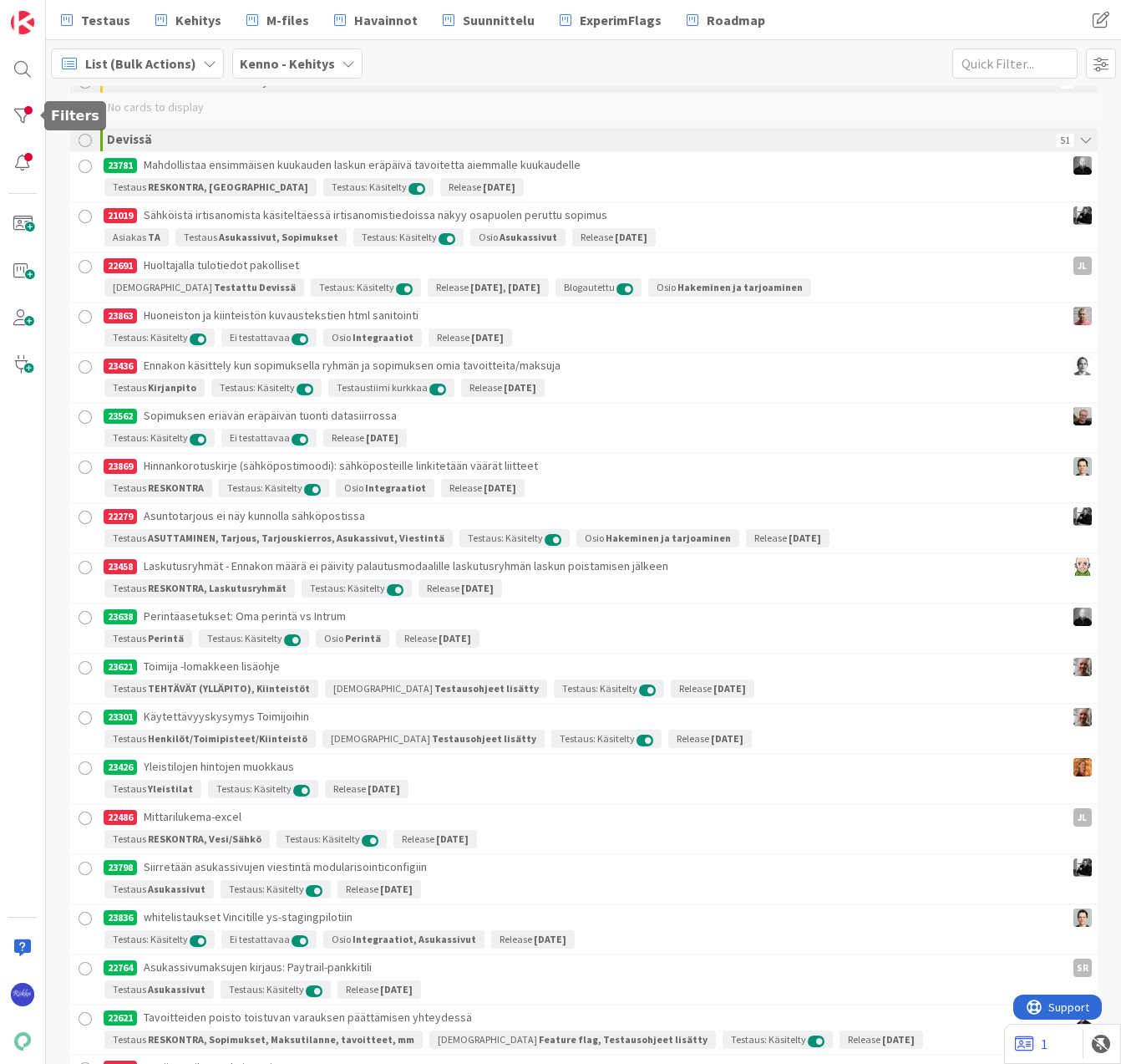
click at [13, 117] on div at bounding box center [22, 116] width 34 height 34
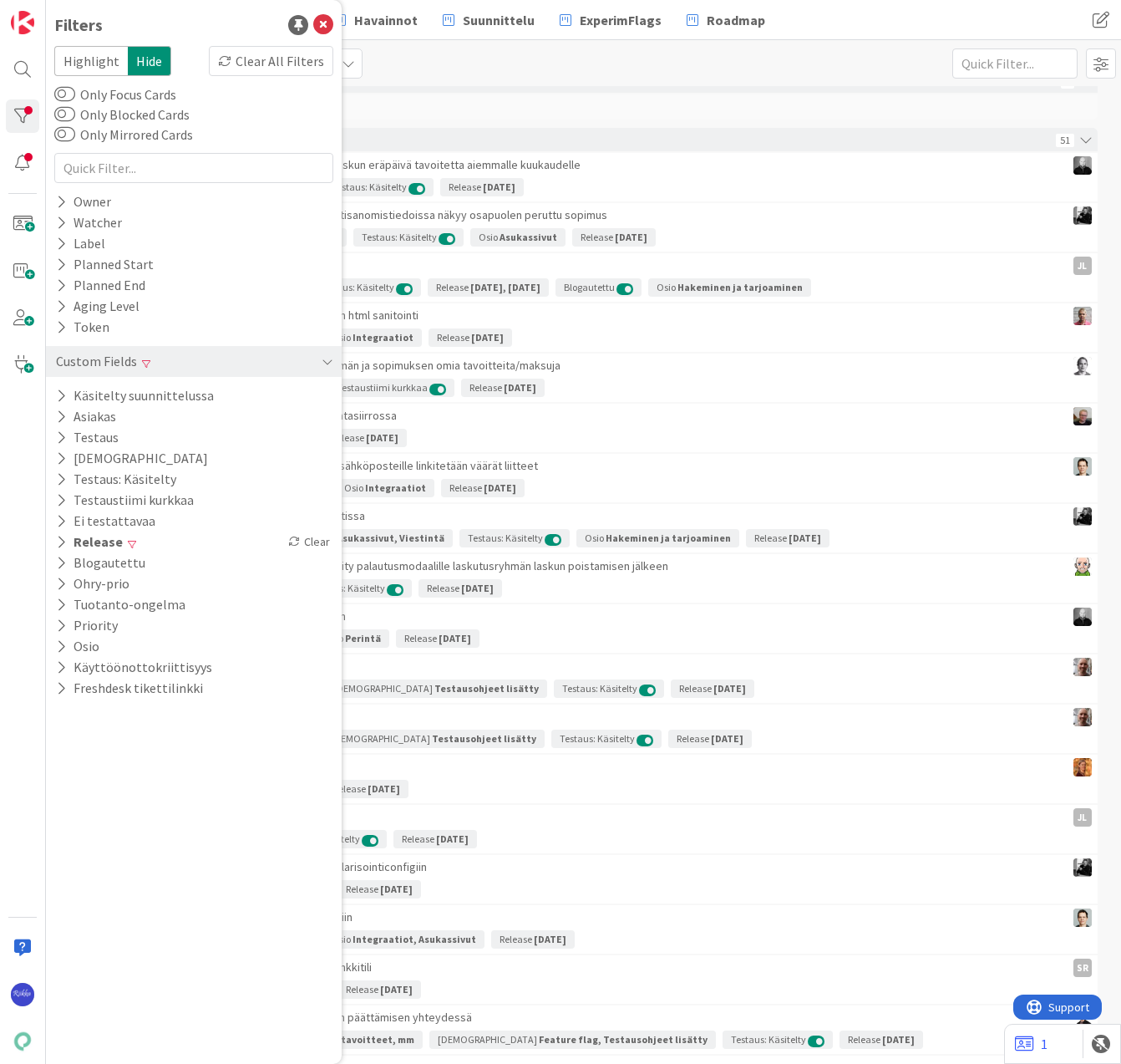
click at [61, 538] on icon at bounding box center [61, 542] width 11 height 15
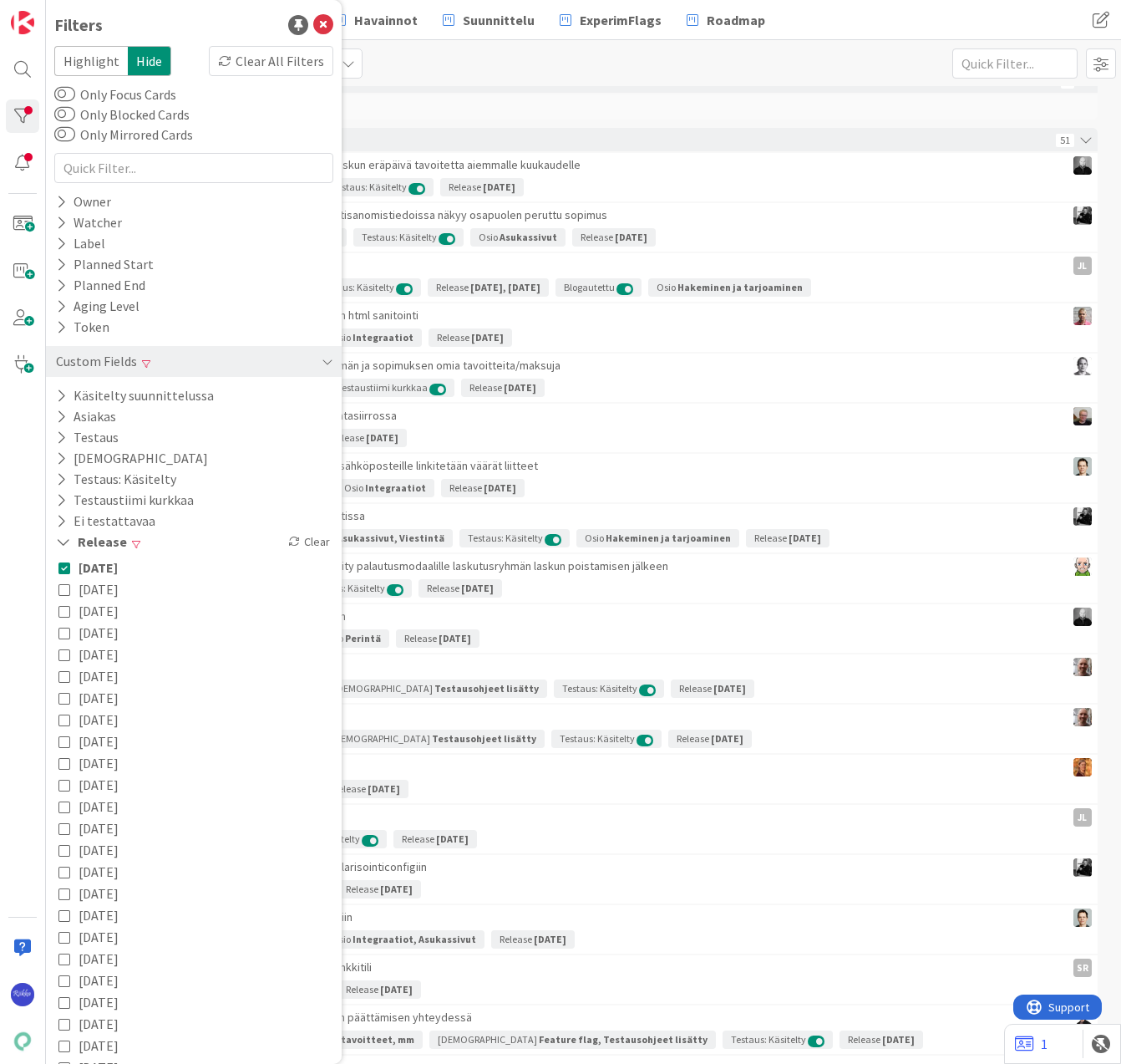
click at [65, 539] on icon at bounding box center [63, 542] width 15 height 15
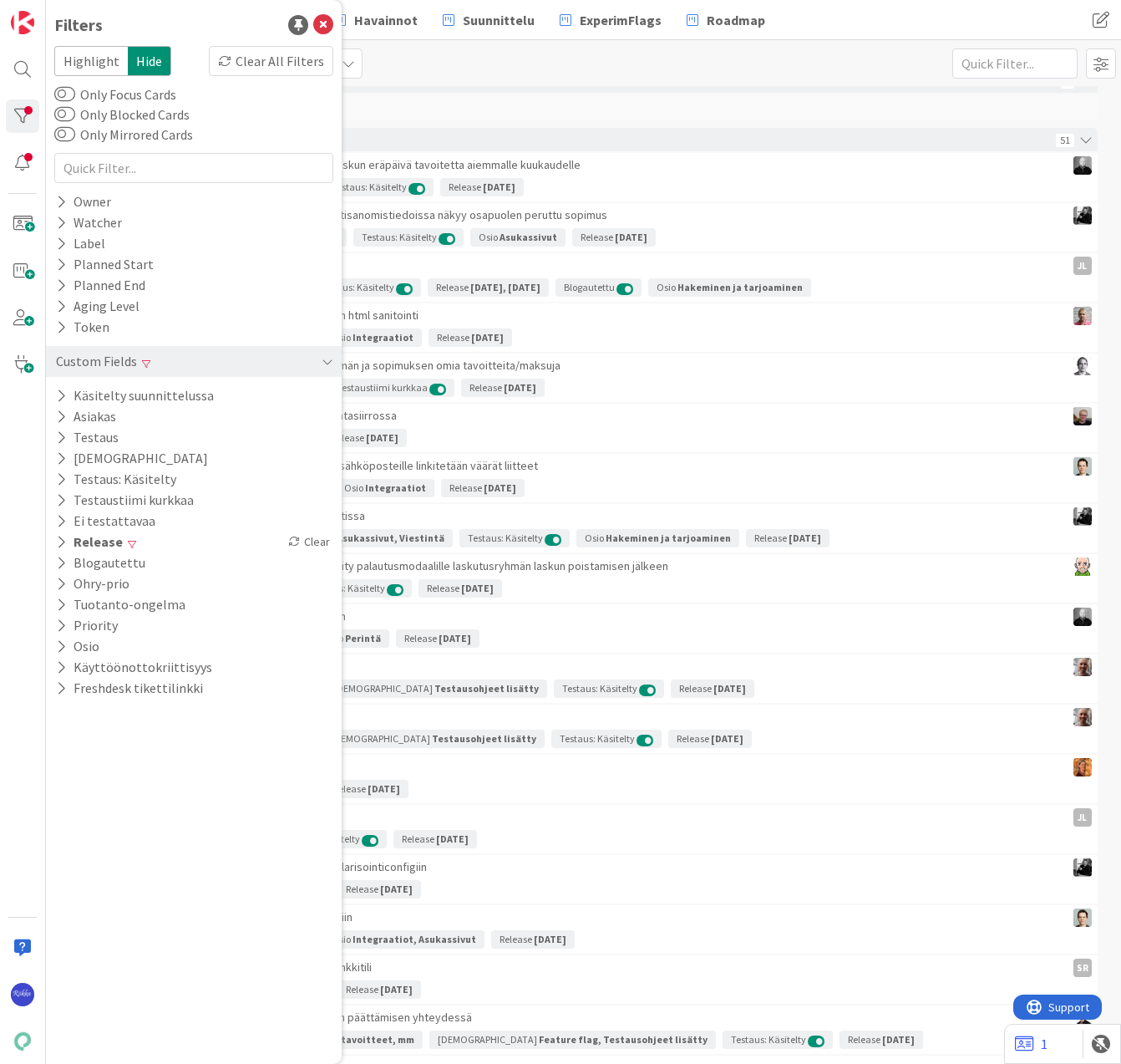
click at [60, 526] on icon at bounding box center [61, 521] width 11 height 15
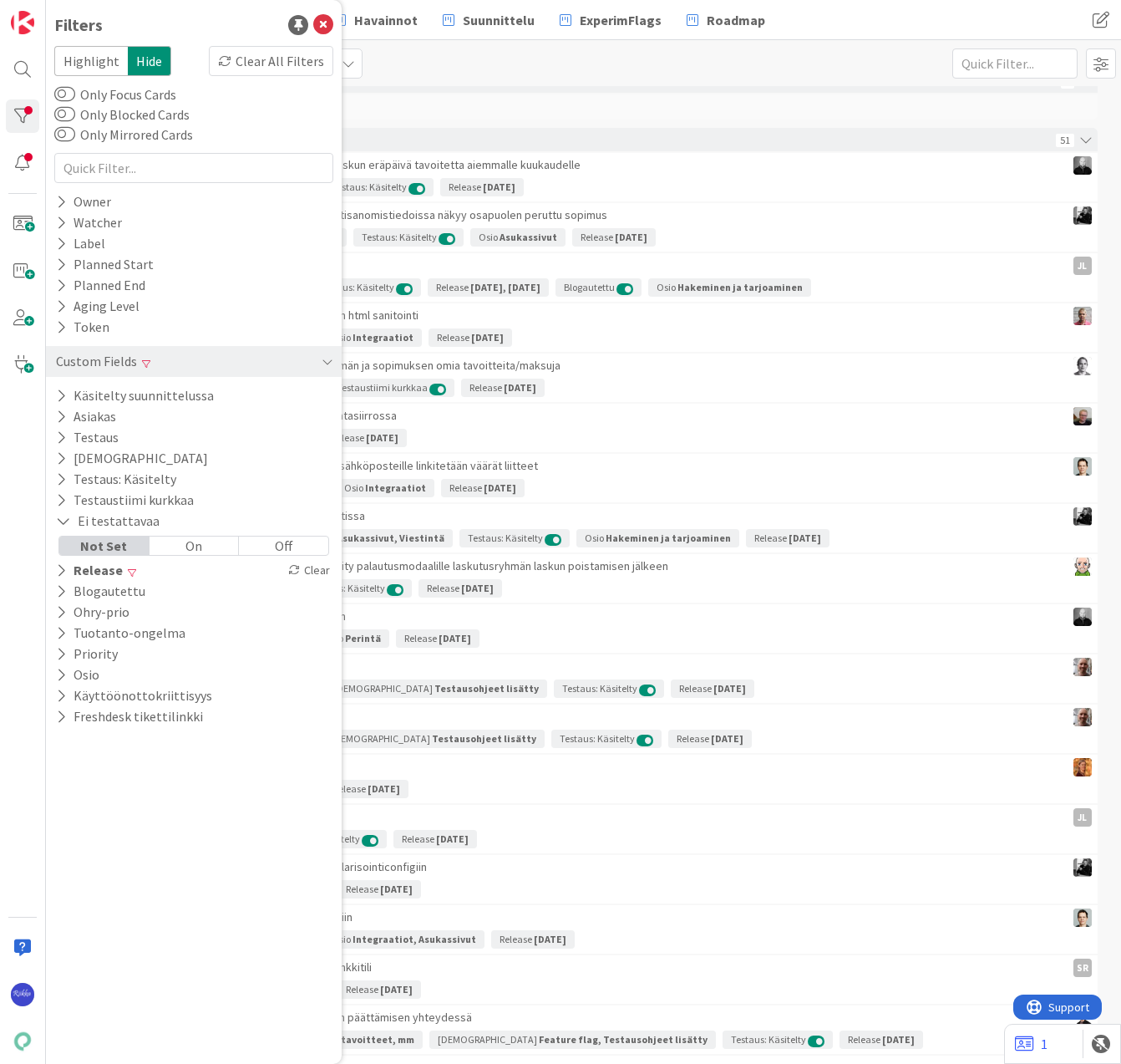
click at [198, 542] on div "On" at bounding box center [194, 546] width 90 height 18
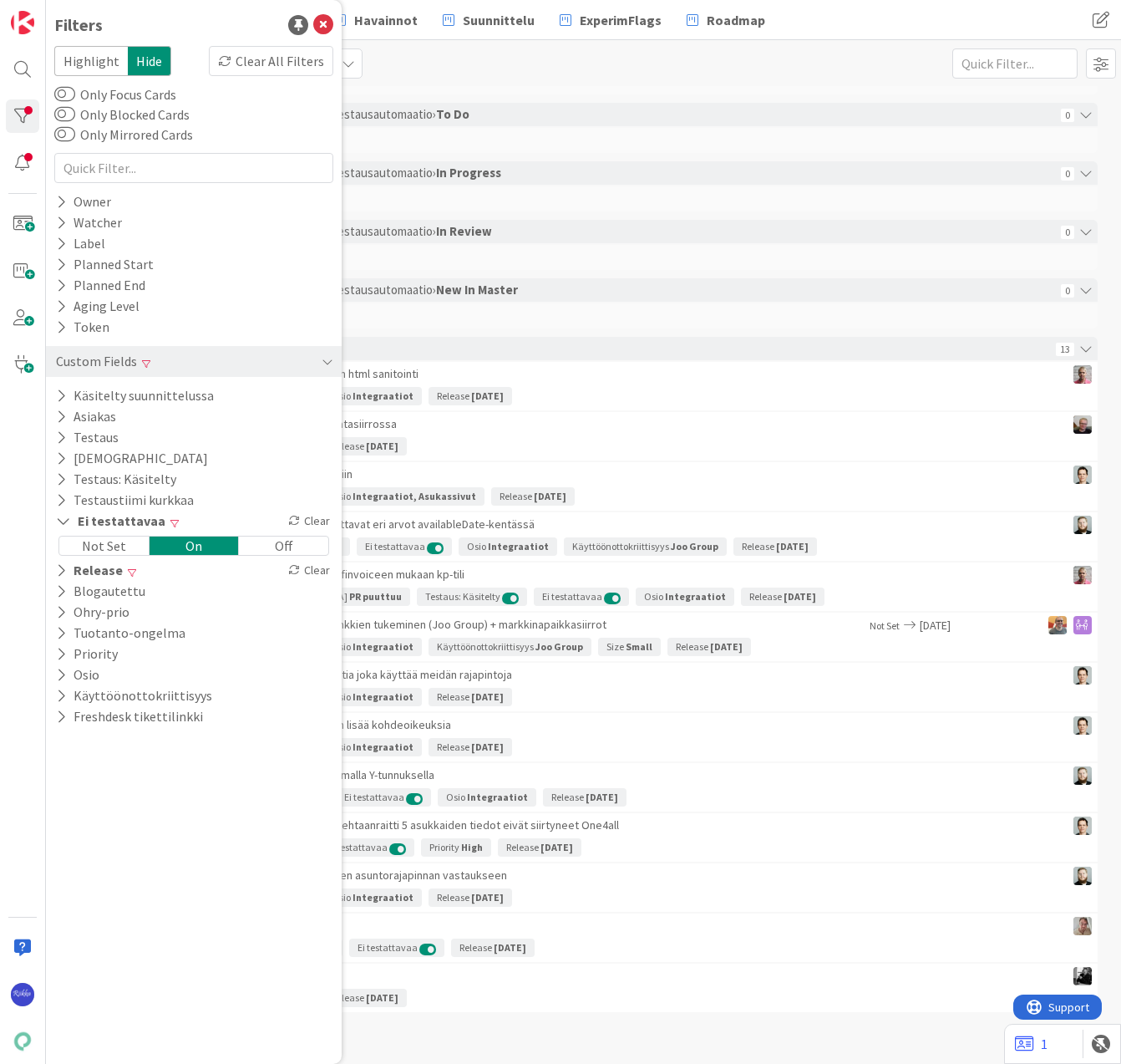
scroll to position [3173, 0]
click at [318, 23] on icon at bounding box center [323, 26] width 20 height 20
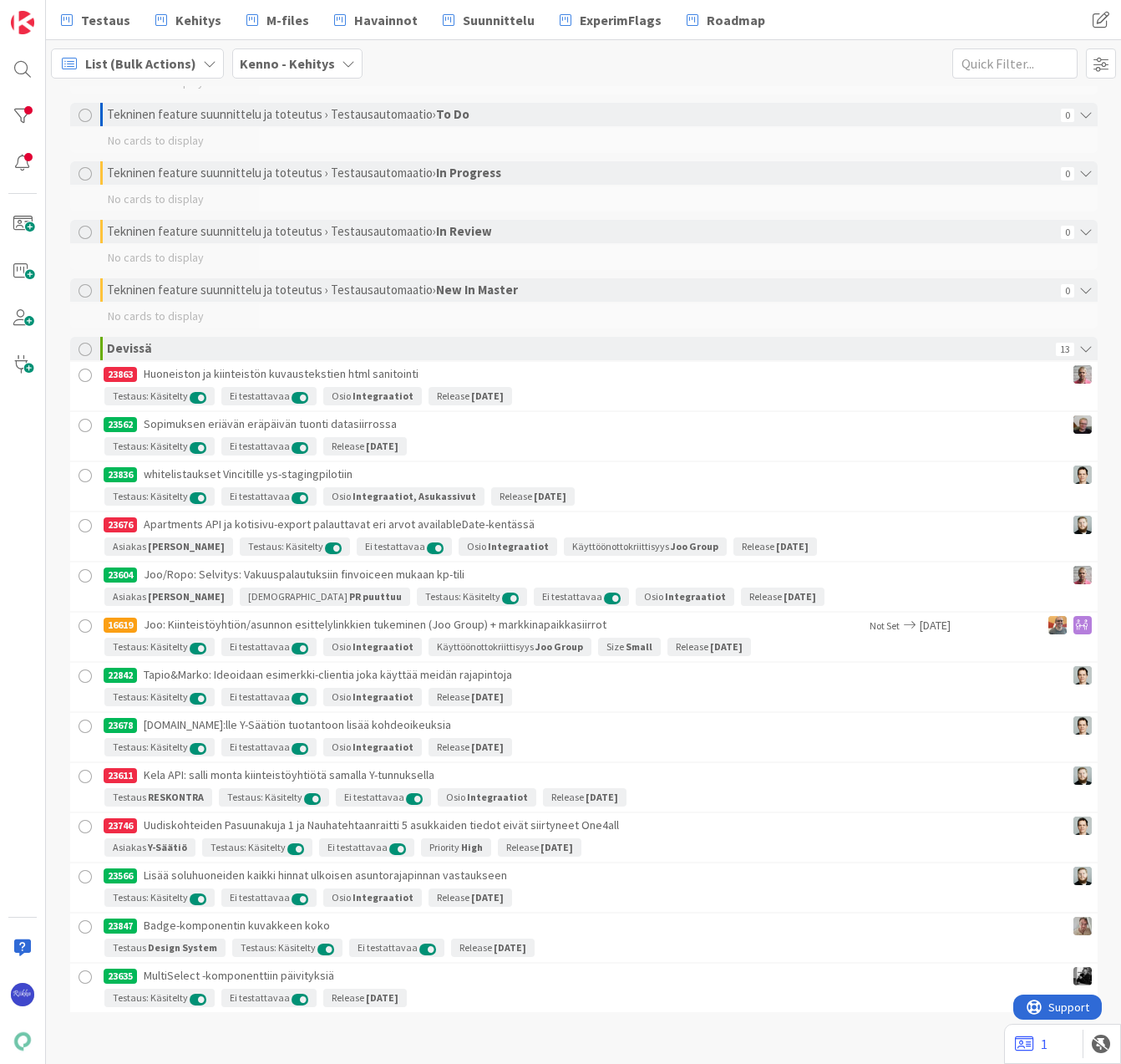
click at [77, 980] on div at bounding box center [86, 977] width 21 height 21
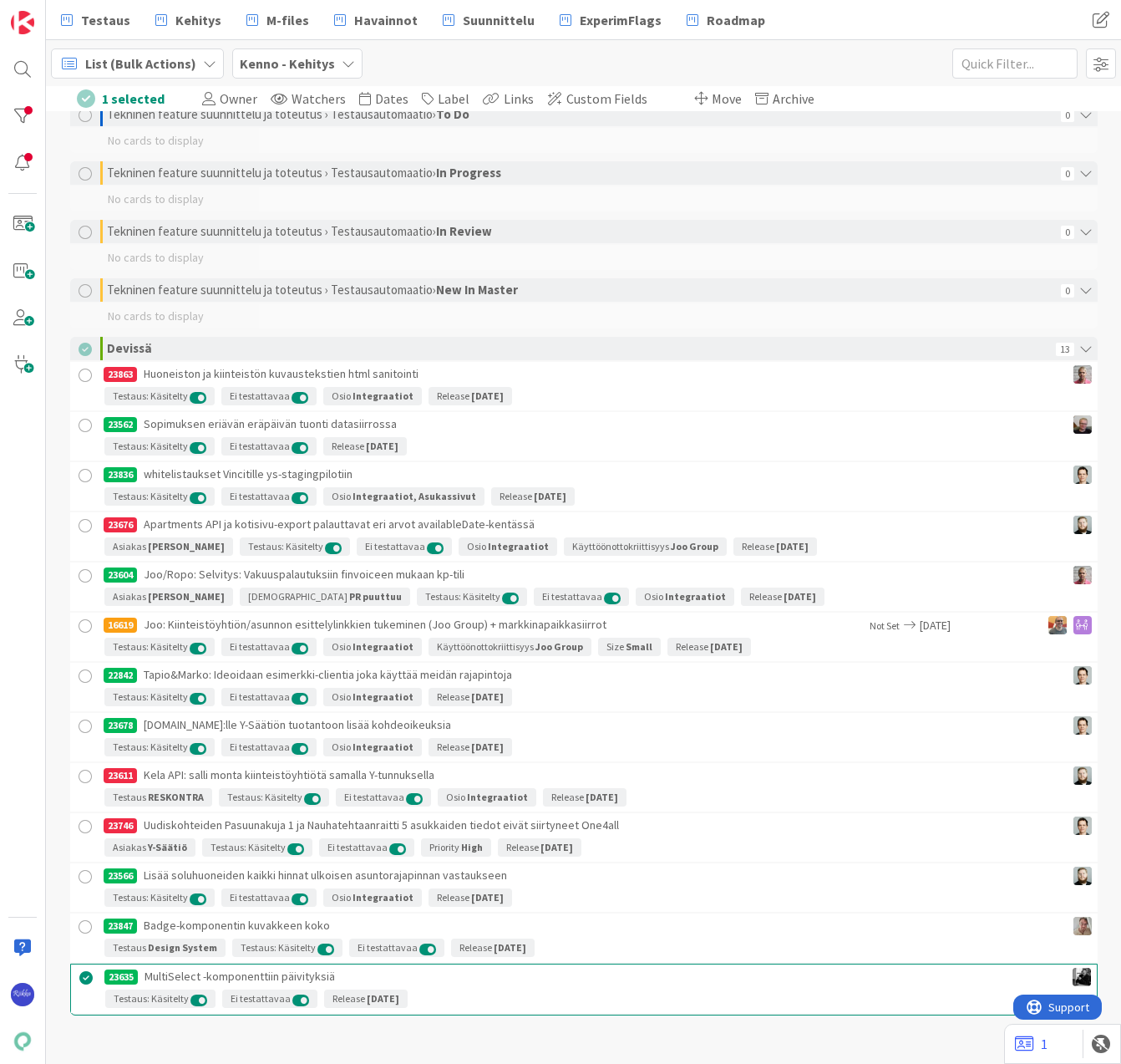
click at [79, 927] on div at bounding box center [86, 926] width 21 height 21
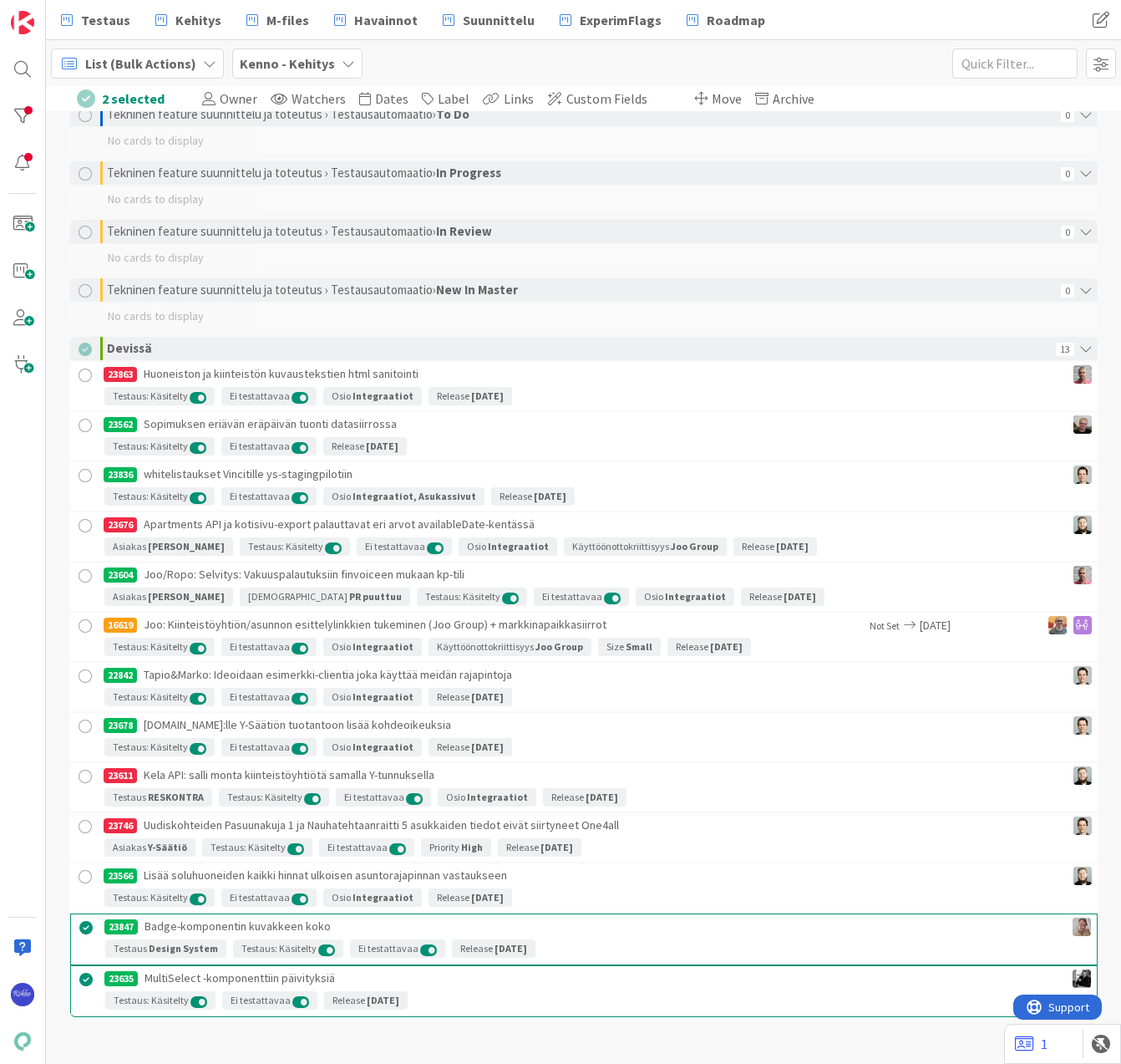
click at [83, 871] on div at bounding box center [86, 876] width 21 height 21
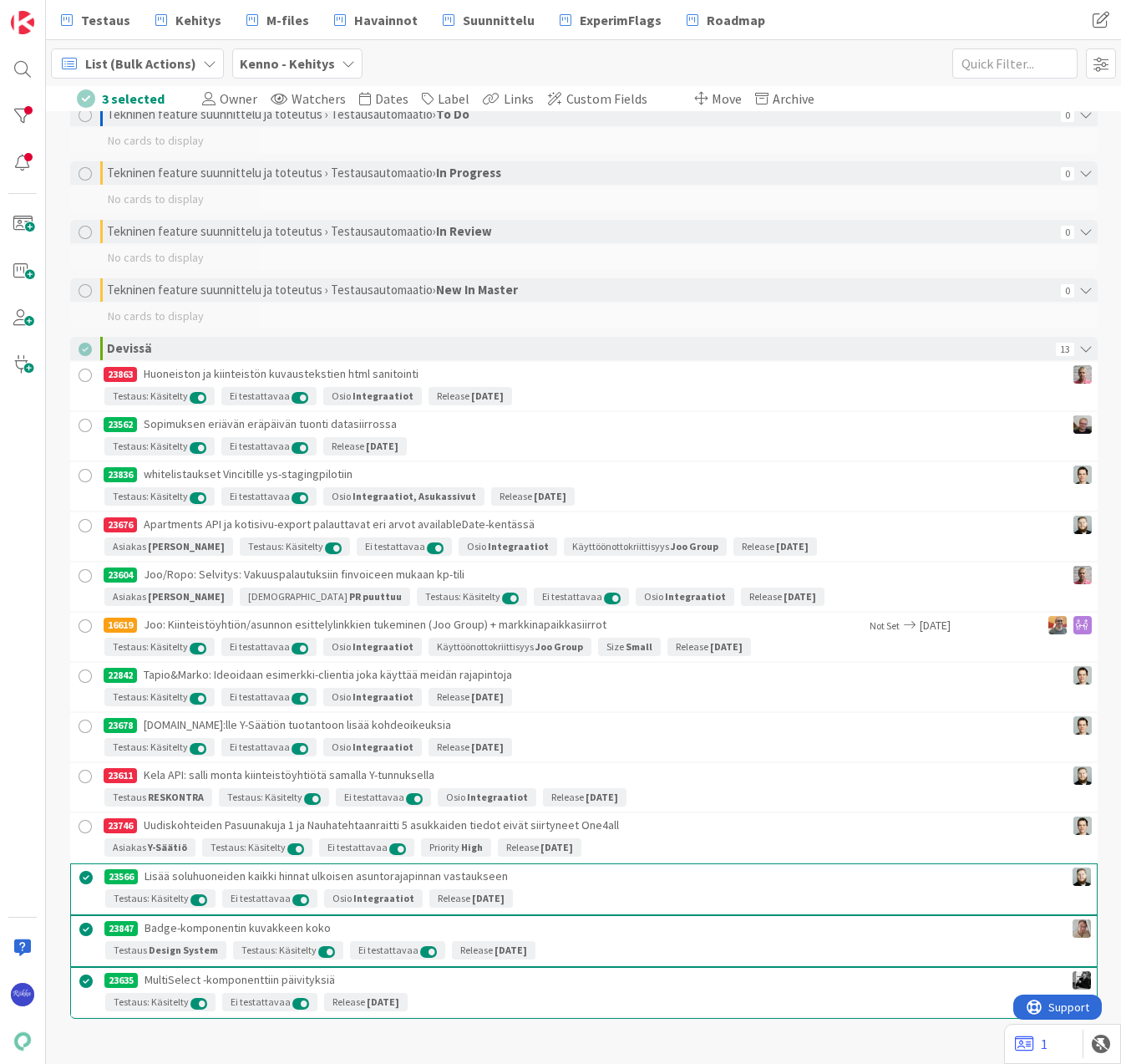
click at [76, 730] on div at bounding box center [86, 726] width 21 height 21
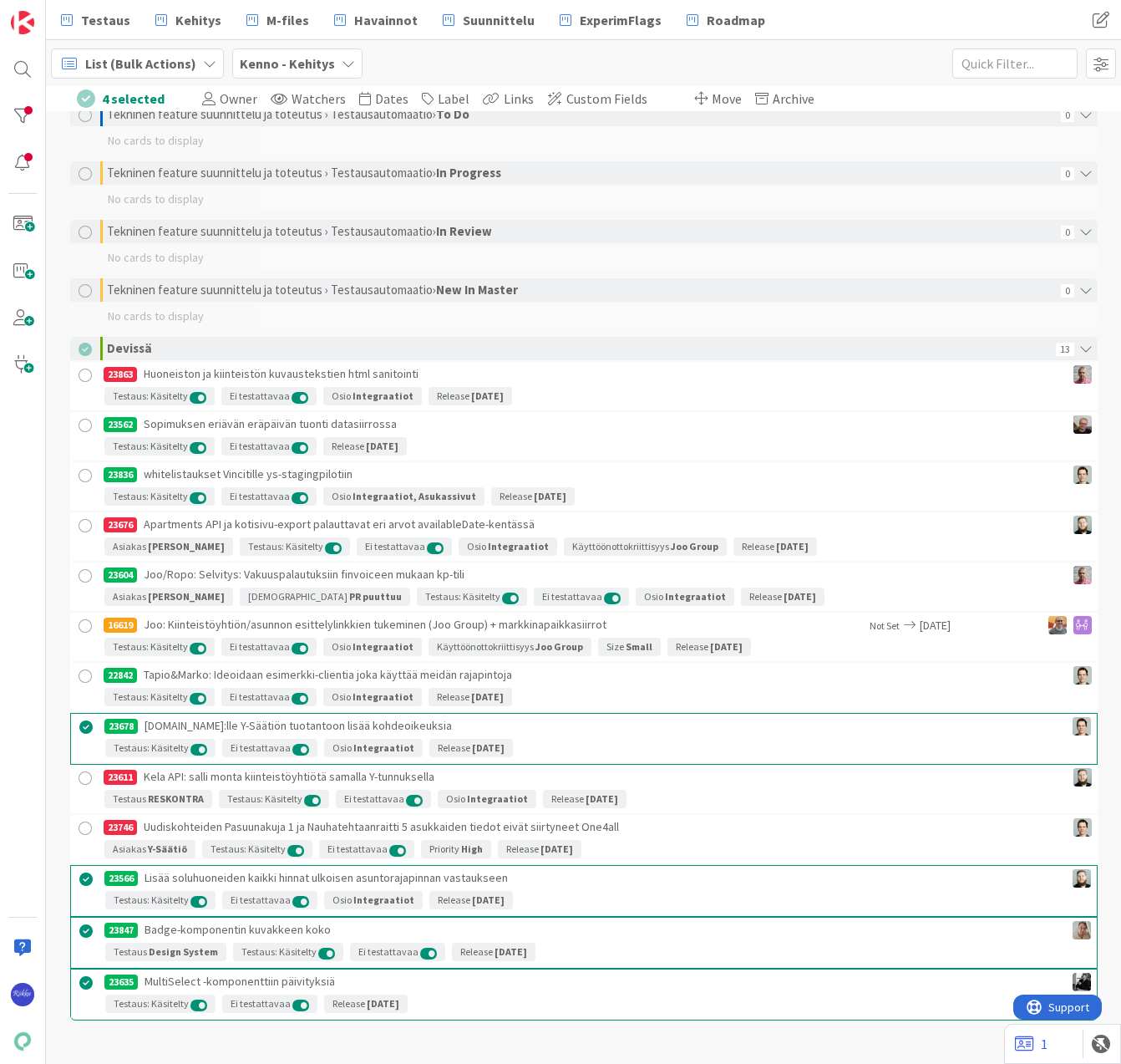
click at [76, 676] on div at bounding box center [86, 676] width 21 height 21
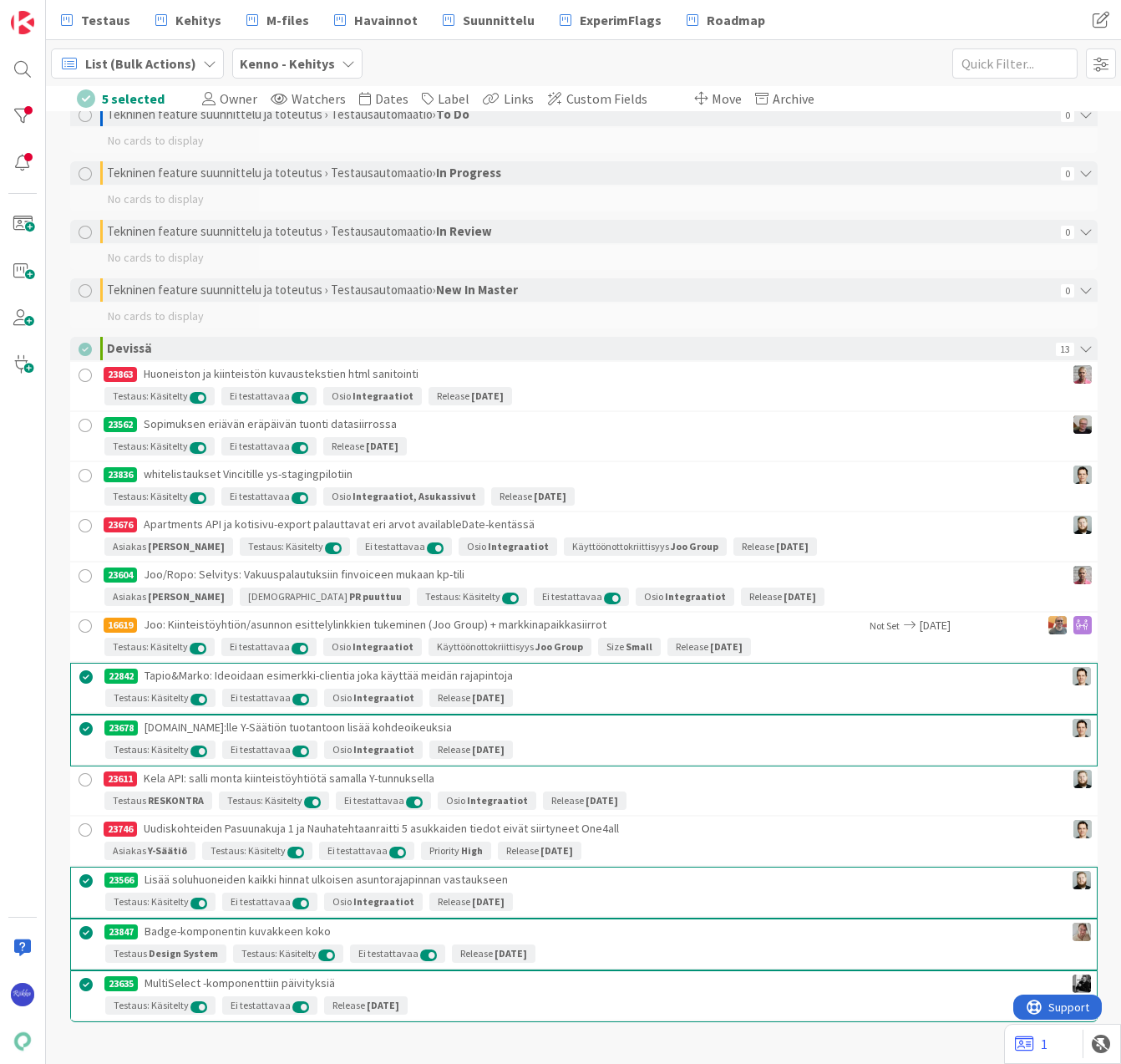
drag, startPoint x: 75, startPoint y: 574, endPoint x: 83, endPoint y: 518, distance: 56.6
click at [76, 574] on div at bounding box center [86, 576] width 21 height 21
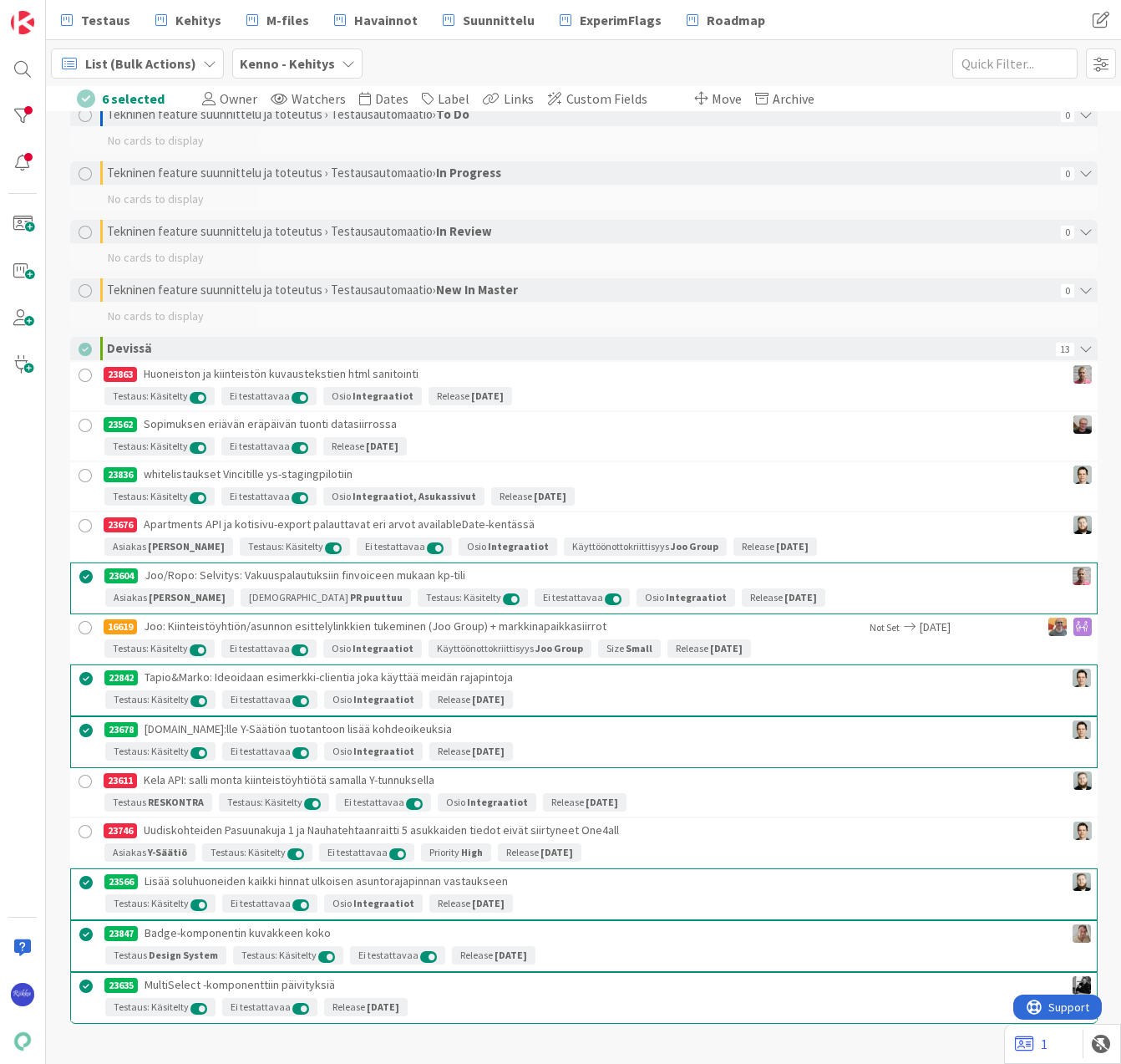
click at [80, 473] on div at bounding box center [86, 476] width 21 height 21
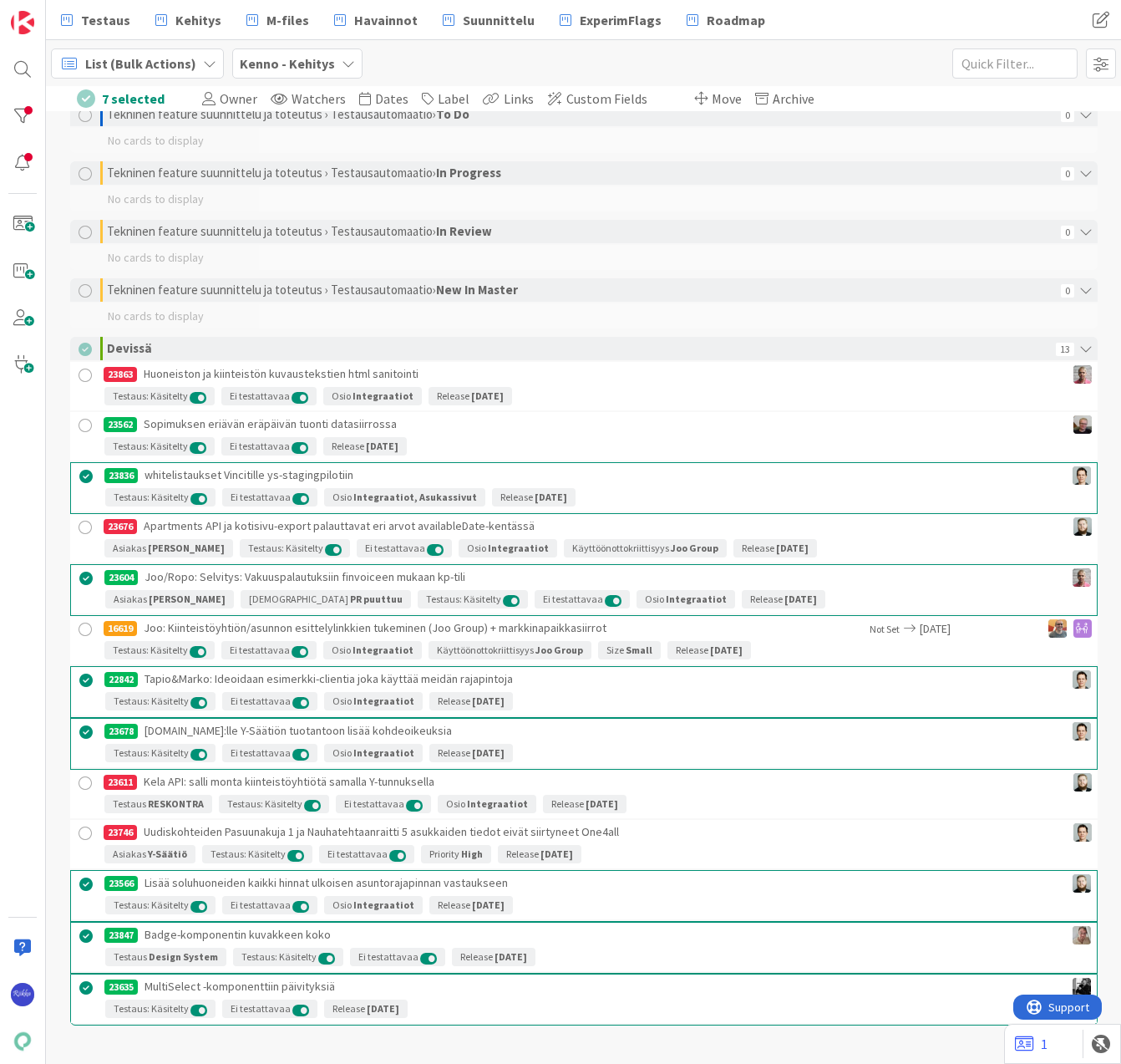
click at [78, 423] on div at bounding box center [86, 425] width 21 height 21
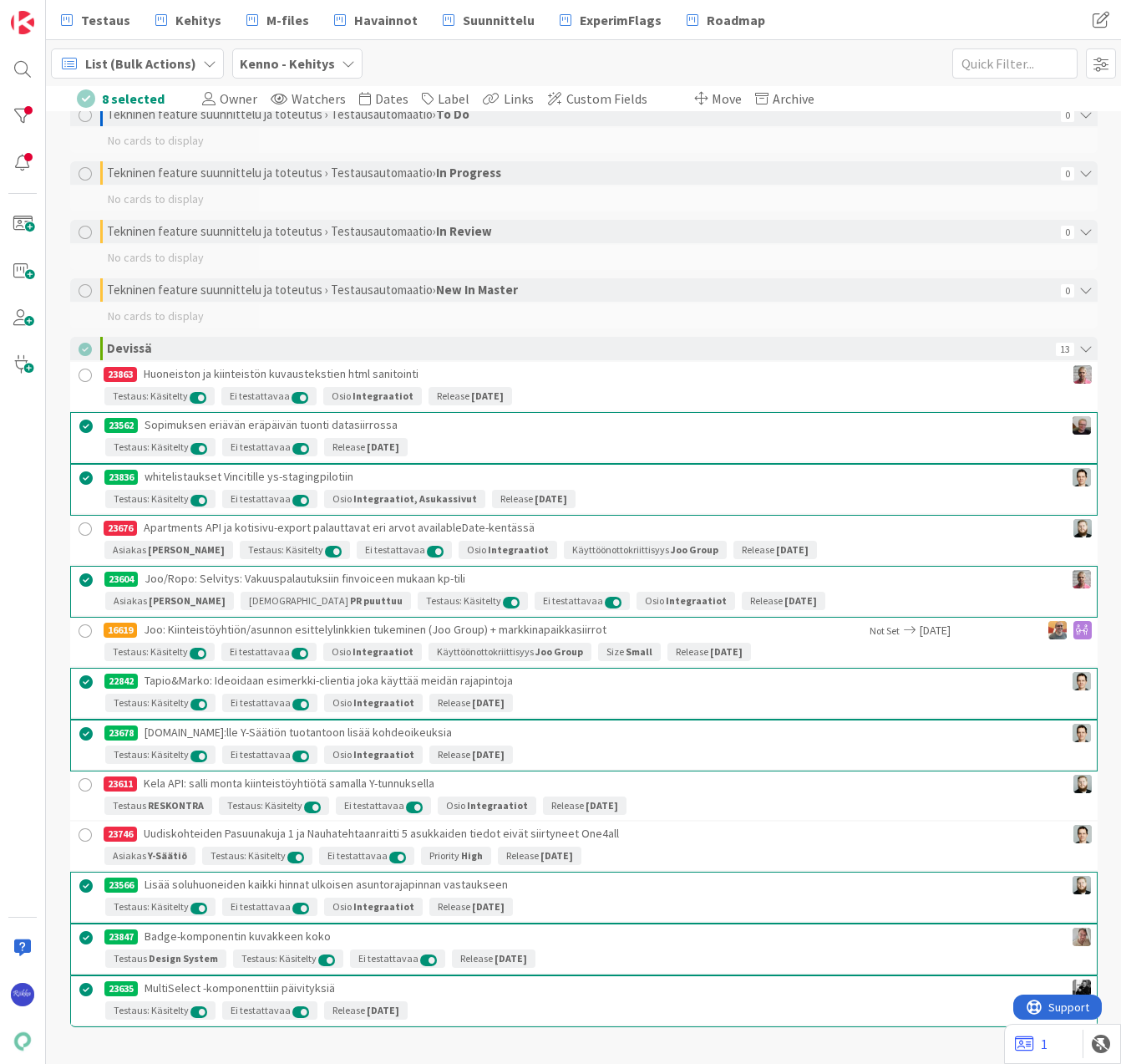
click at [712, 98] on span "Move" at bounding box center [727, 98] width 30 height 16
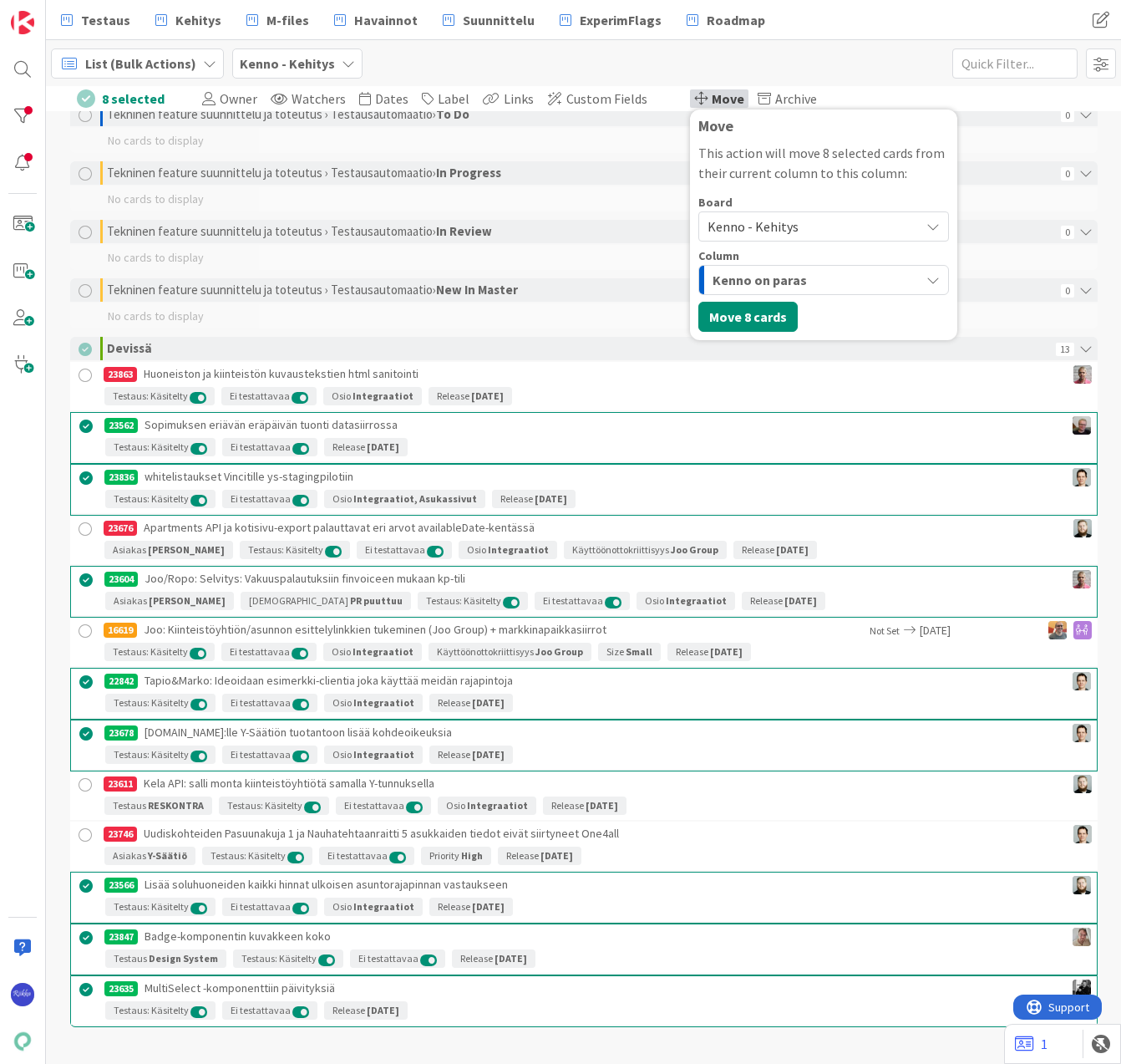
click at [782, 222] on span "Kenno - Kehitys" at bounding box center [810, 227] width 204 height 24
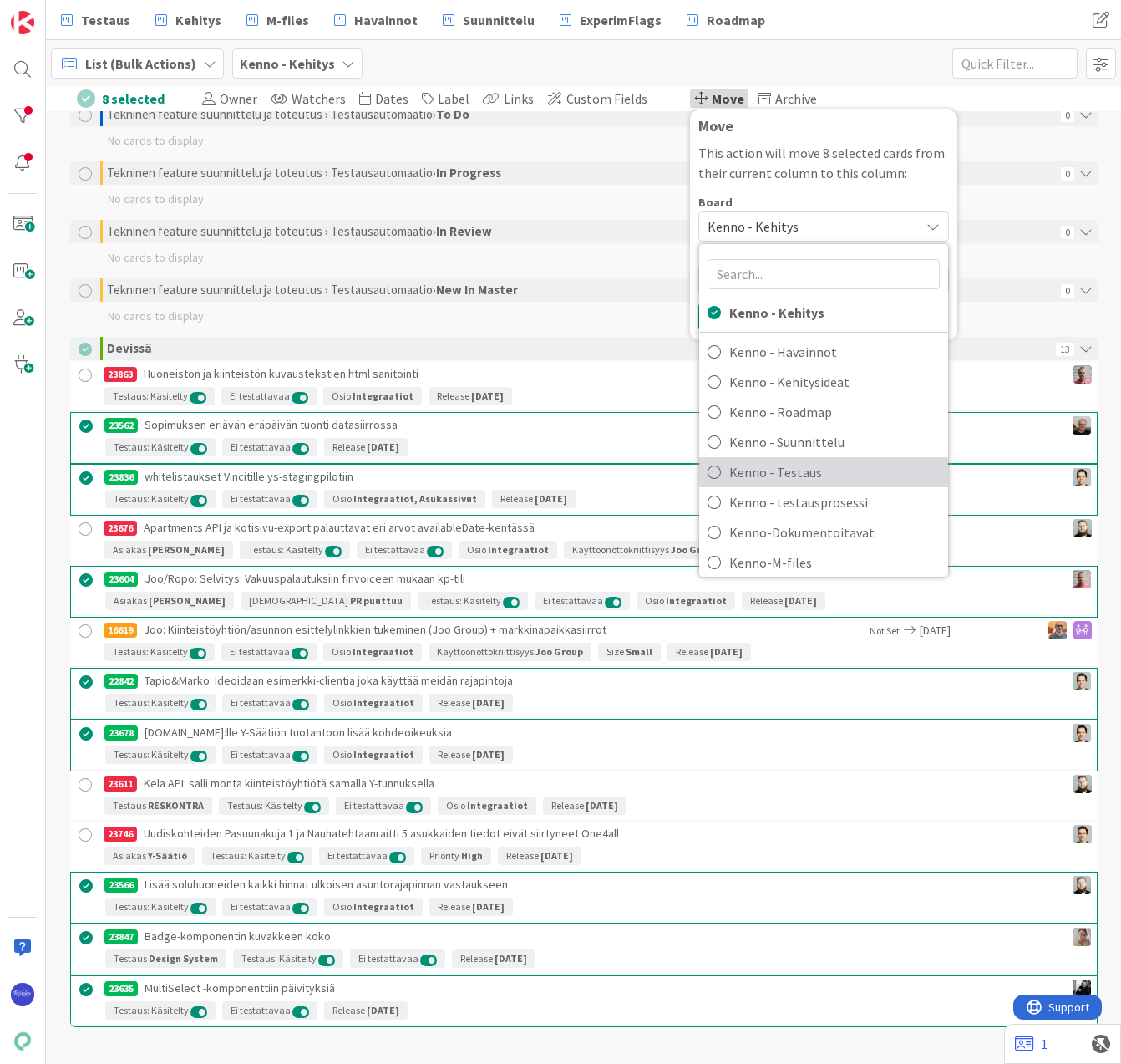
click at [796, 468] on span "Kenno - Testaus" at bounding box center [834, 473] width 210 height 26
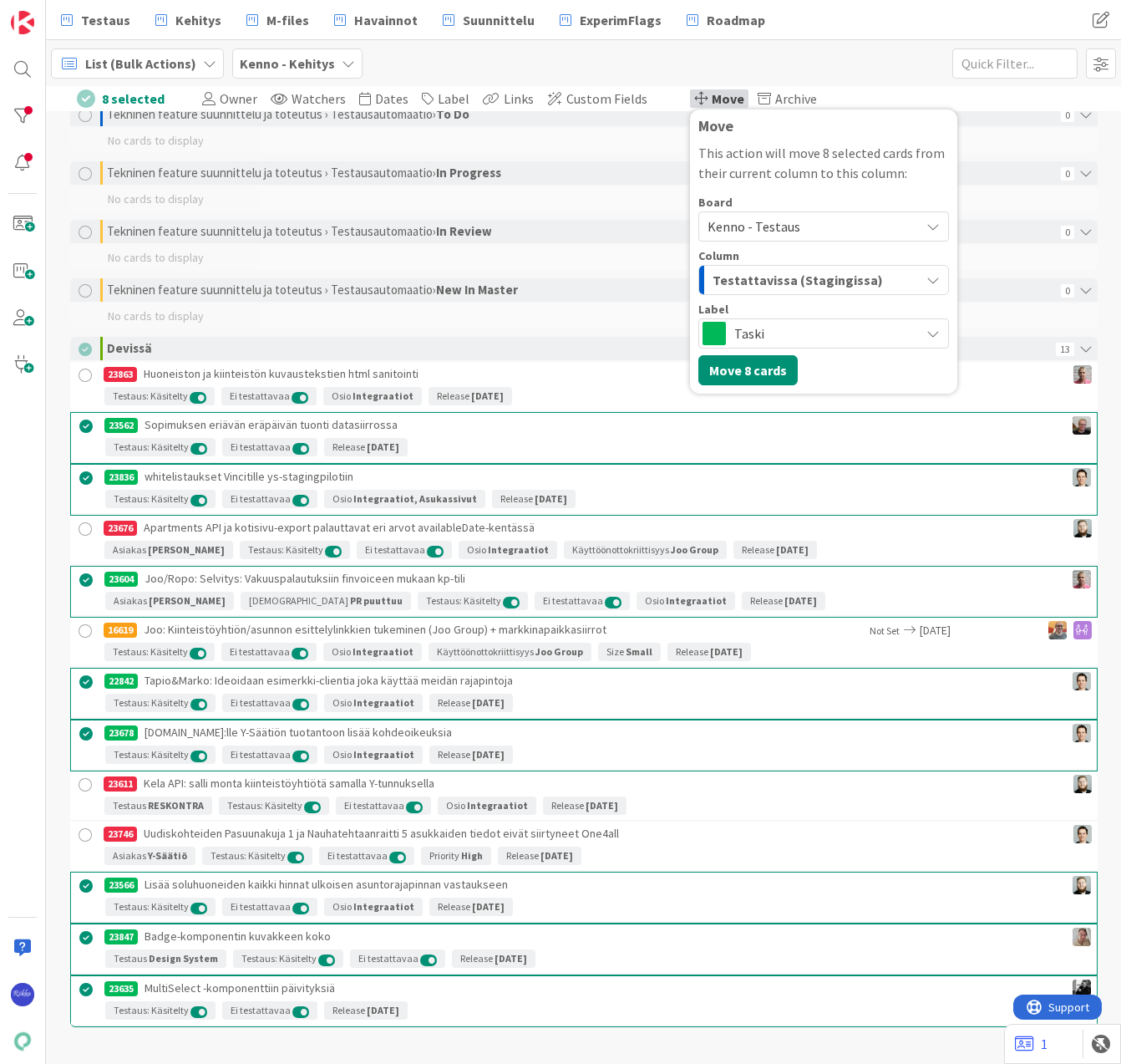
click at [810, 275] on span "Testattavissa (Stagingissa)" at bounding box center [798, 280] width 170 height 22
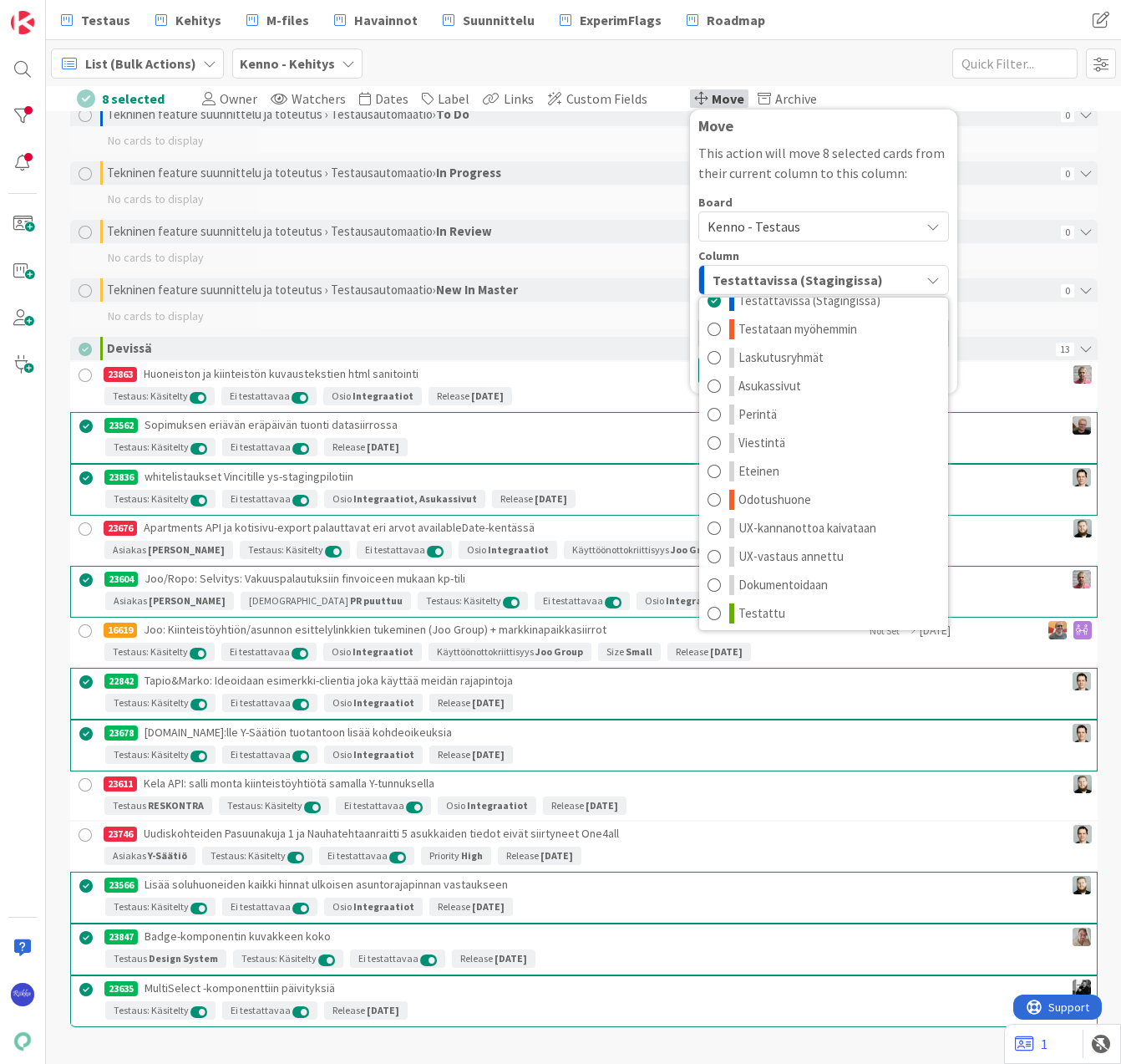
scroll to position [22, 0]
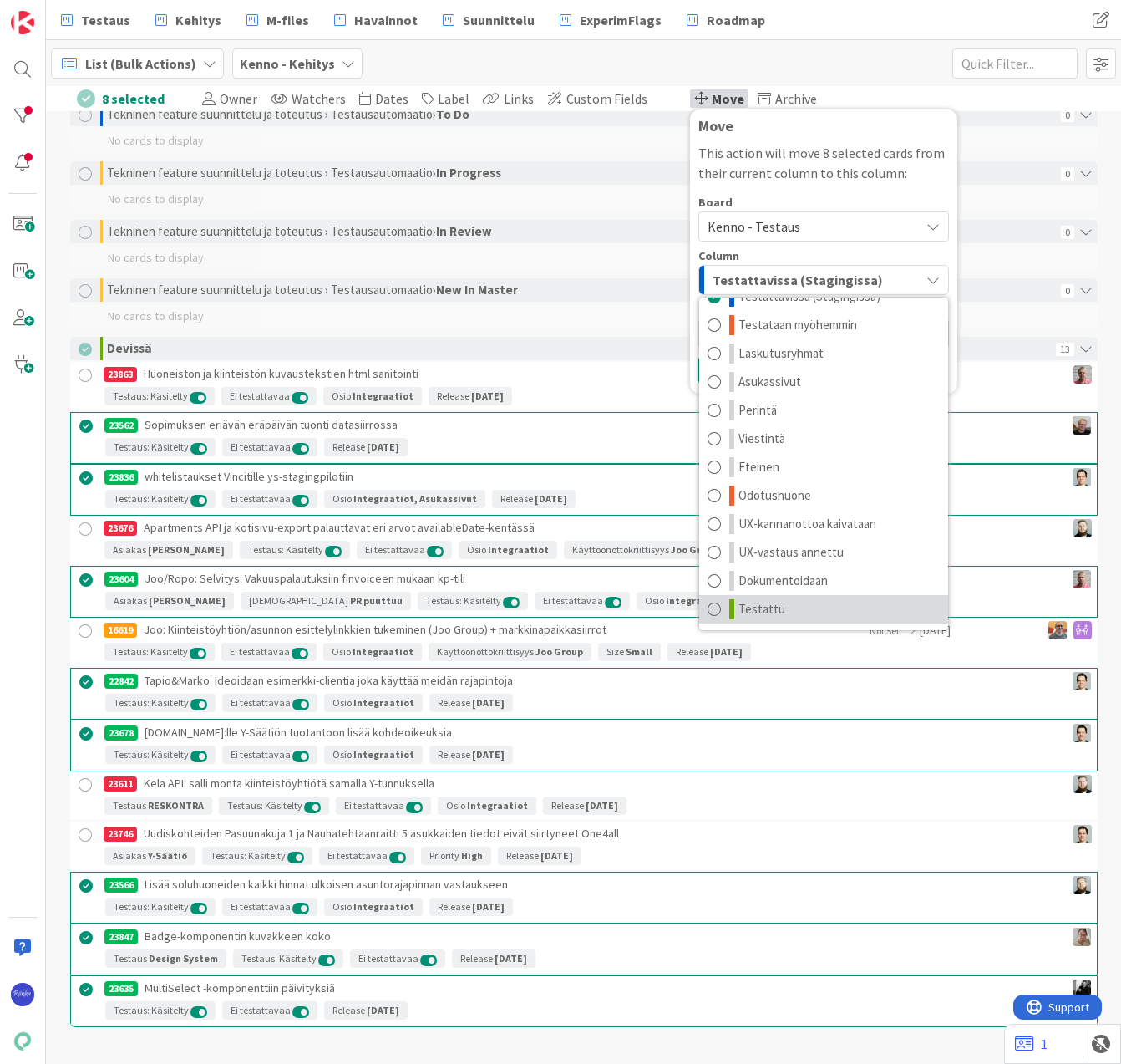
click at [766, 604] on link "Testattu" at bounding box center [823, 609] width 249 height 28
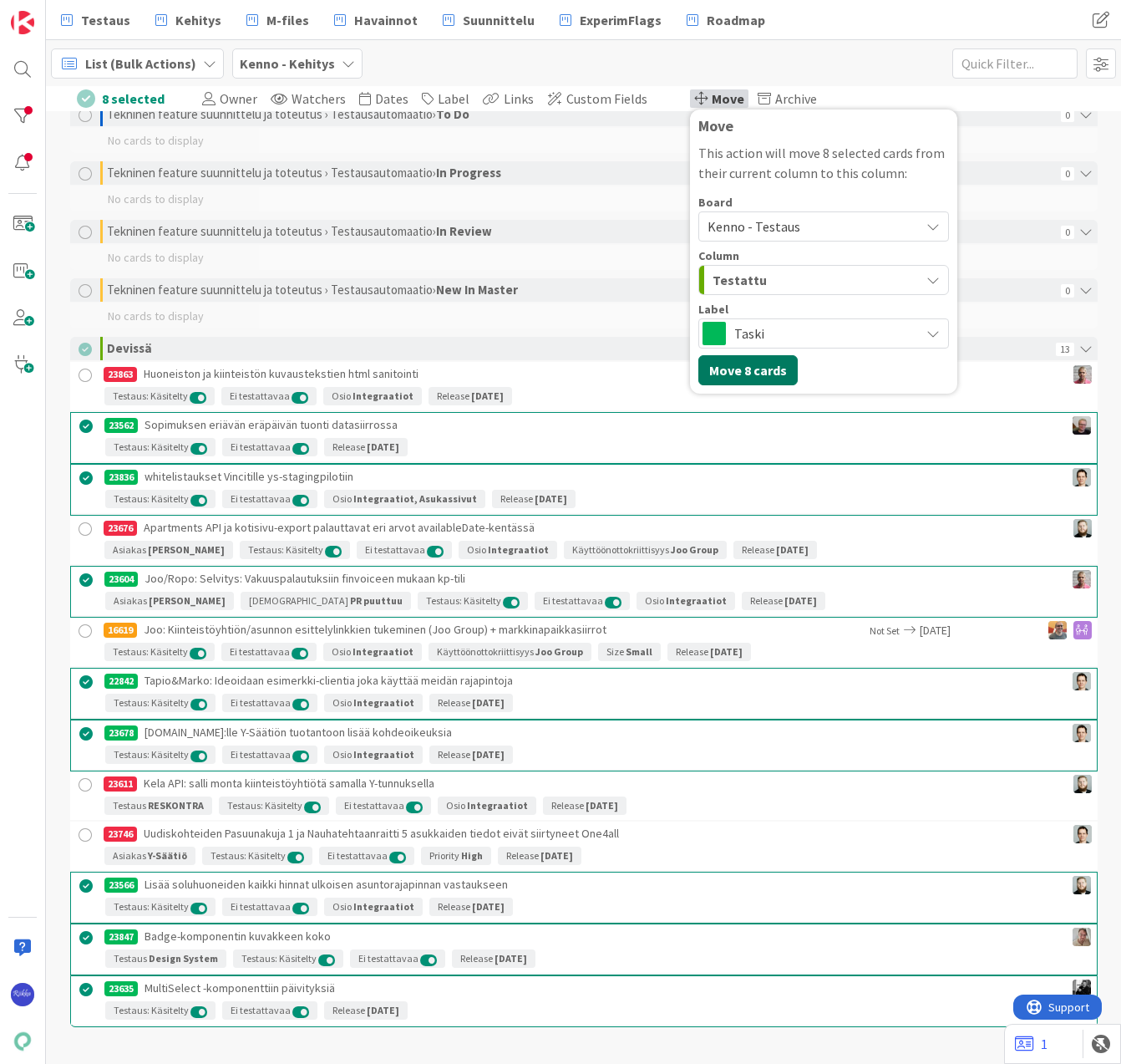
click at [733, 364] on button "Move 8 cards" at bounding box center [748, 370] width 99 height 30
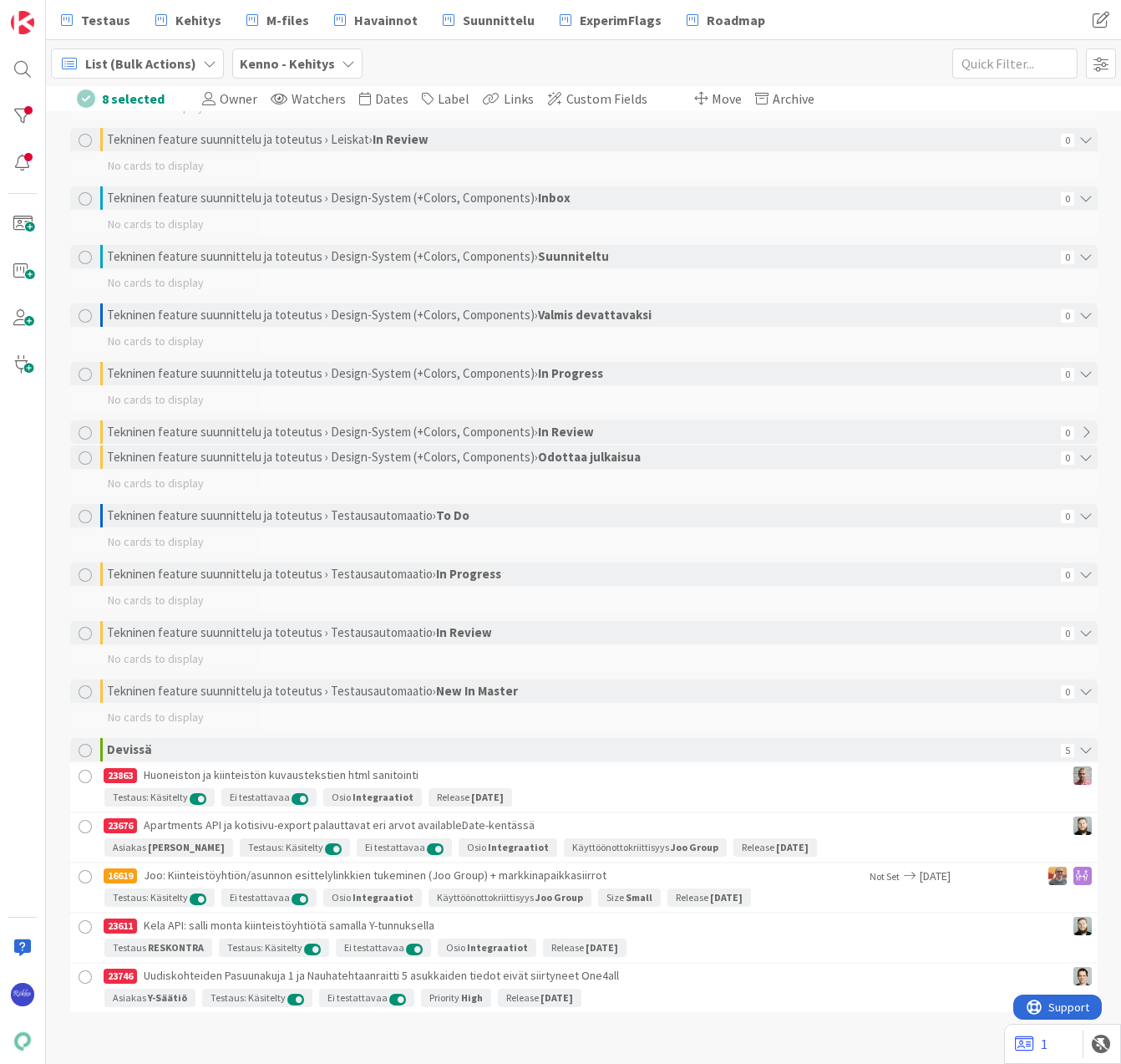
scroll to position [2771, 0]
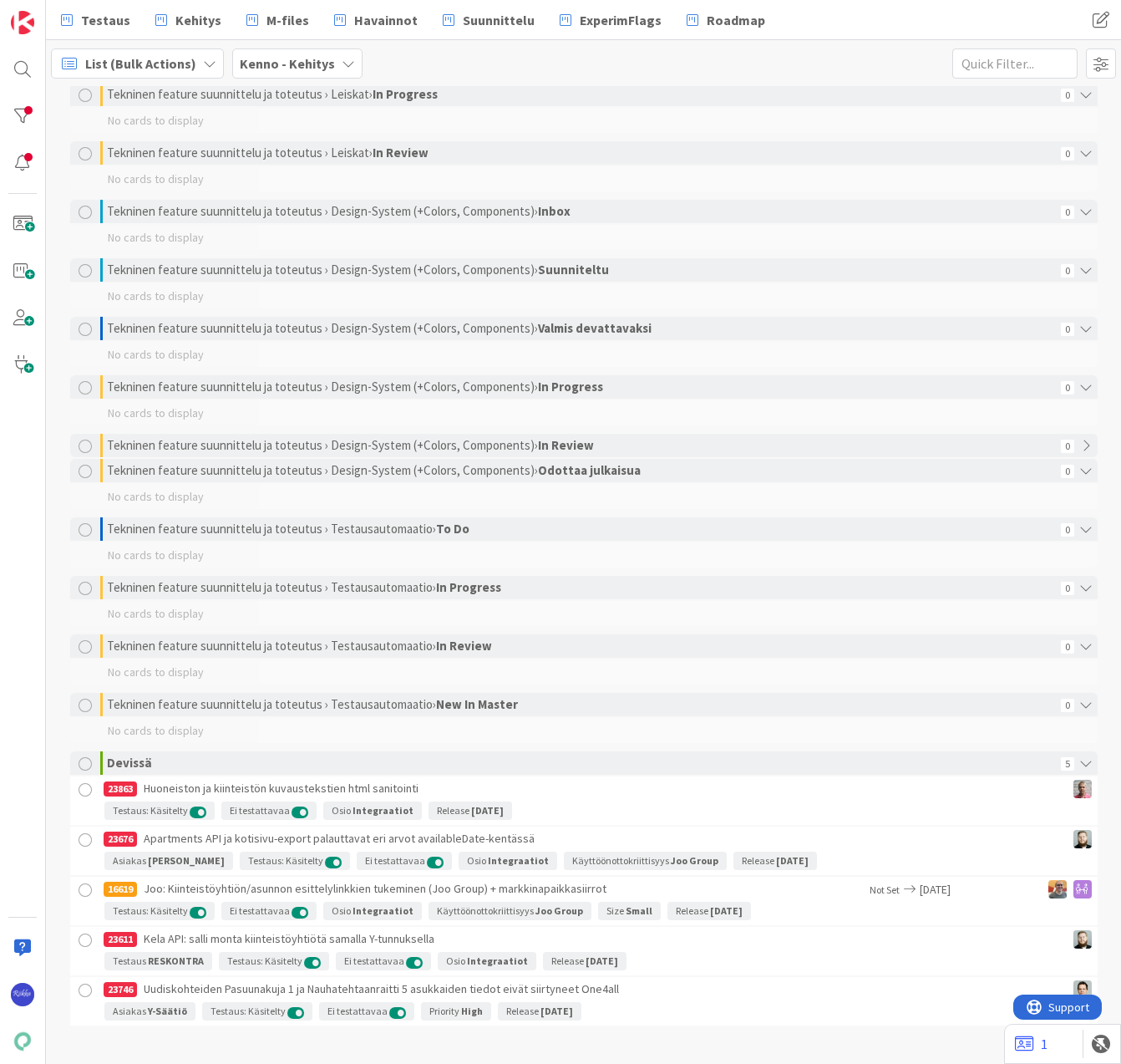
scroll to position [2771, 0]
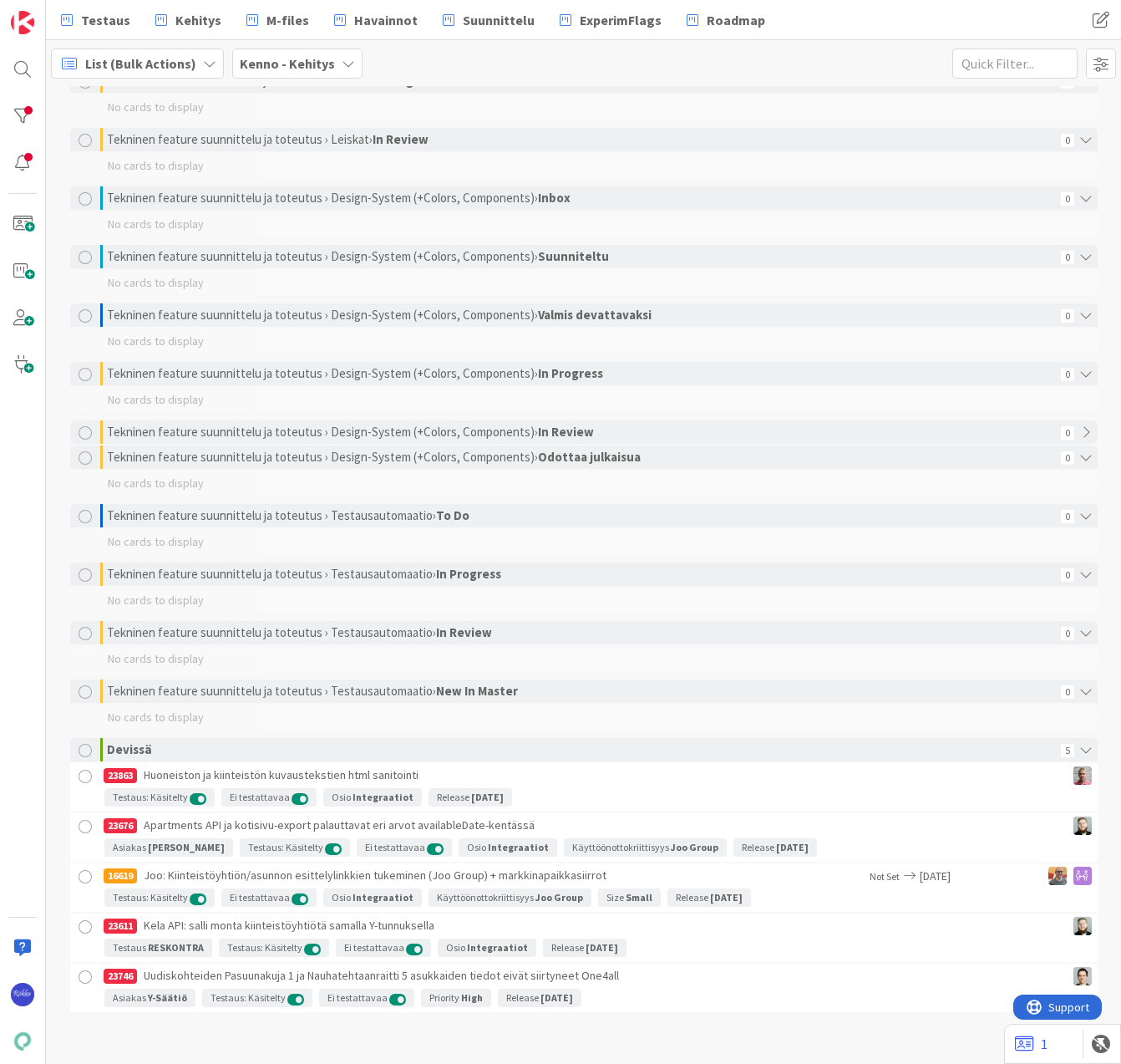
click at [77, 877] on div at bounding box center [86, 876] width 21 height 21
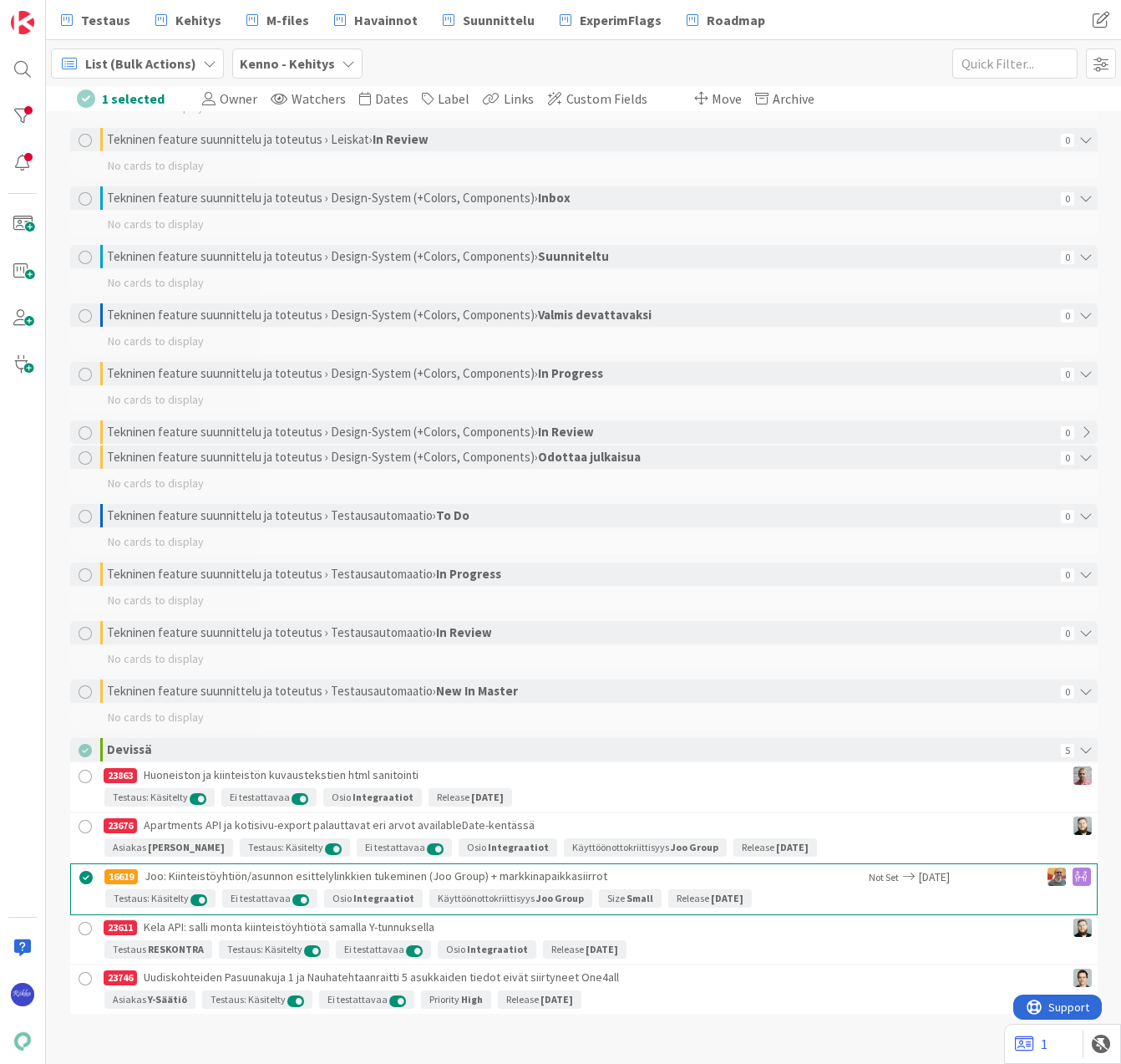
click at [712, 93] on span "Move" at bounding box center [727, 98] width 30 height 16
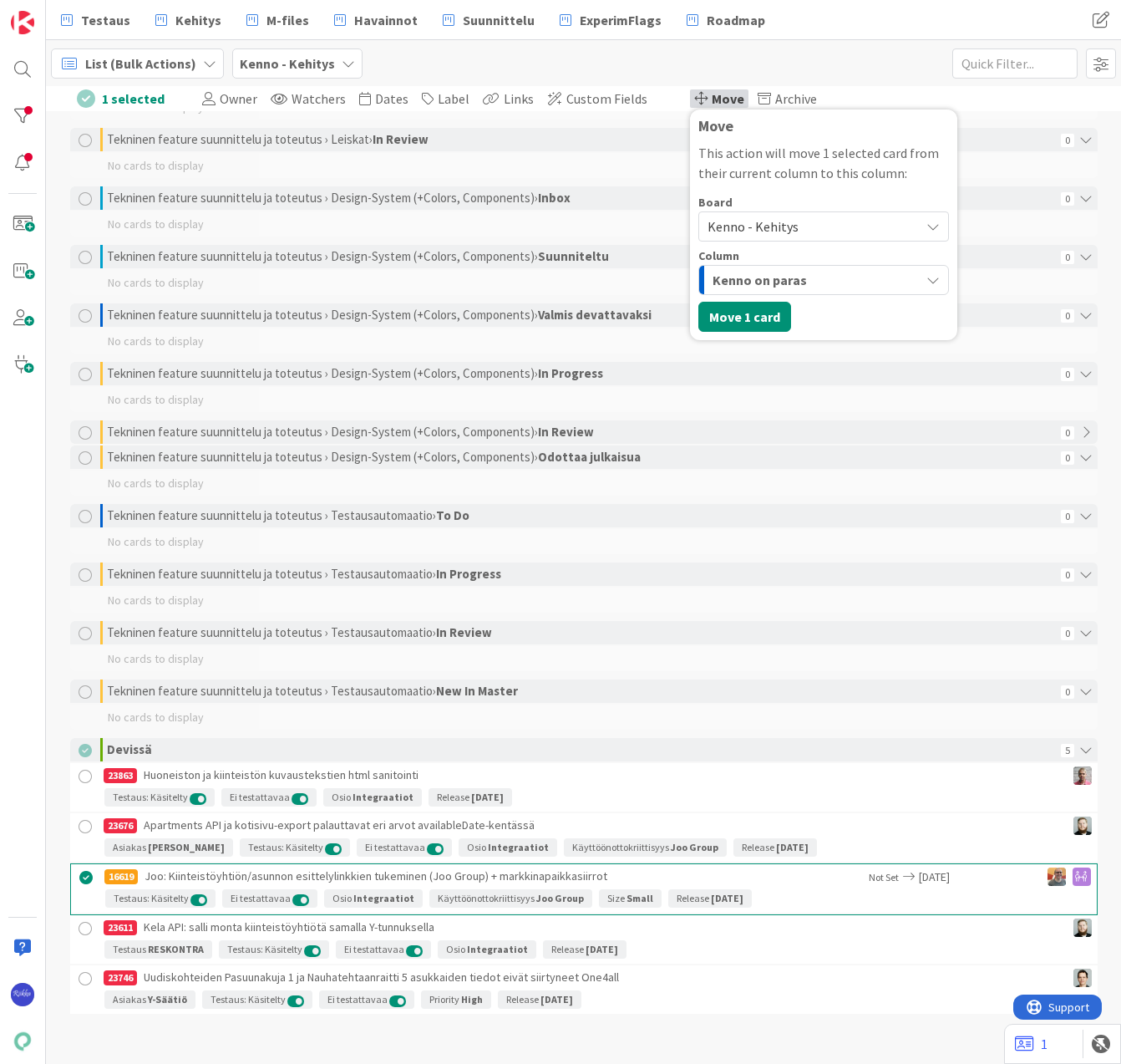
click at [750, 227] on span "Kenno - Kehitys" at bounding box center [753, 226] width 91 height 16
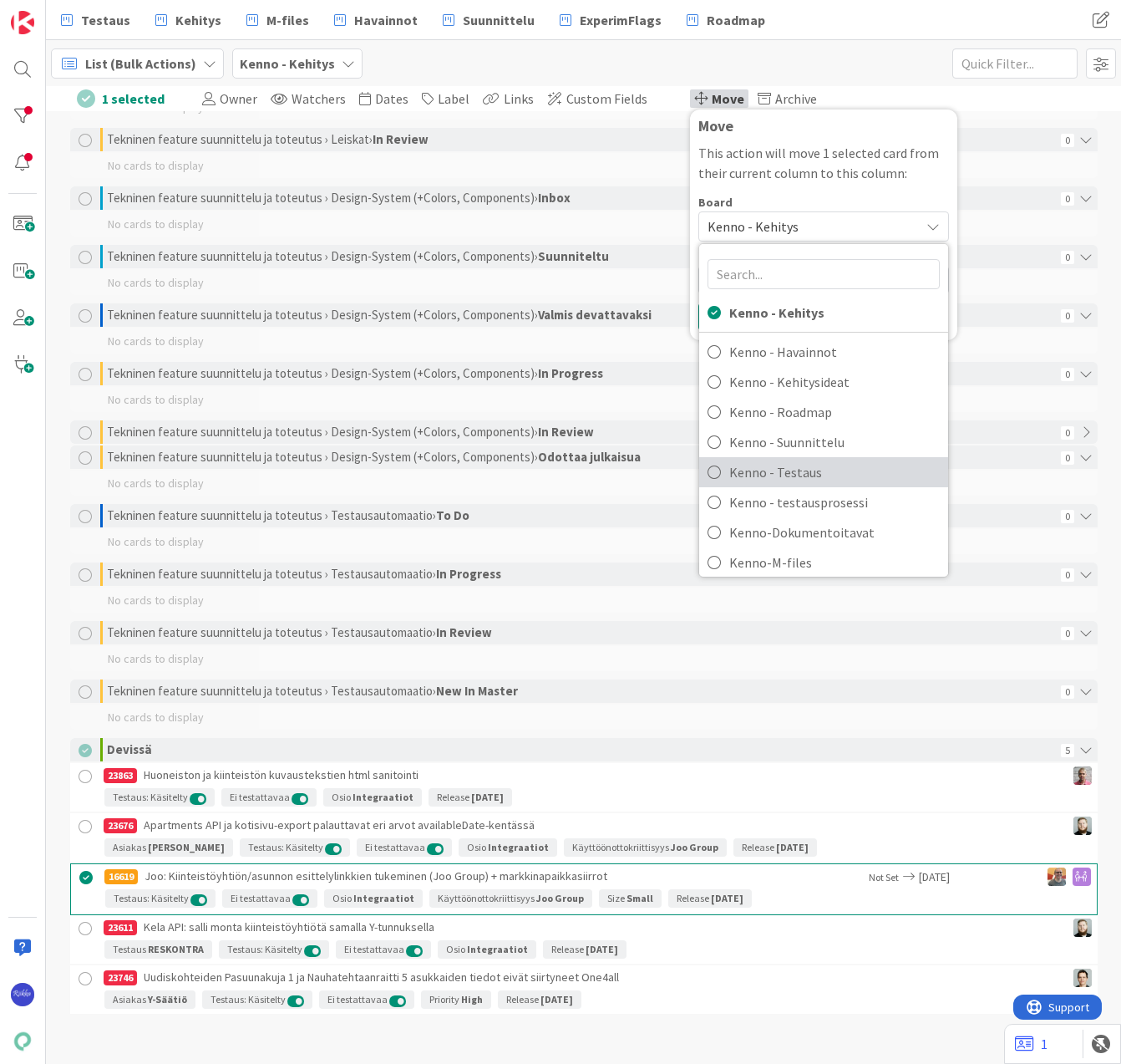
click at [786, 470] on span "Kenno - Testaus" at bounding box center [834, 473] width 210 height 26
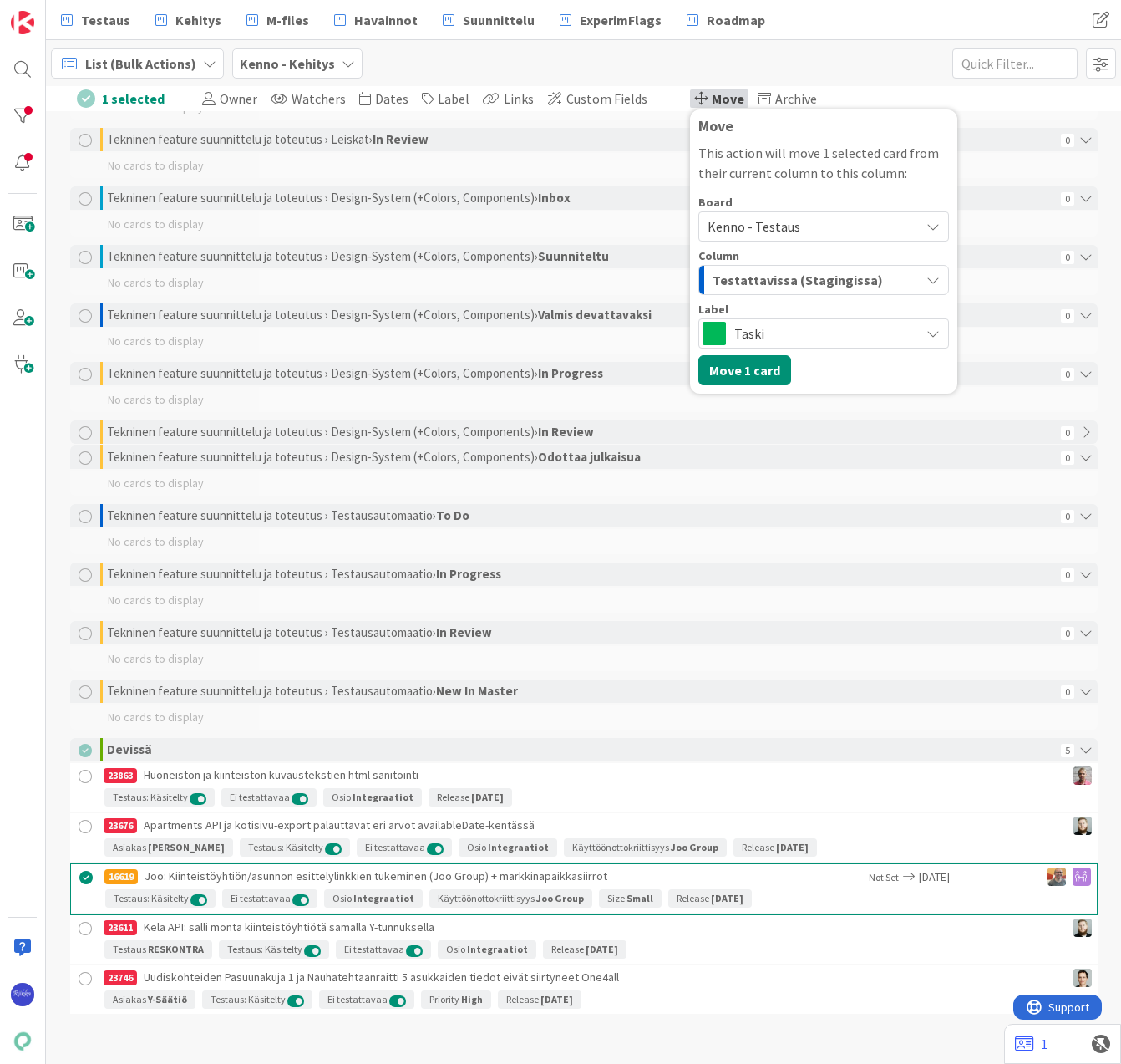
click at [811, 279] on span "Testattavissa (Stagingissa)" at bounding box center [798, 280] width 170 height 22
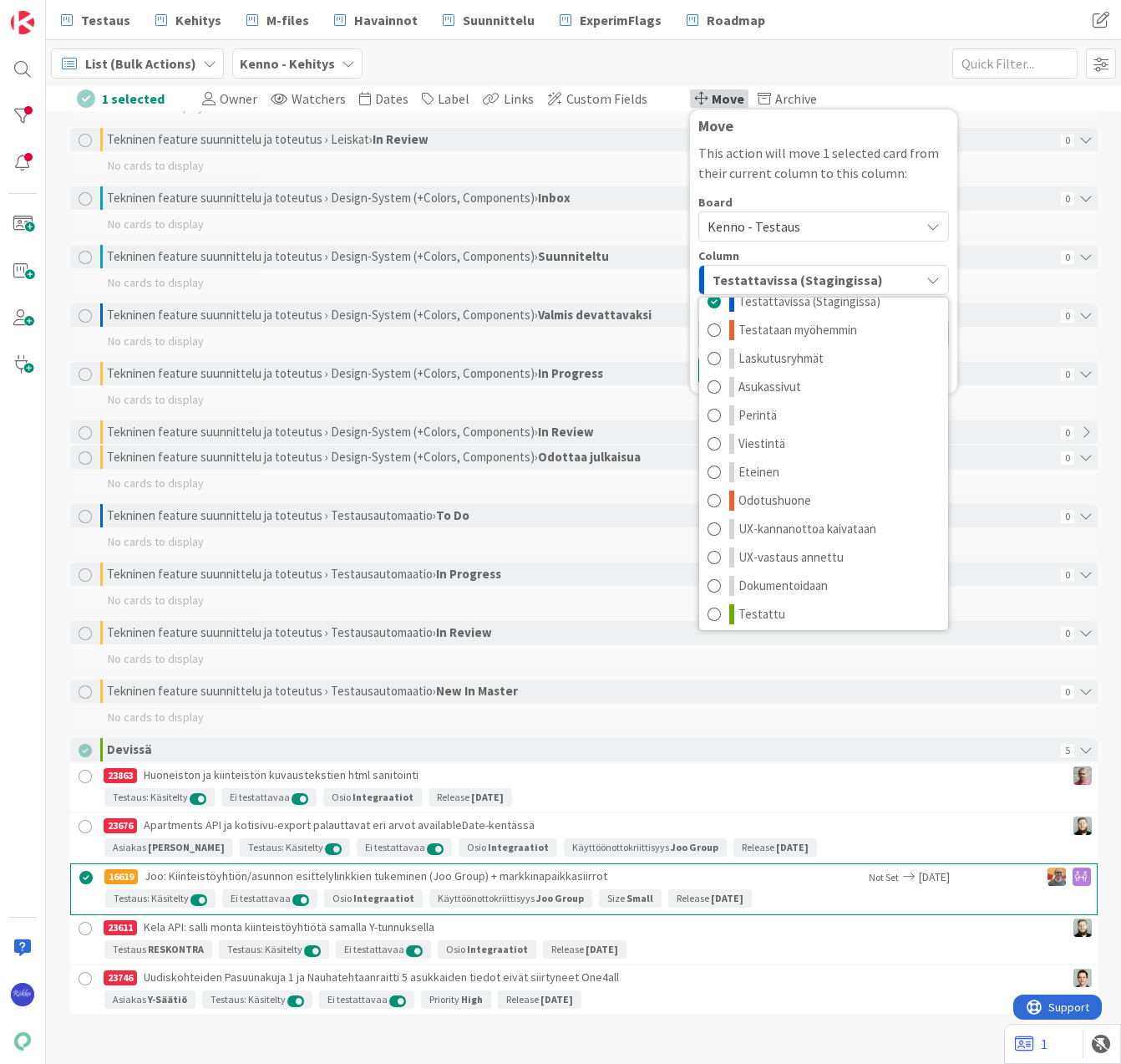
scroll to position [22, 0]
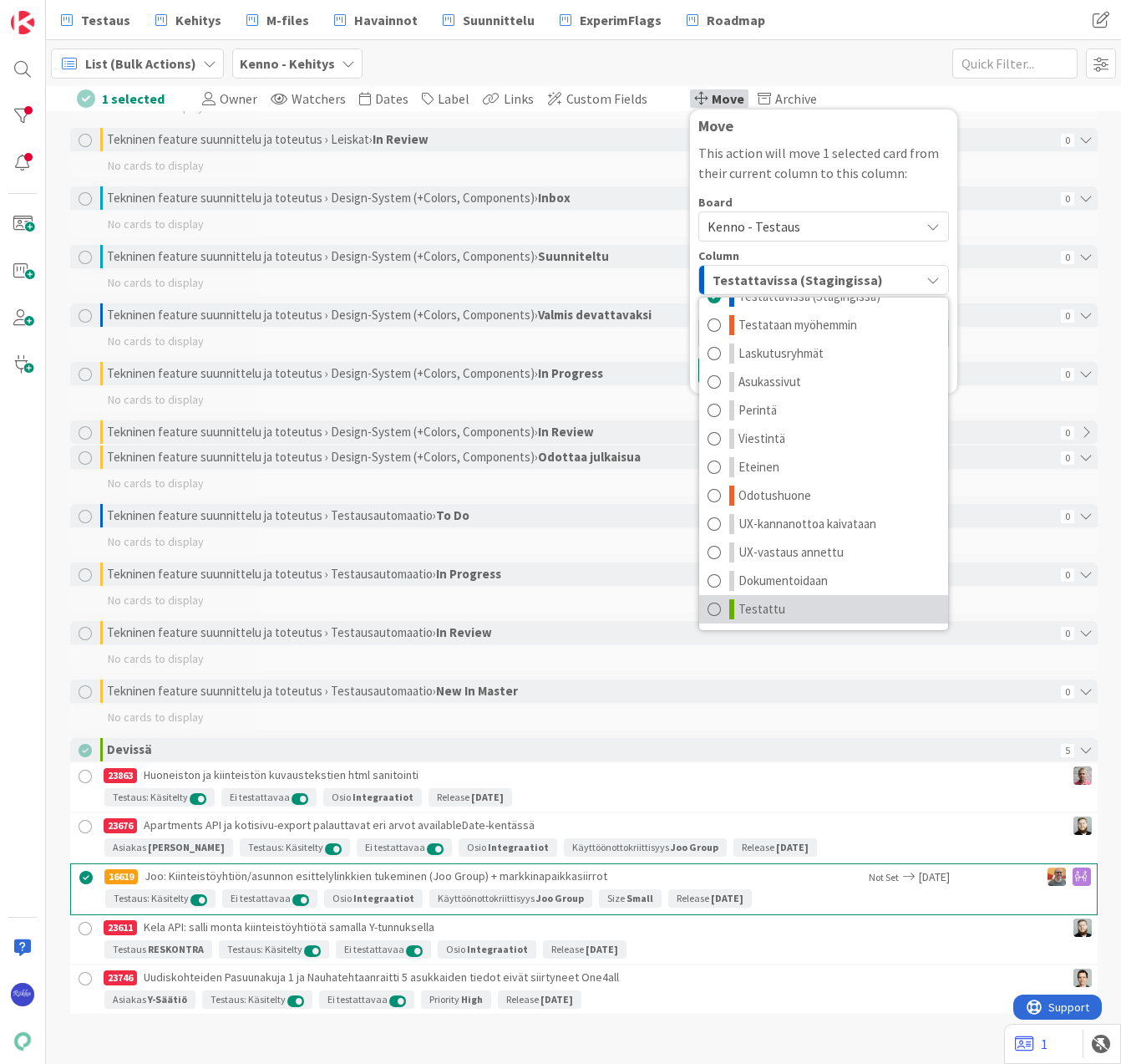
click at [779, 610] on link "Testattu" at bounding box center [823, 609] width 249 height 28
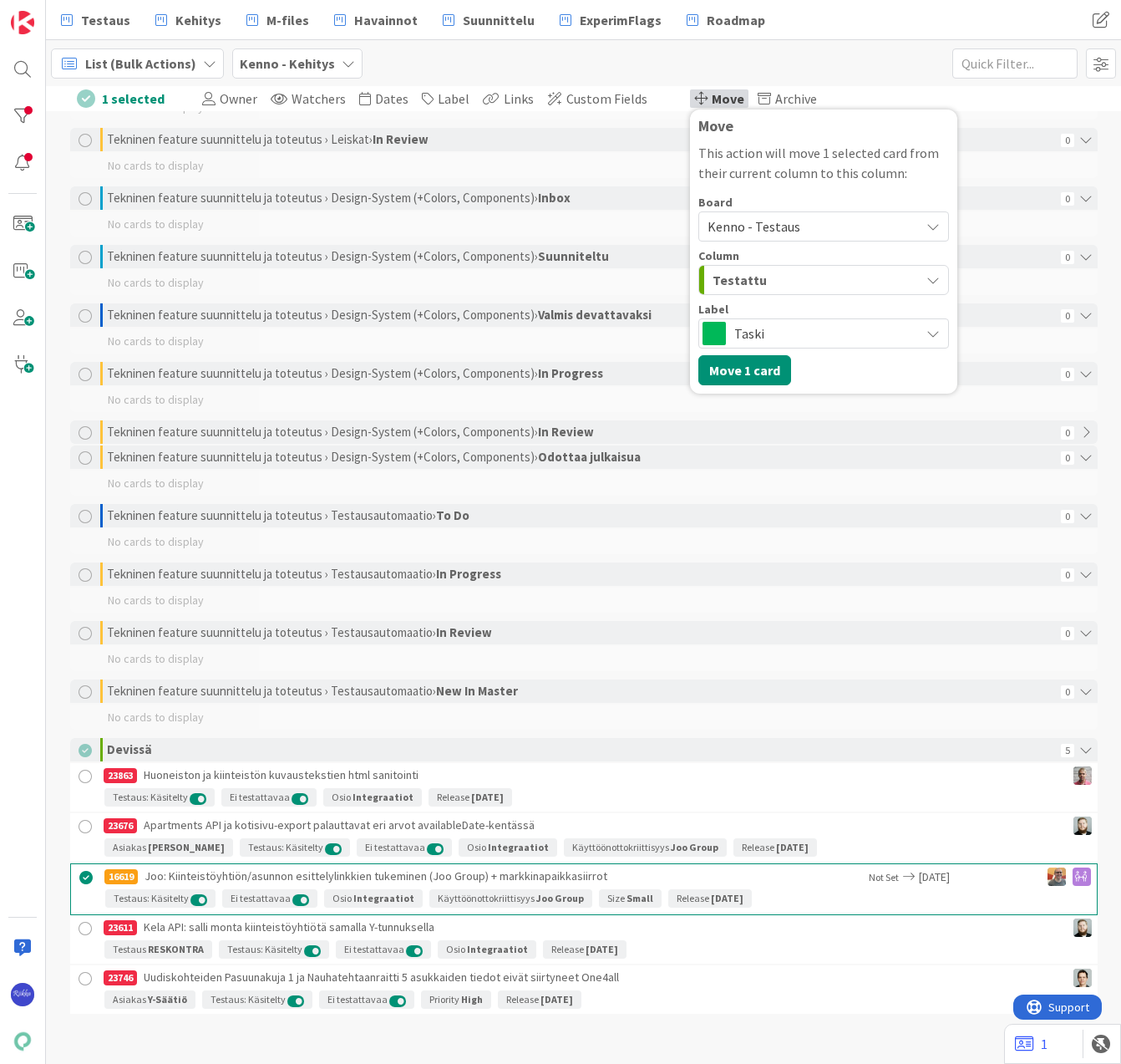
click at [825, 329] on span "Taski" at bounding box center [822, 333] width 177 height 24
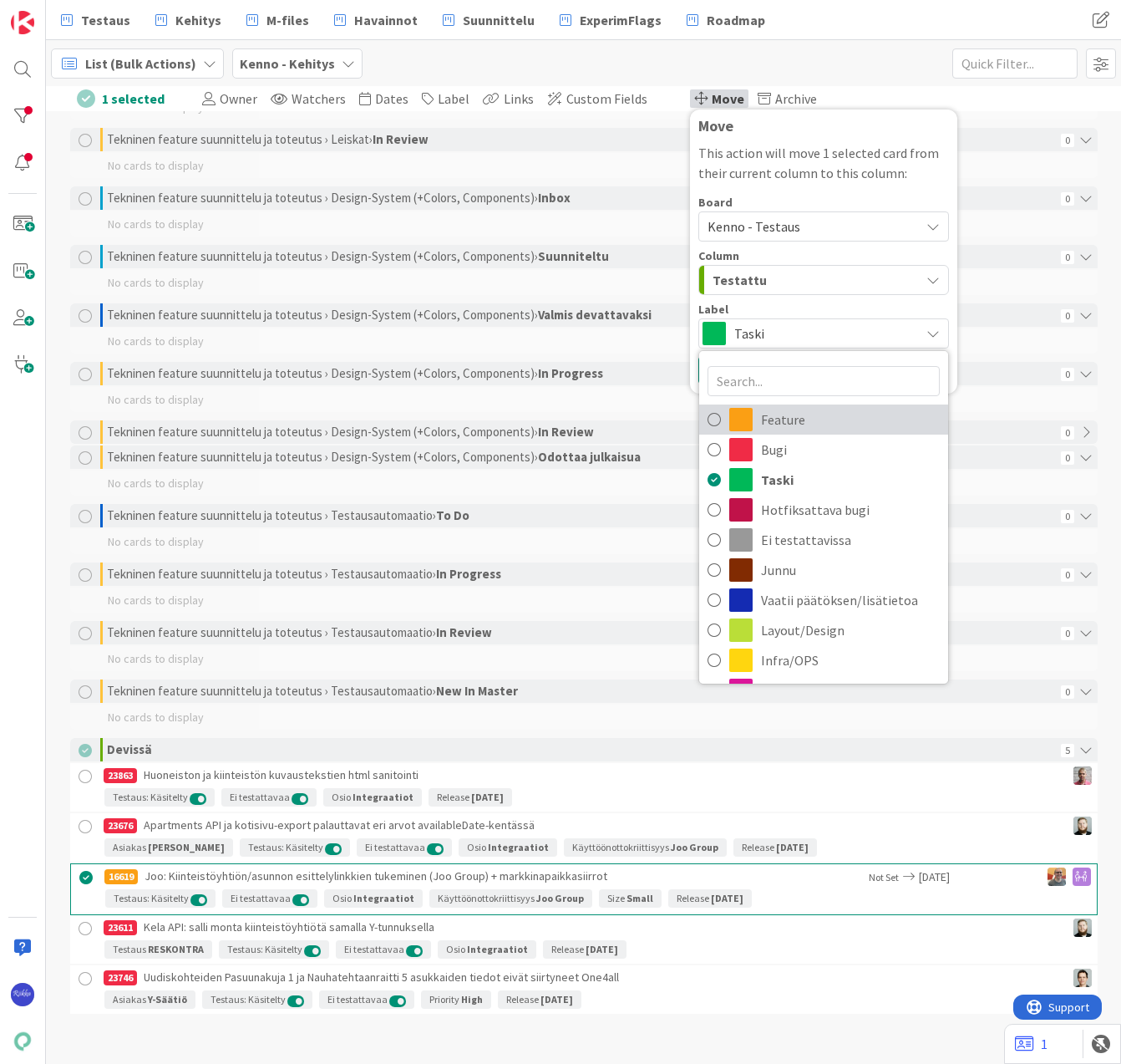
click at [800, 429] on span "Feature" at bounding box center [851, 420] width 178 height 26
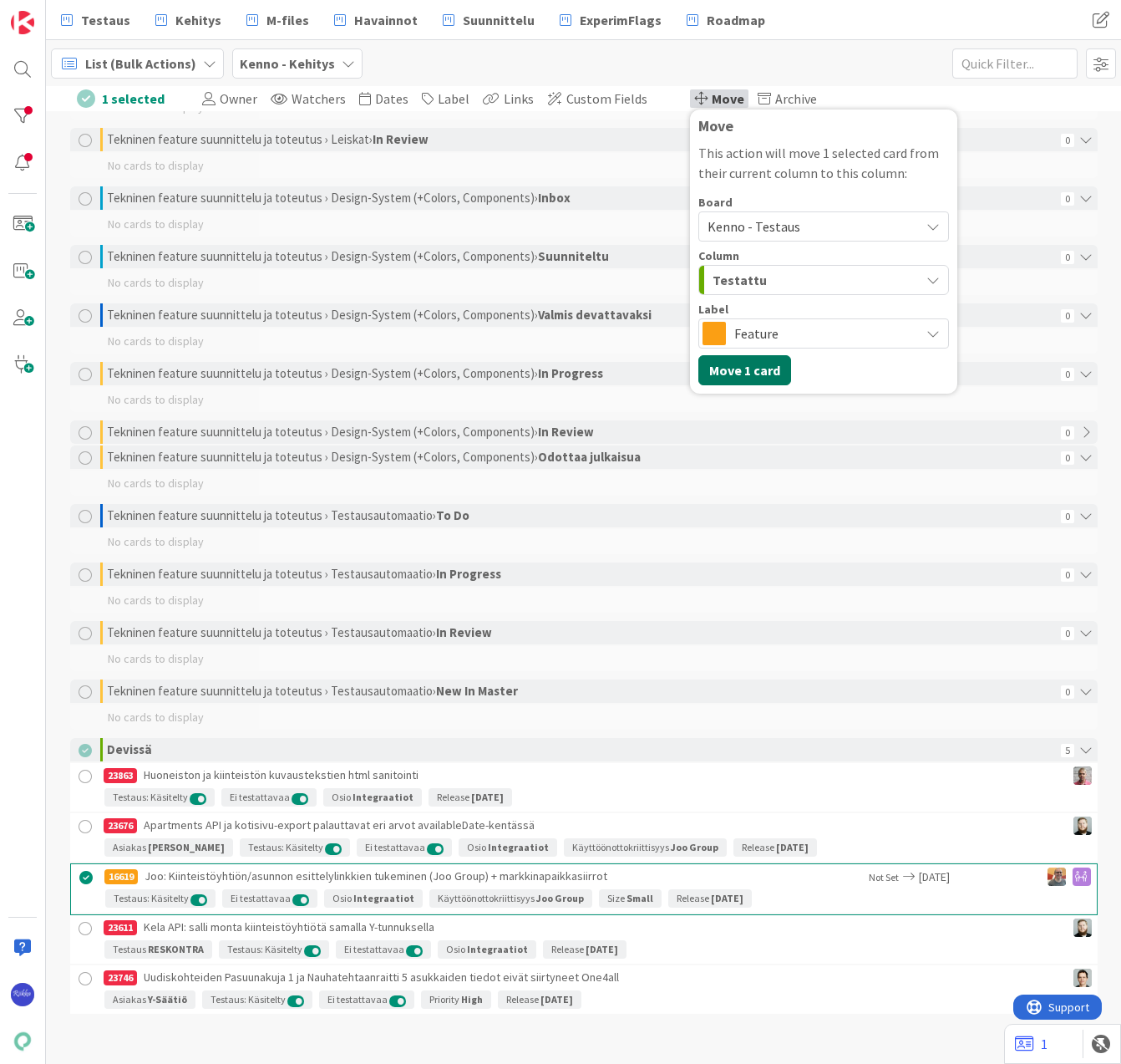
click at [728, 361] on button "Move 1 card" at bounding box center [745, 370] width 93 height 30
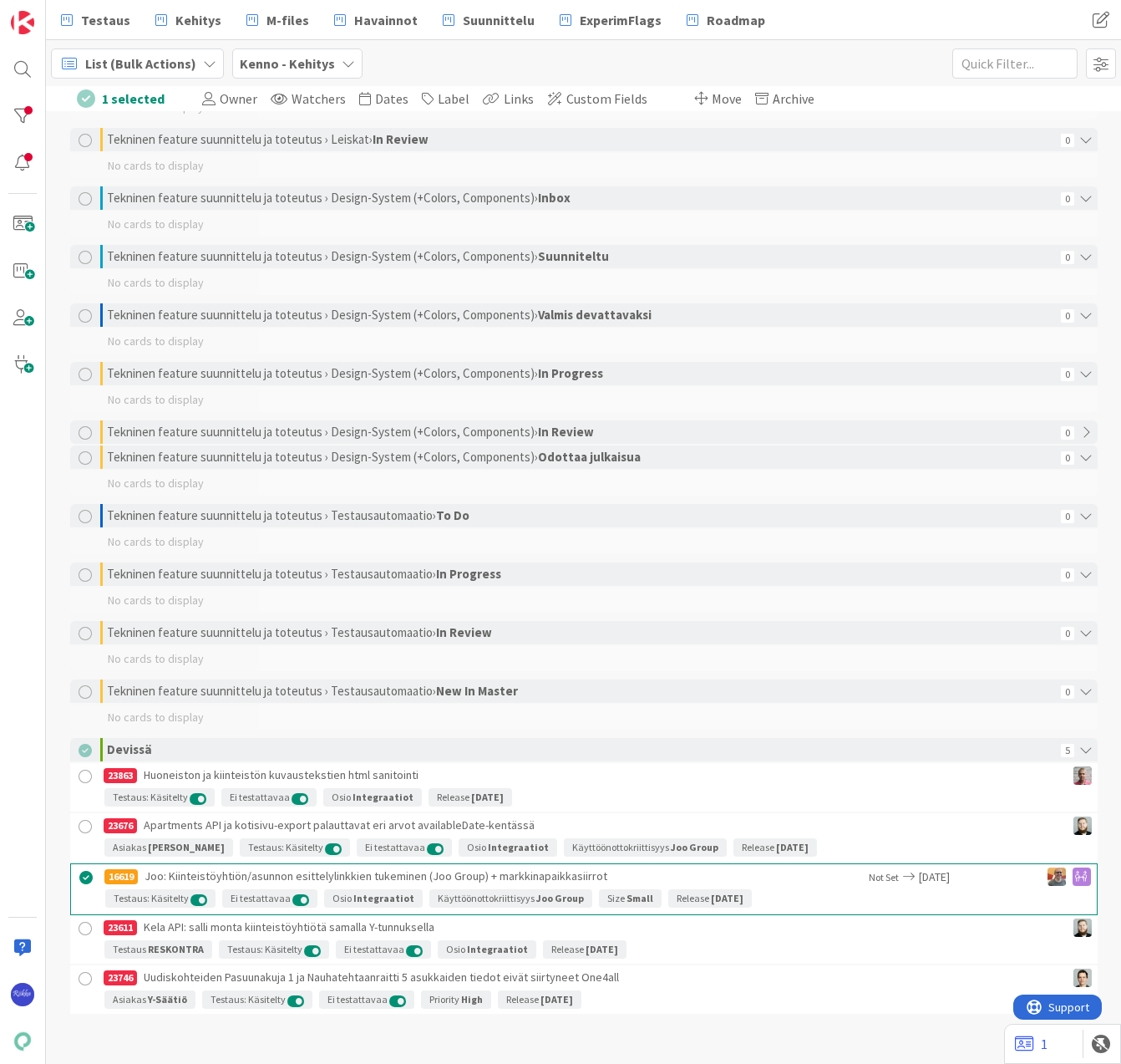
scroll to position [2721, 0]
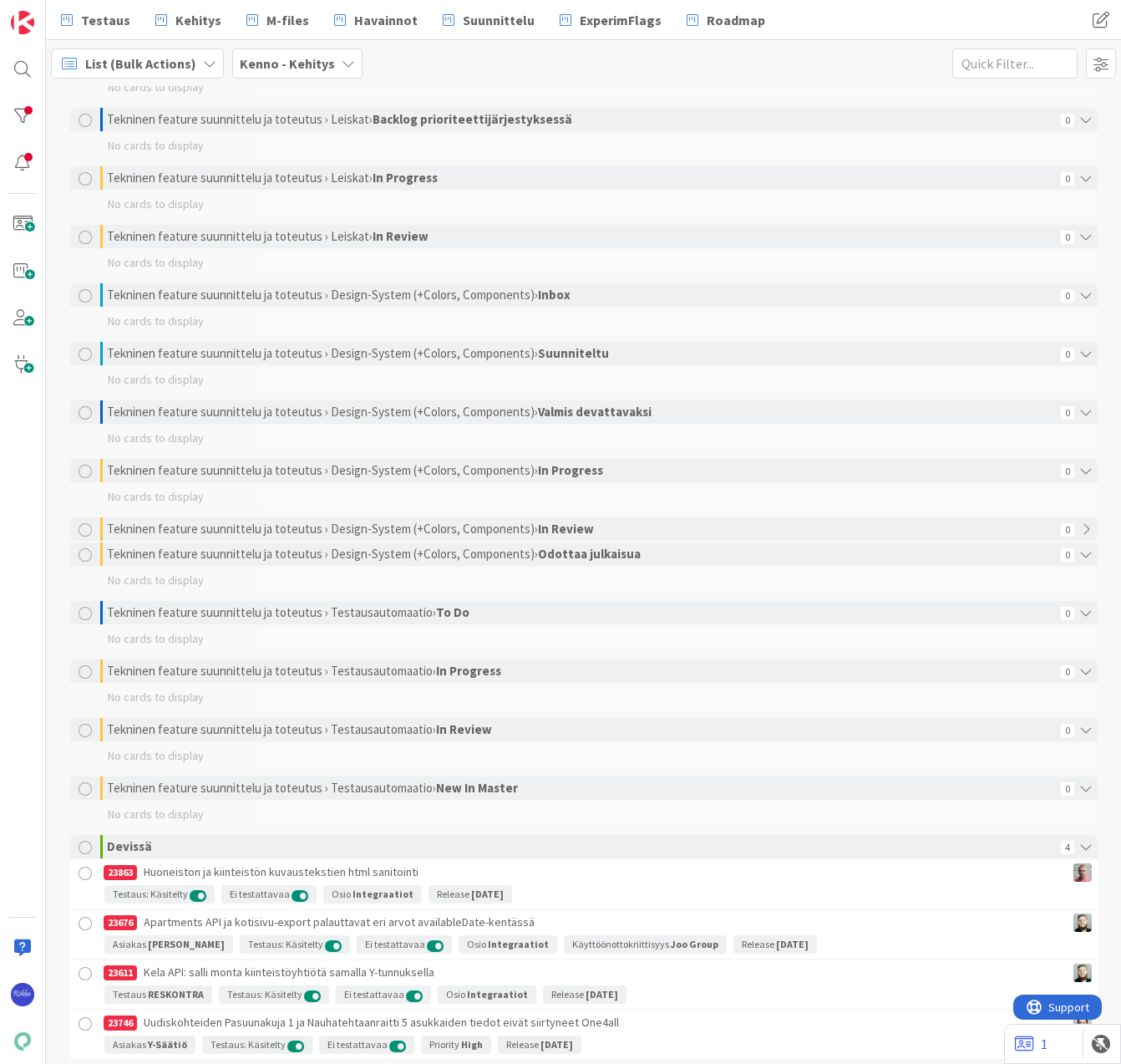
scroll to position [2721, 0]
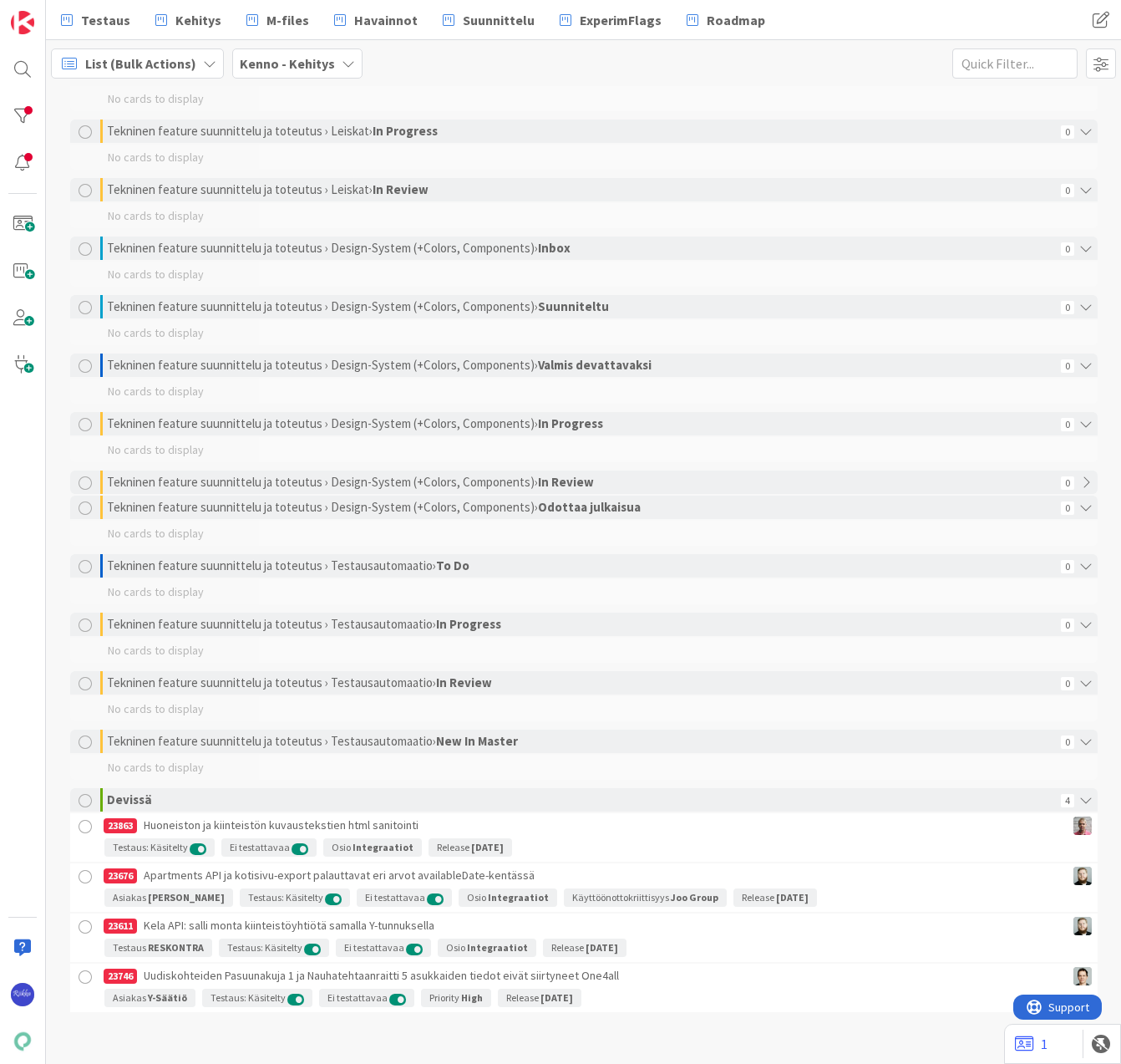
click at [77, 974] on div at bounding box center [86, 977] width 21 height 21
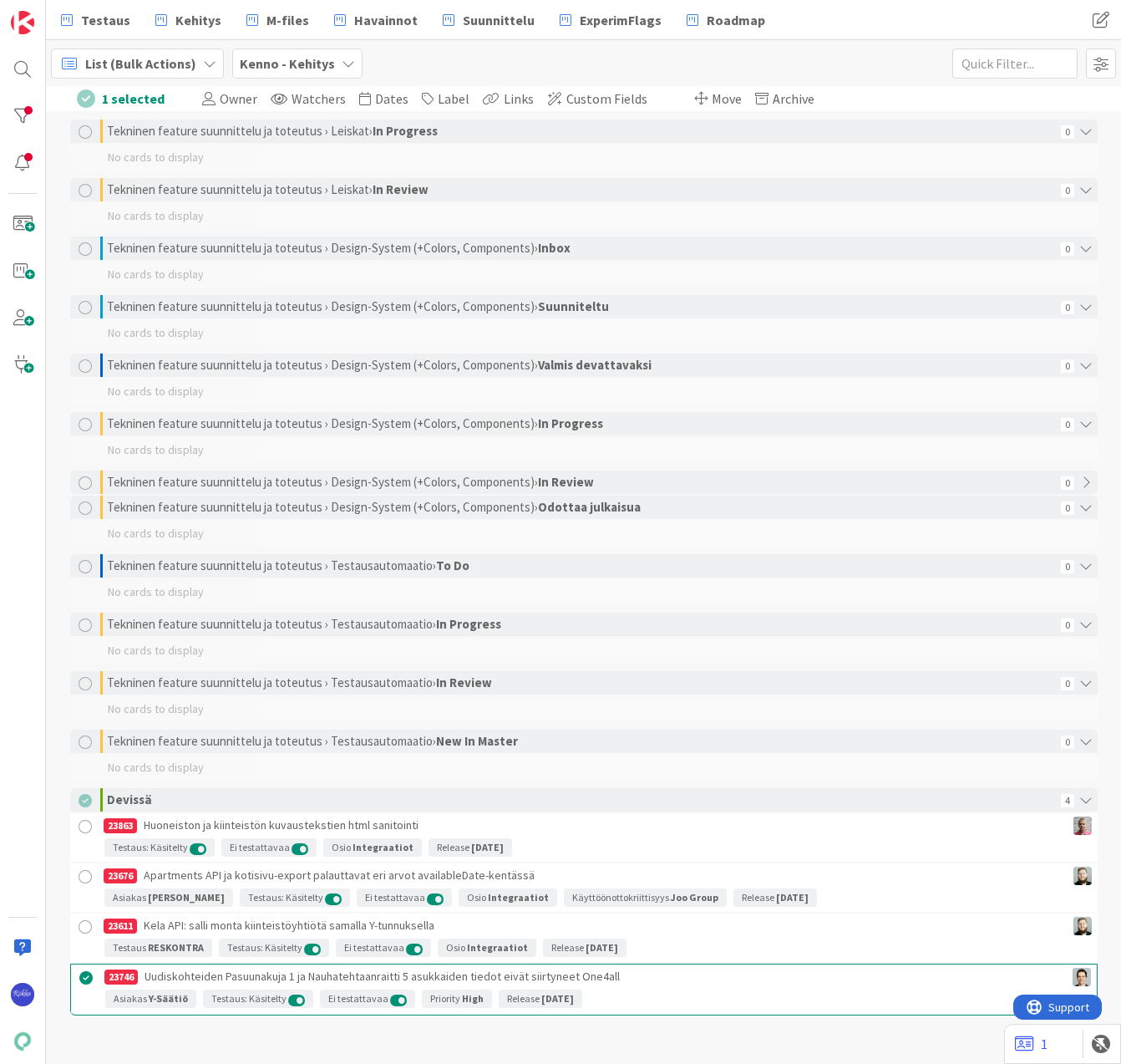
click at [77, 930] on div at bounding box center [86, 926] width 21 height 21
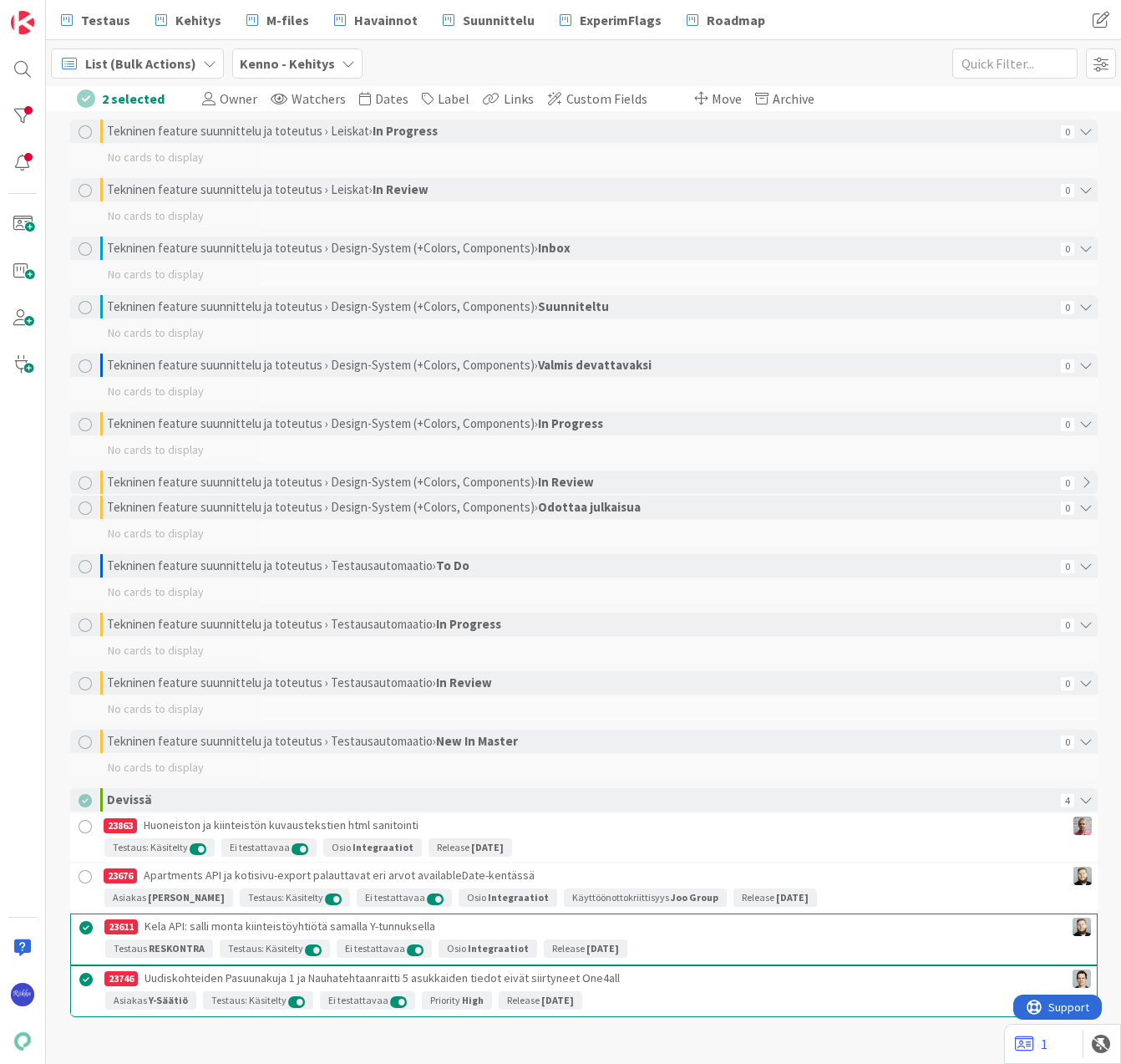
click at [83, 874] on div at bounding box center [86, 876] width 21 height 21
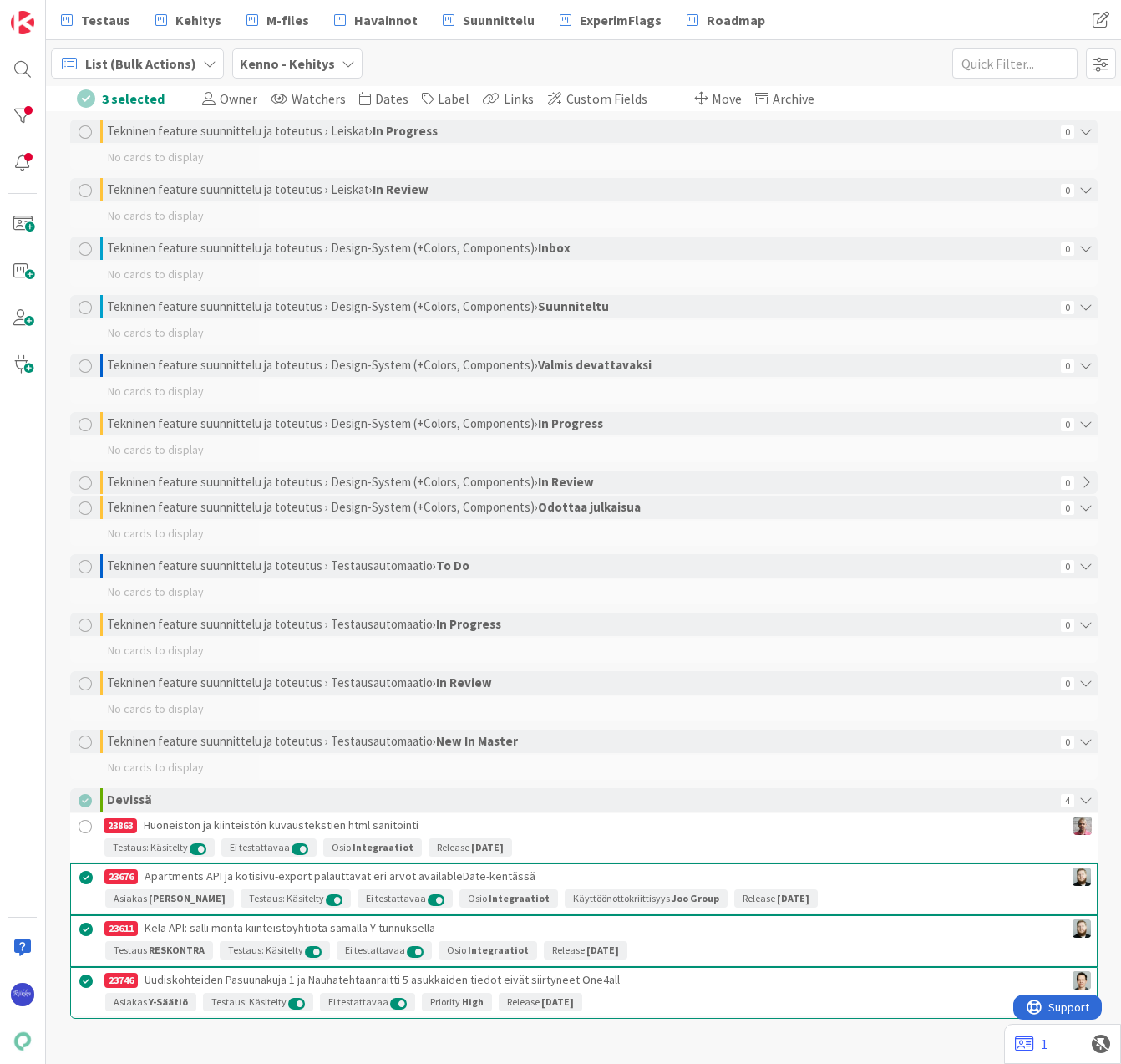
click at [82, 826] on div at bounding box center [86, 826] width 21 height 21
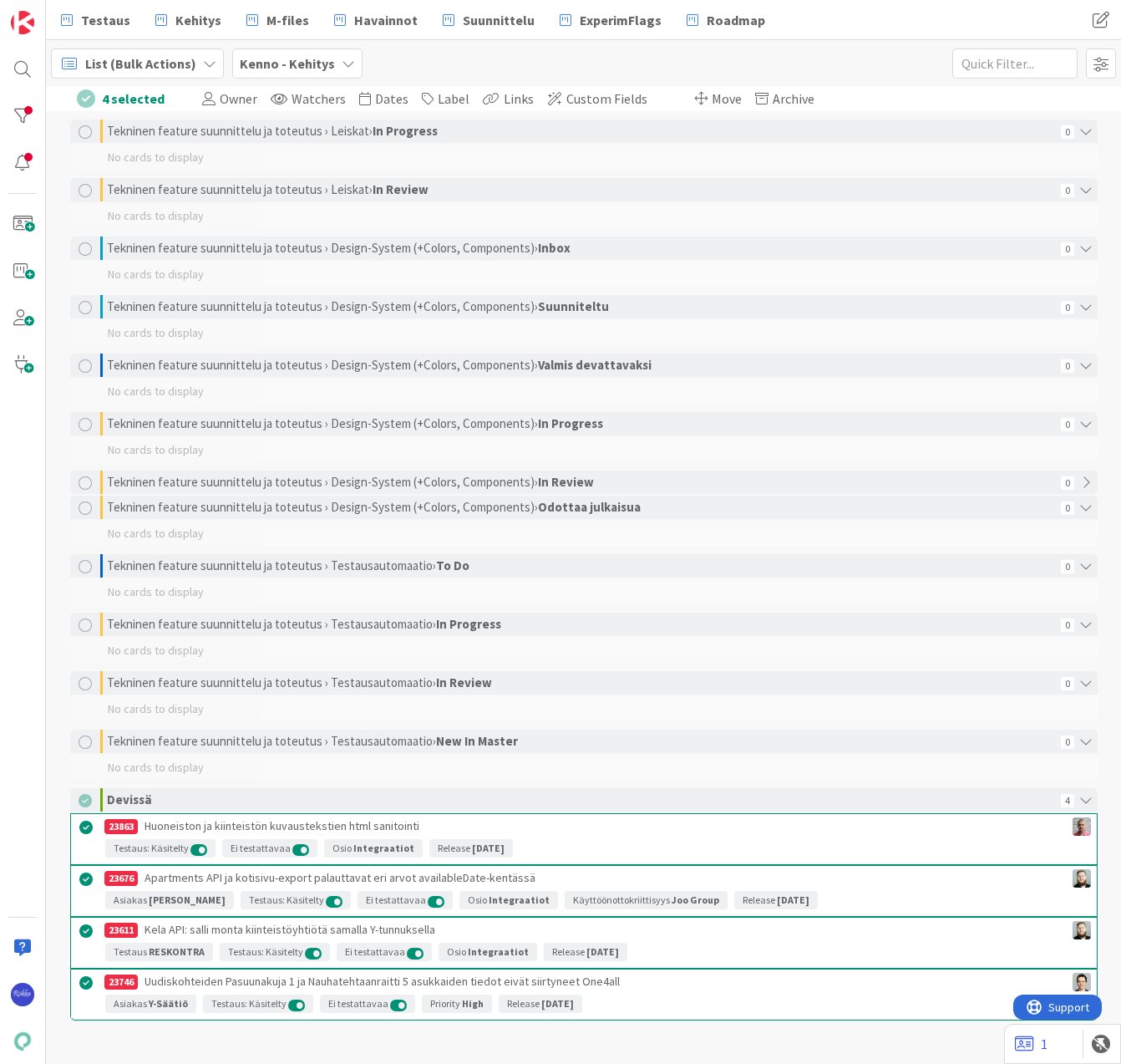
click at [712, 97] on span "Move" at bounding box center [727, 98] width 30 height 16
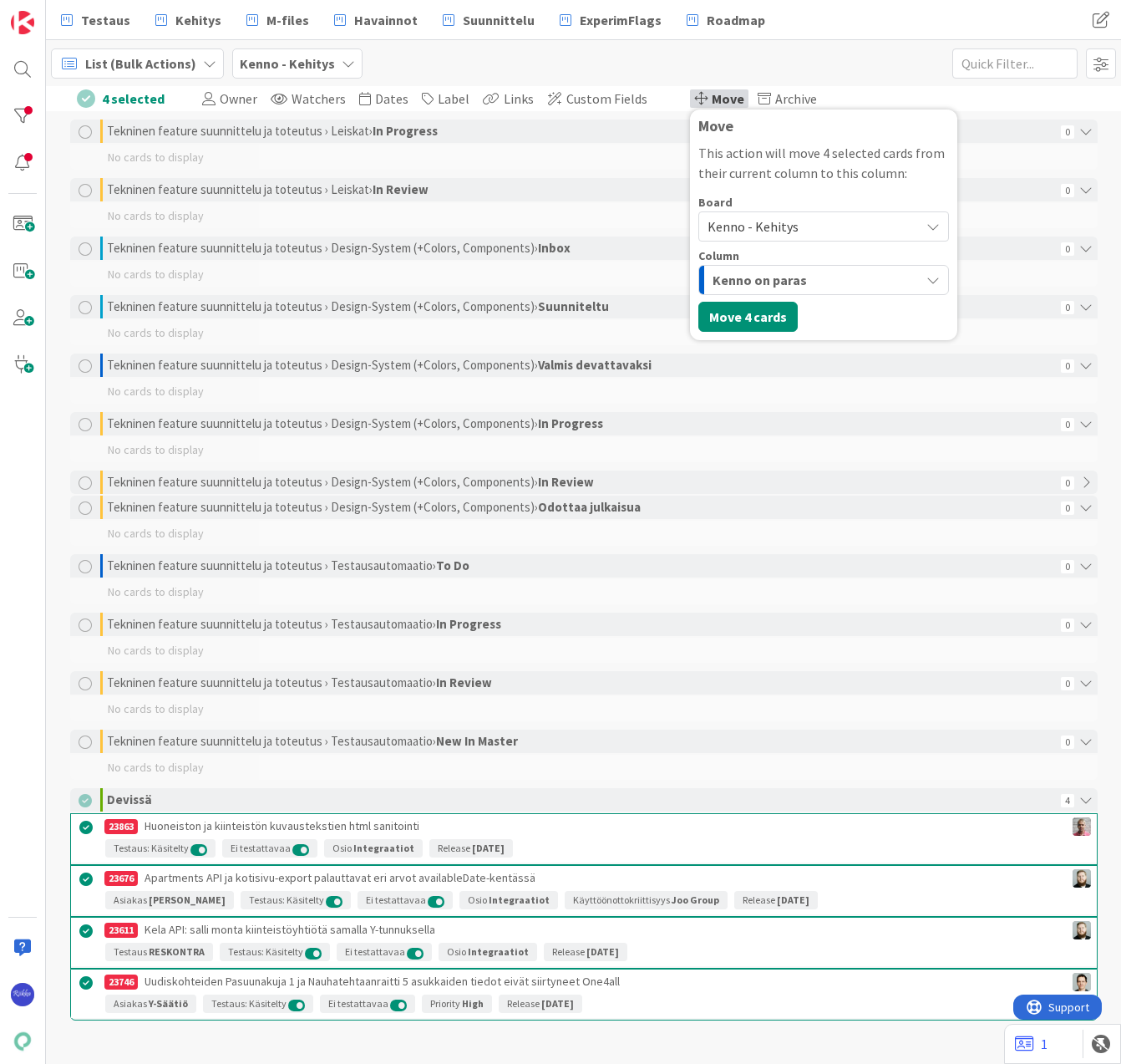
click at [772, 221] on span "Kenno - Kehitys" at bounding box center [753, 226] width 91 height 16
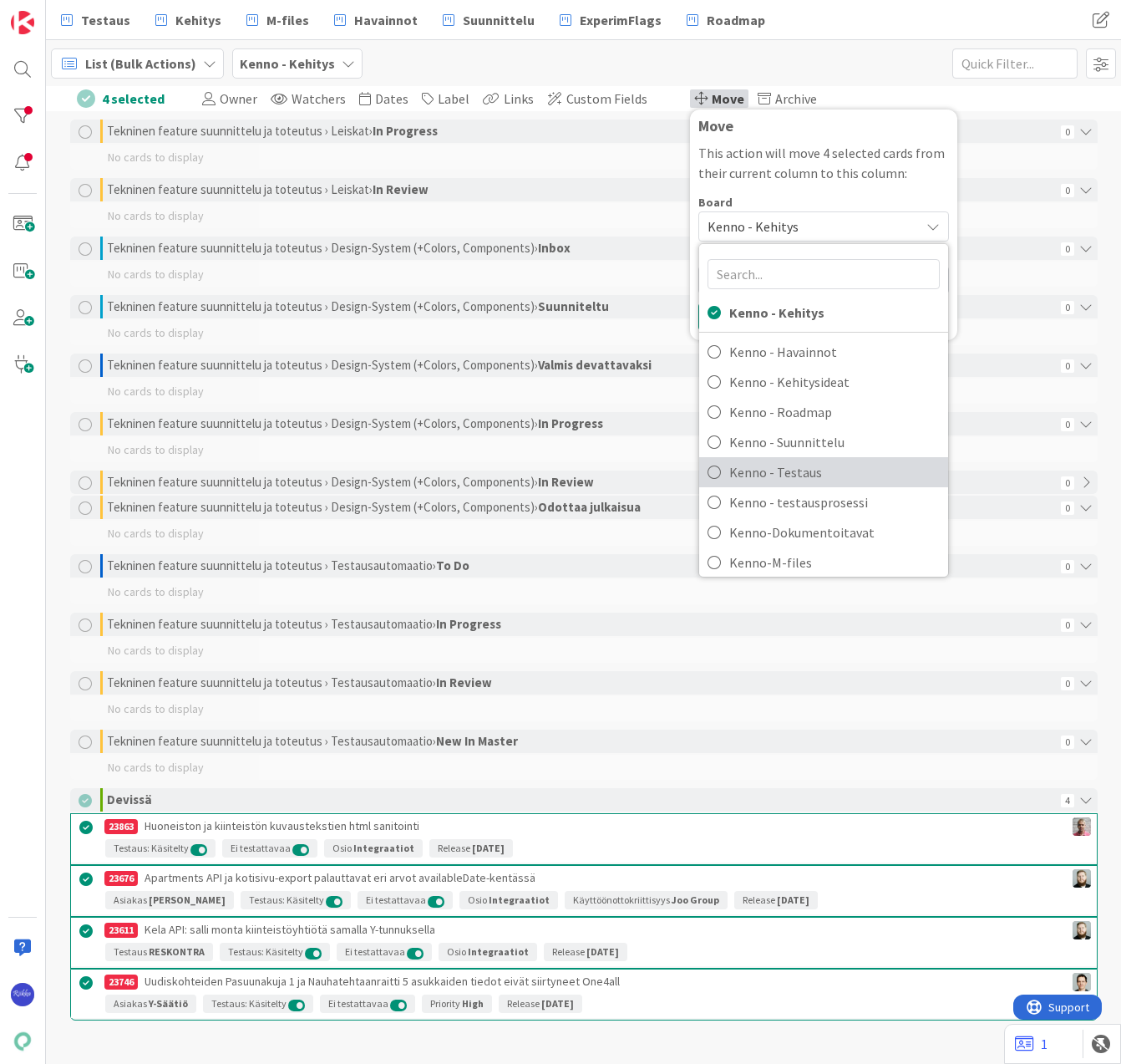
click at [810, 461] on span "Kenno - Testaus" at bounding box center [834, 473] width 210 height 26
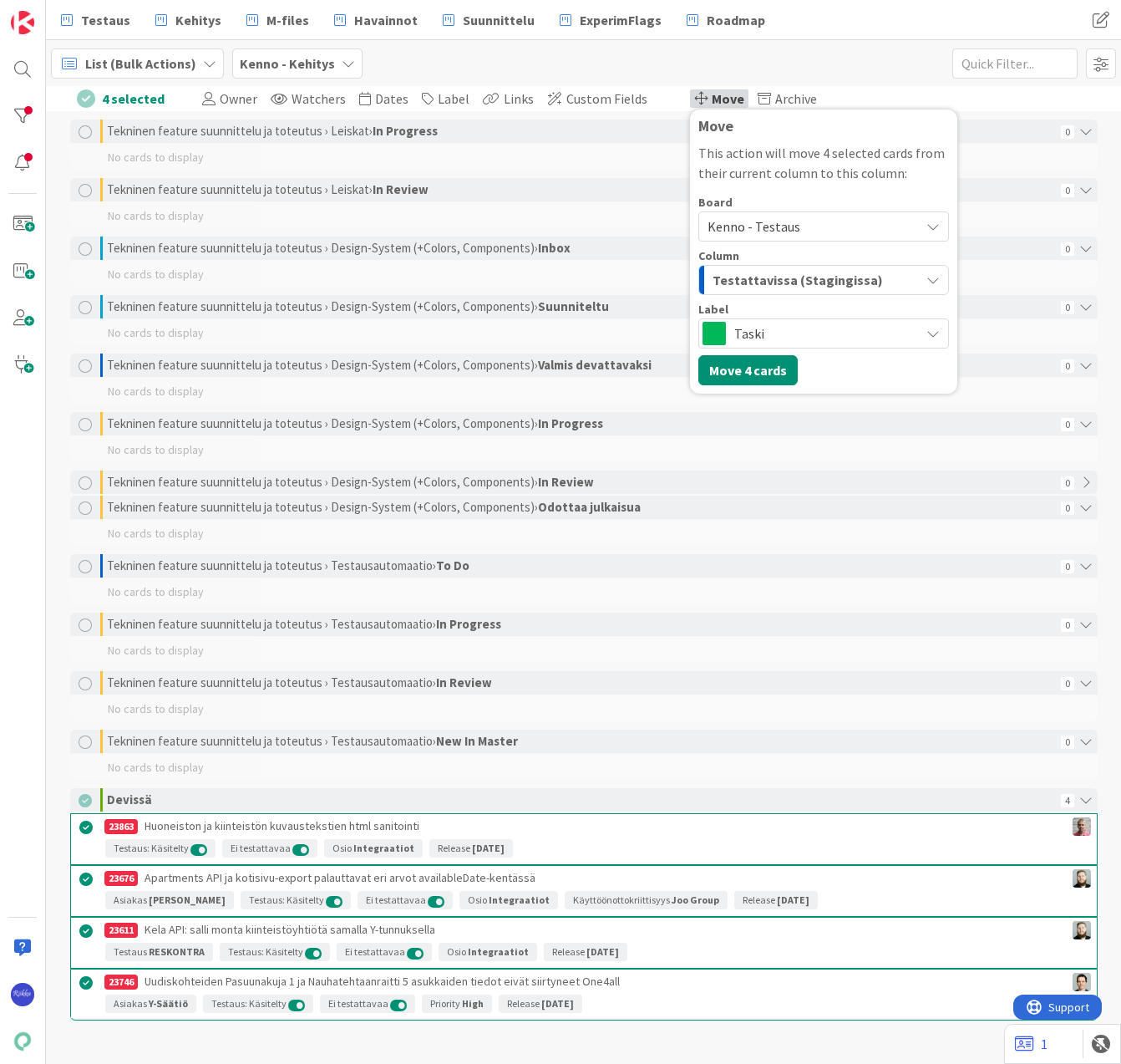
click at [816, 279] on span "Testattavissa (Stagingissa)" at bounding box center [798, 280] width 170 height 22
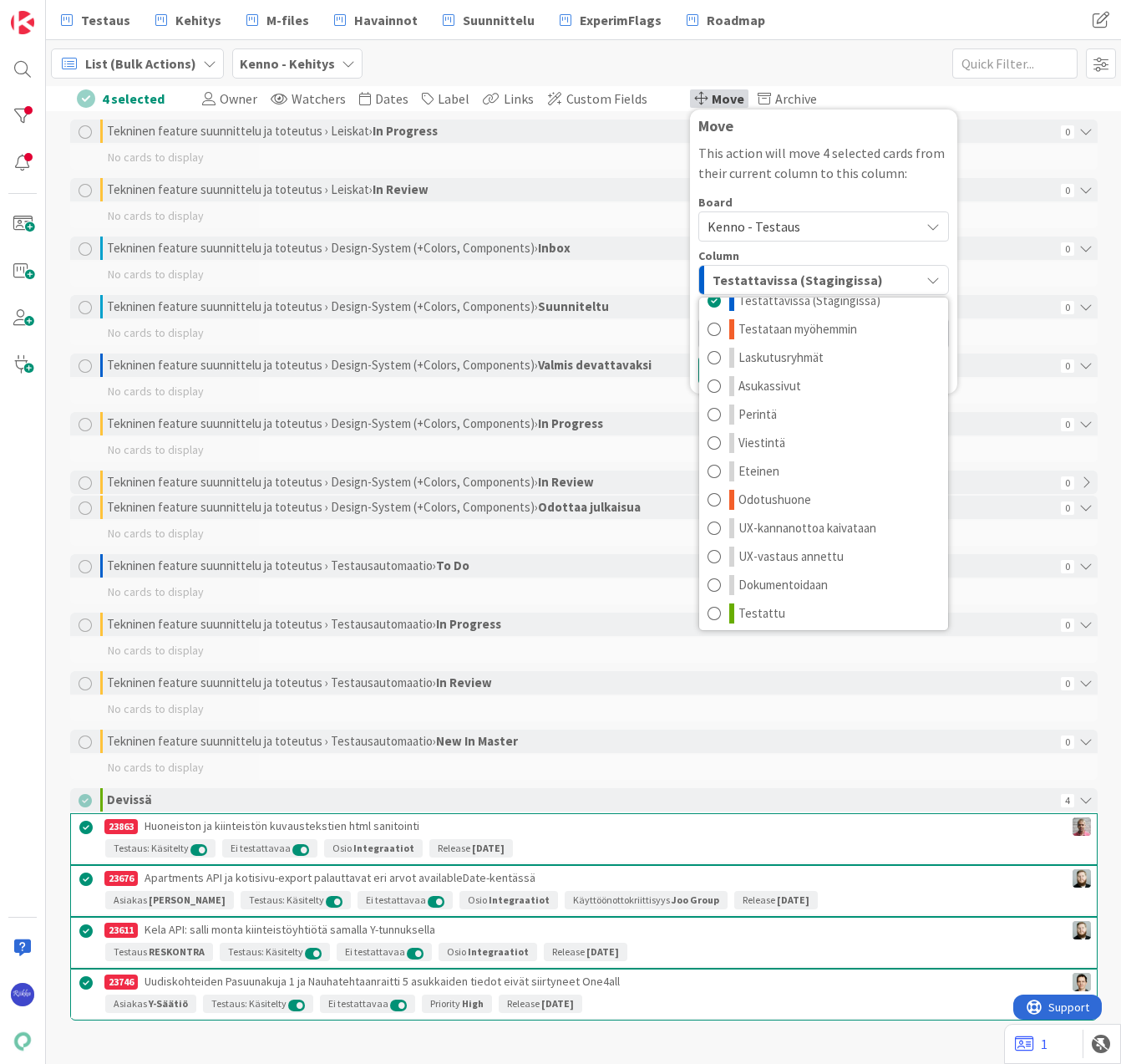
scroll to position [22, 0]
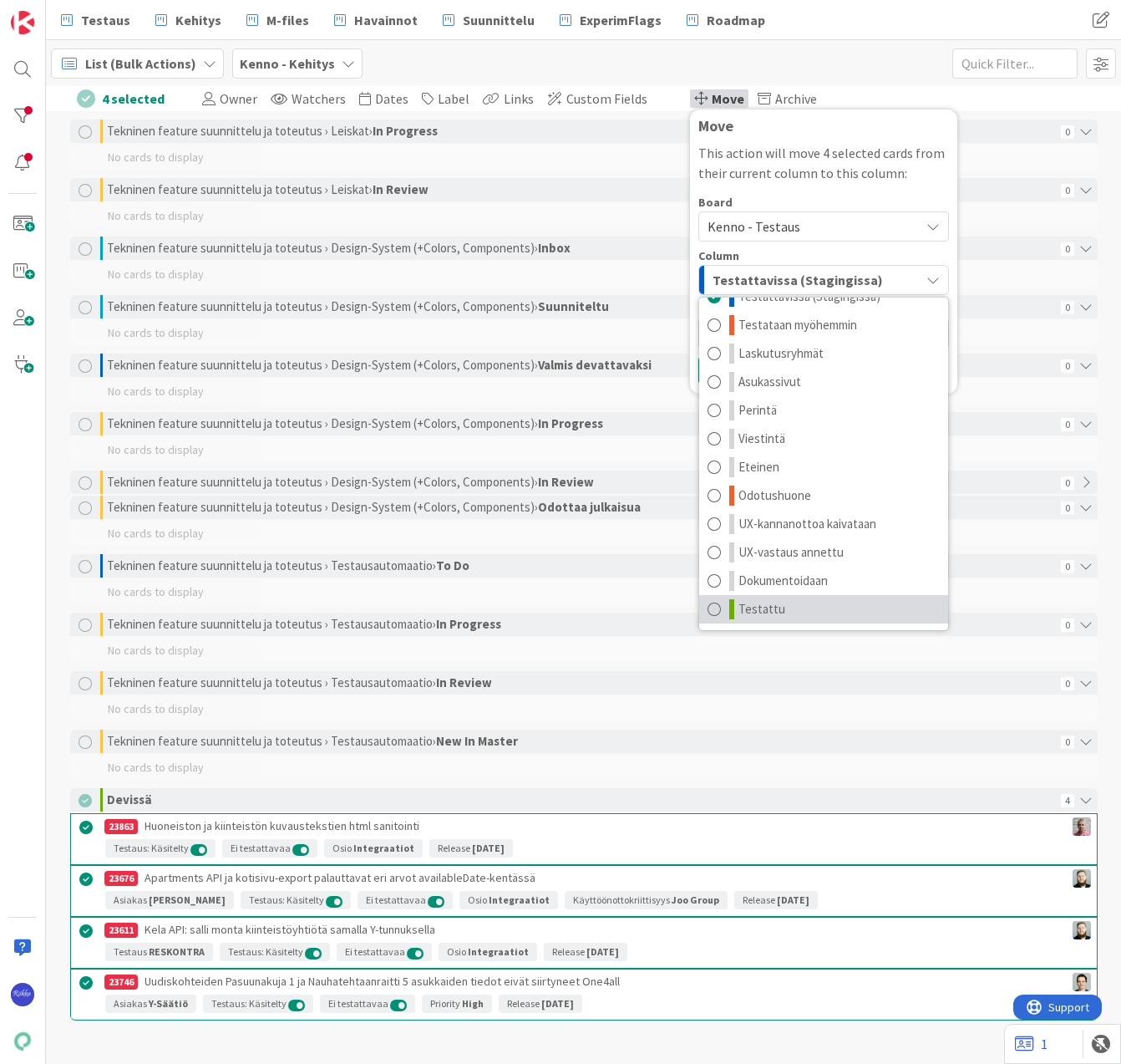
click at [774, 603] on link "Testattu" at bounding box center [823, 609] width 249 height 28
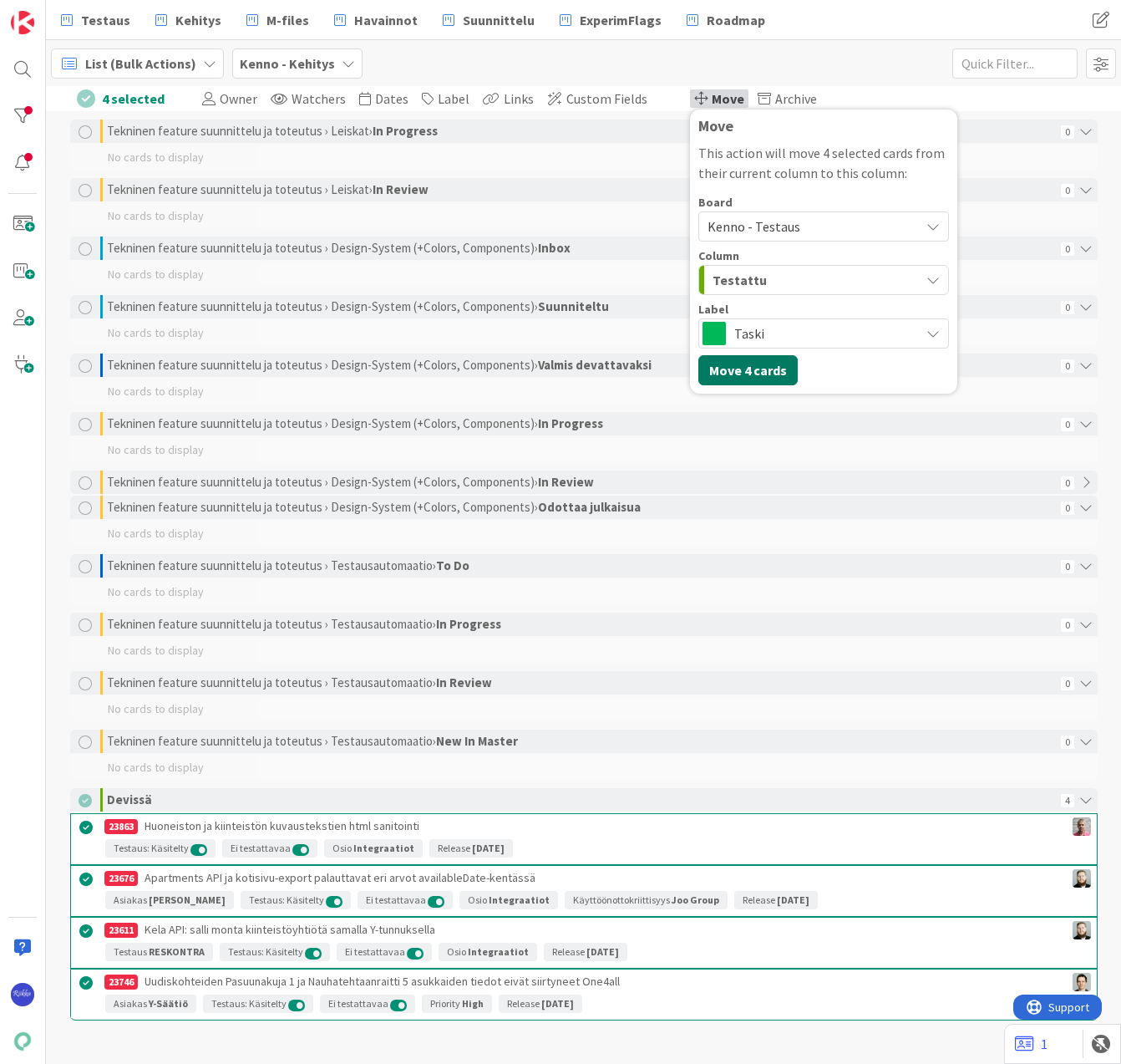
click at [748, 361] on button "Move 4 cards" at bounding box center [748, 370] width 99 height 30
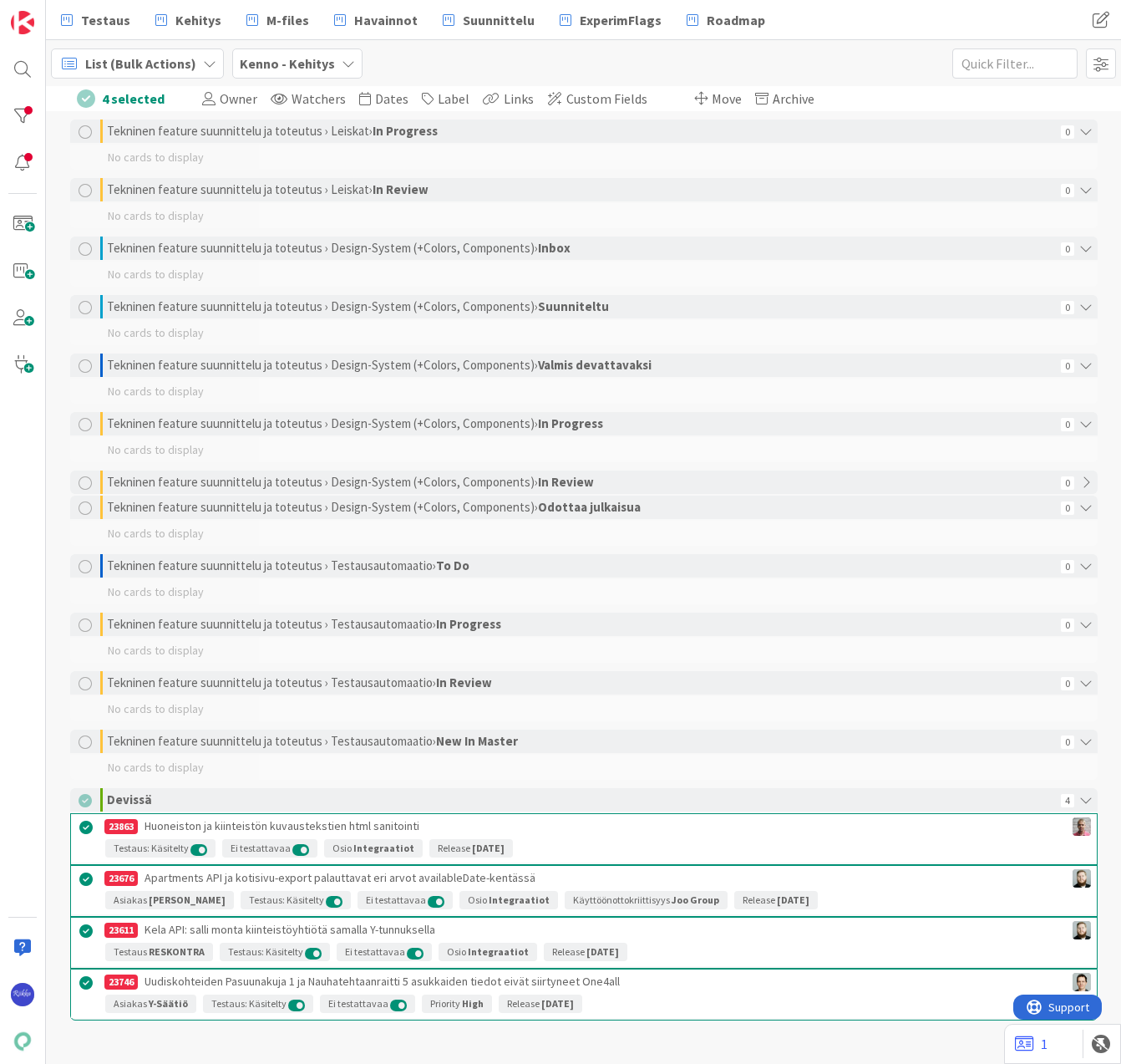
scroll to position [2546, 0]
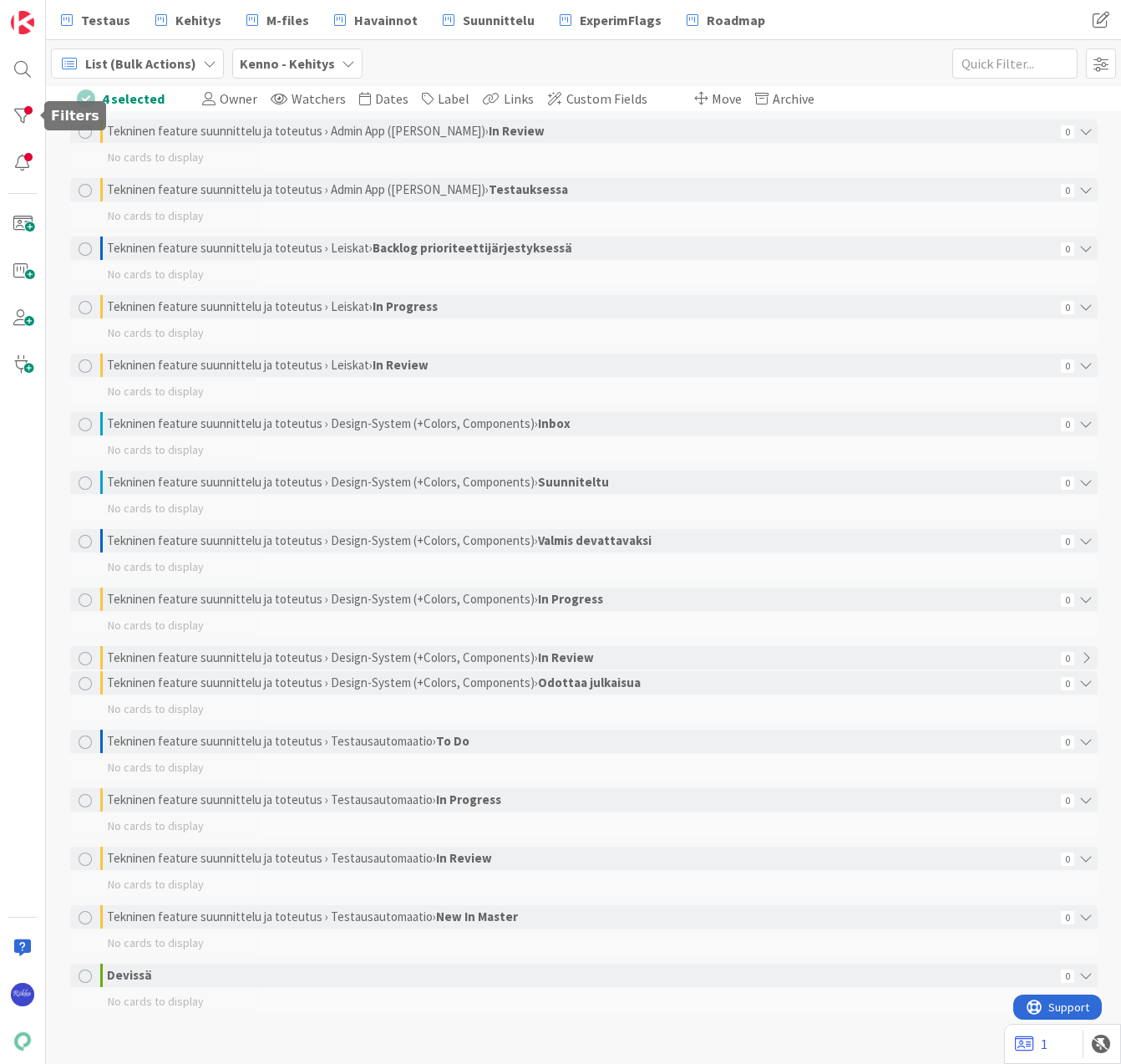
click at [16, 118] on div at bounding box center [22, 116] width 34 height 34
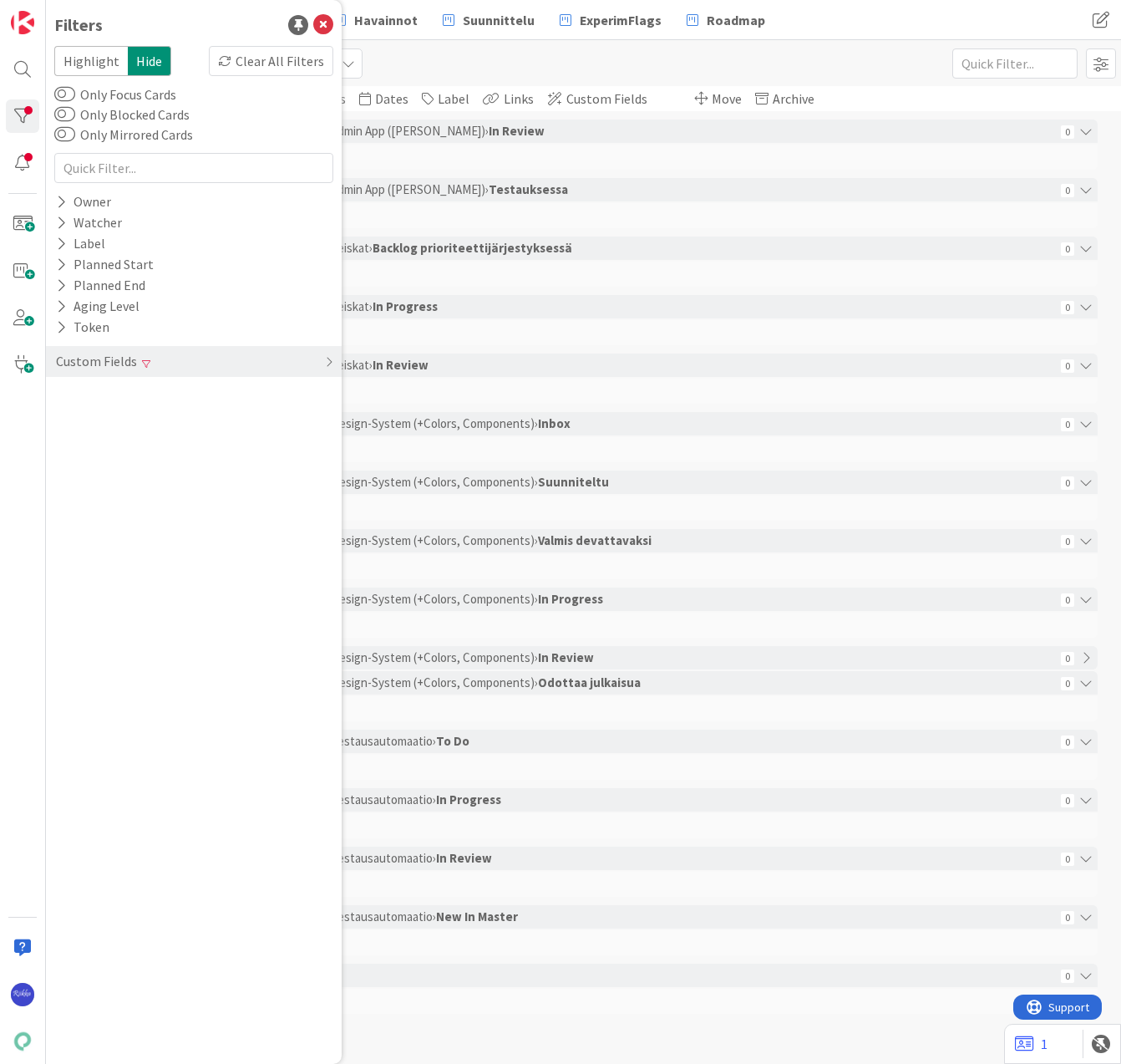
click at [268, 62] on div "Clear All Filters" at bounding box center [270, 60] width 125 height 30
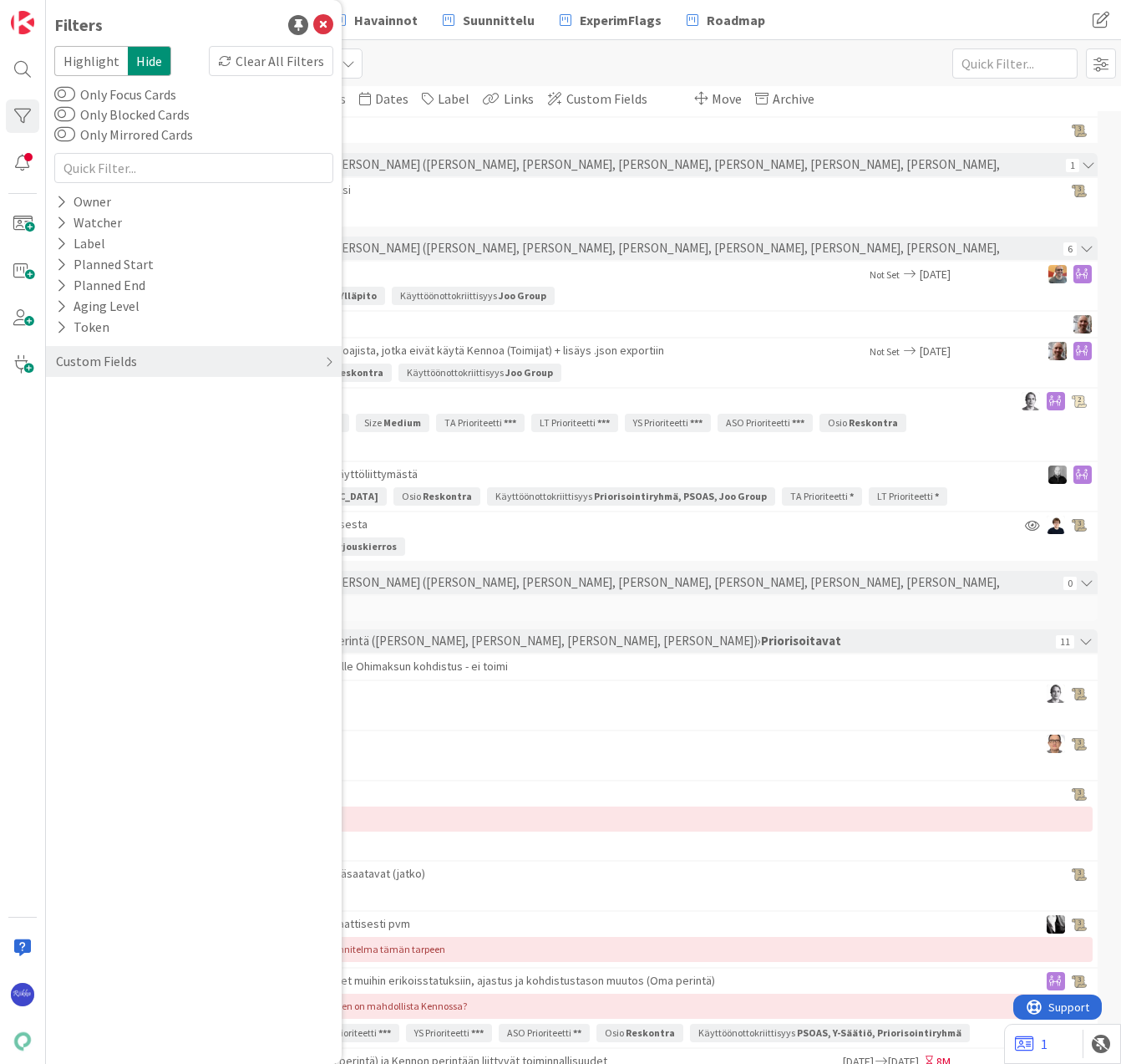
scroll to position [16323, 0]
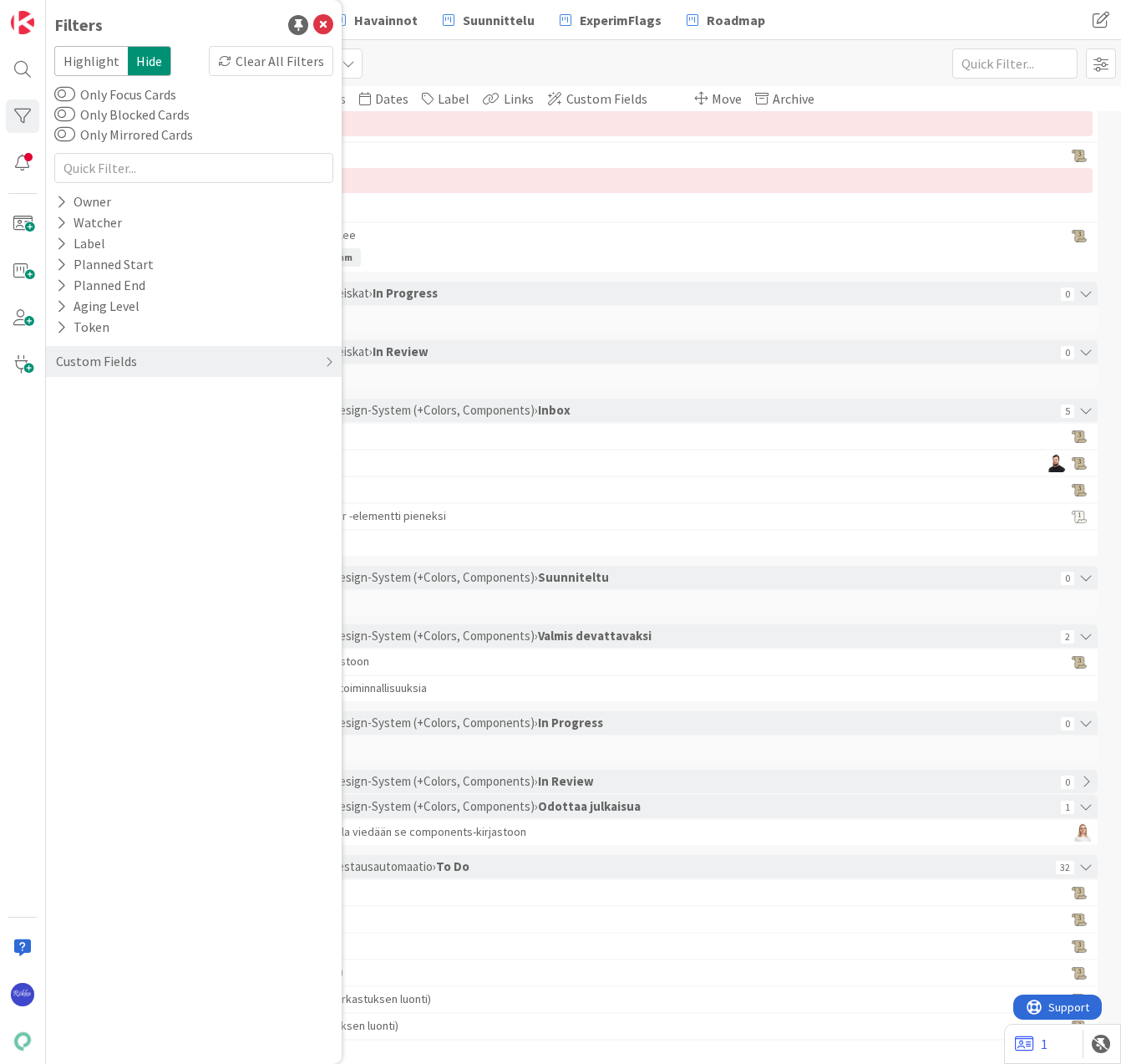
click at [86, 367] on div "Custom Fields" at bounding box center [97, 361] width 85 height 21
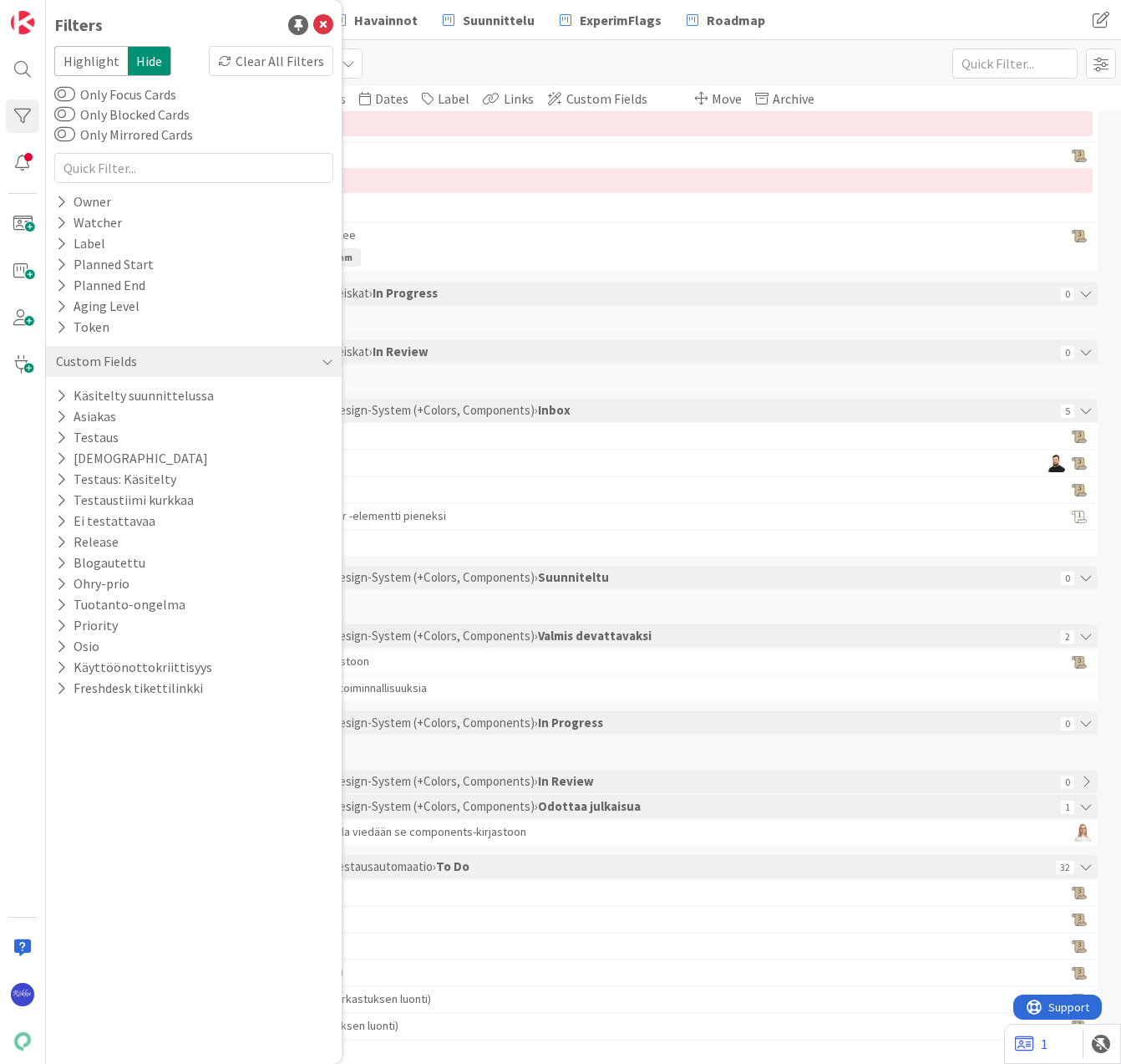
click at [65, 540] on icon at bounding box center [61, 542] width 11 height 15
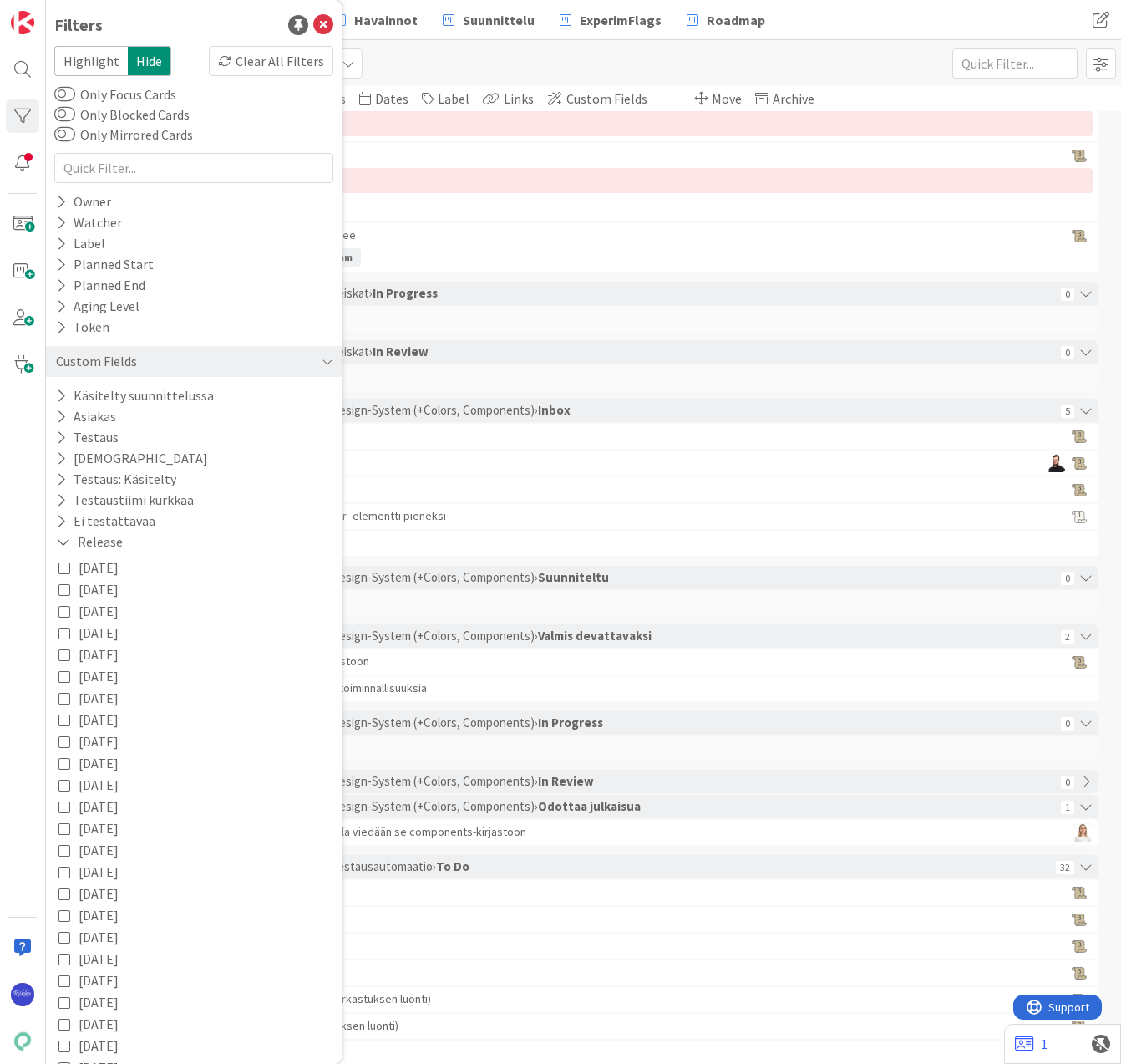
click at [66, 564] on icon at bounding box center [64, 568] width 12 height 12
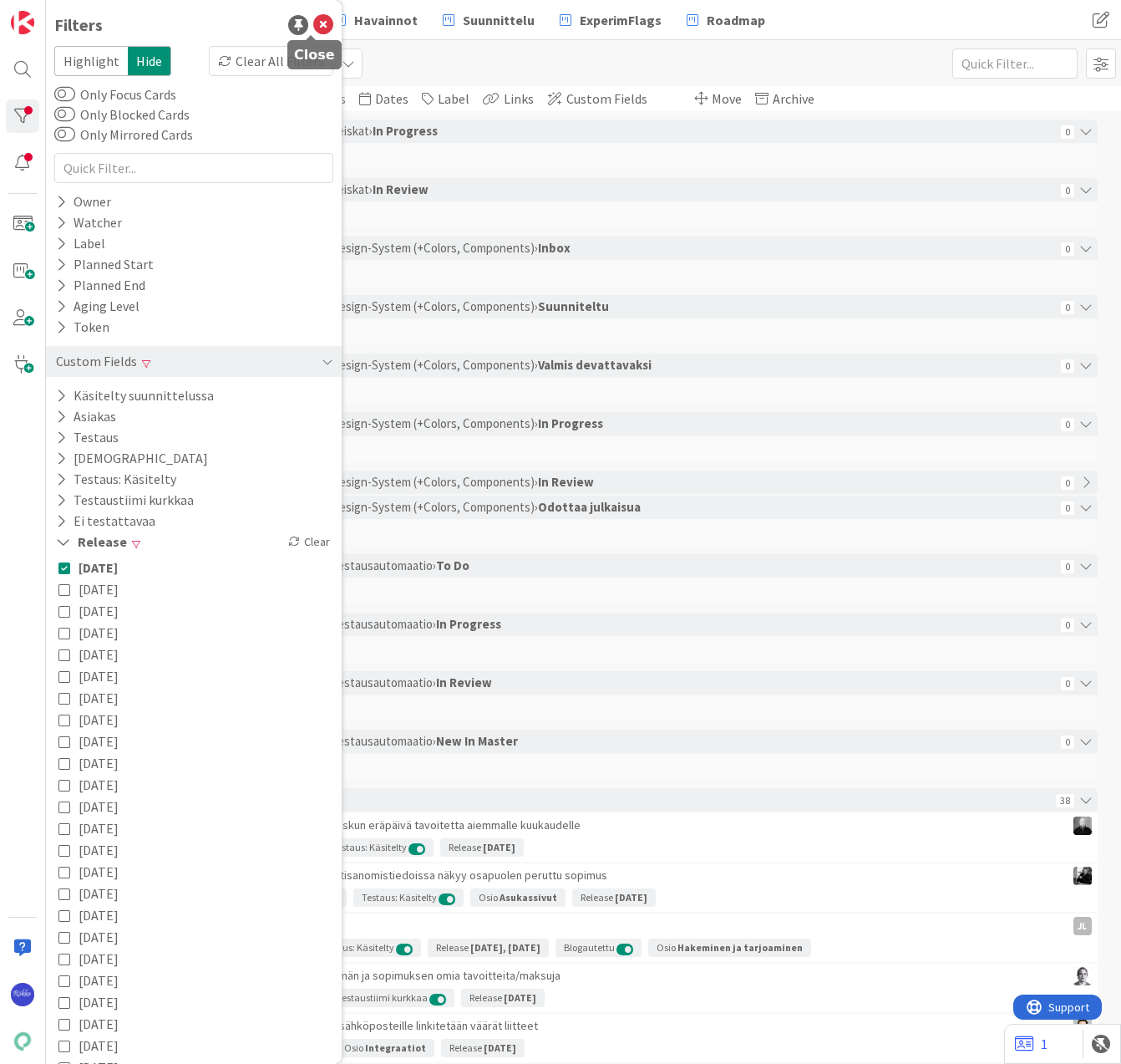
click at [313, 21] on icon at bounding box center [323, 26] width 20 height 20
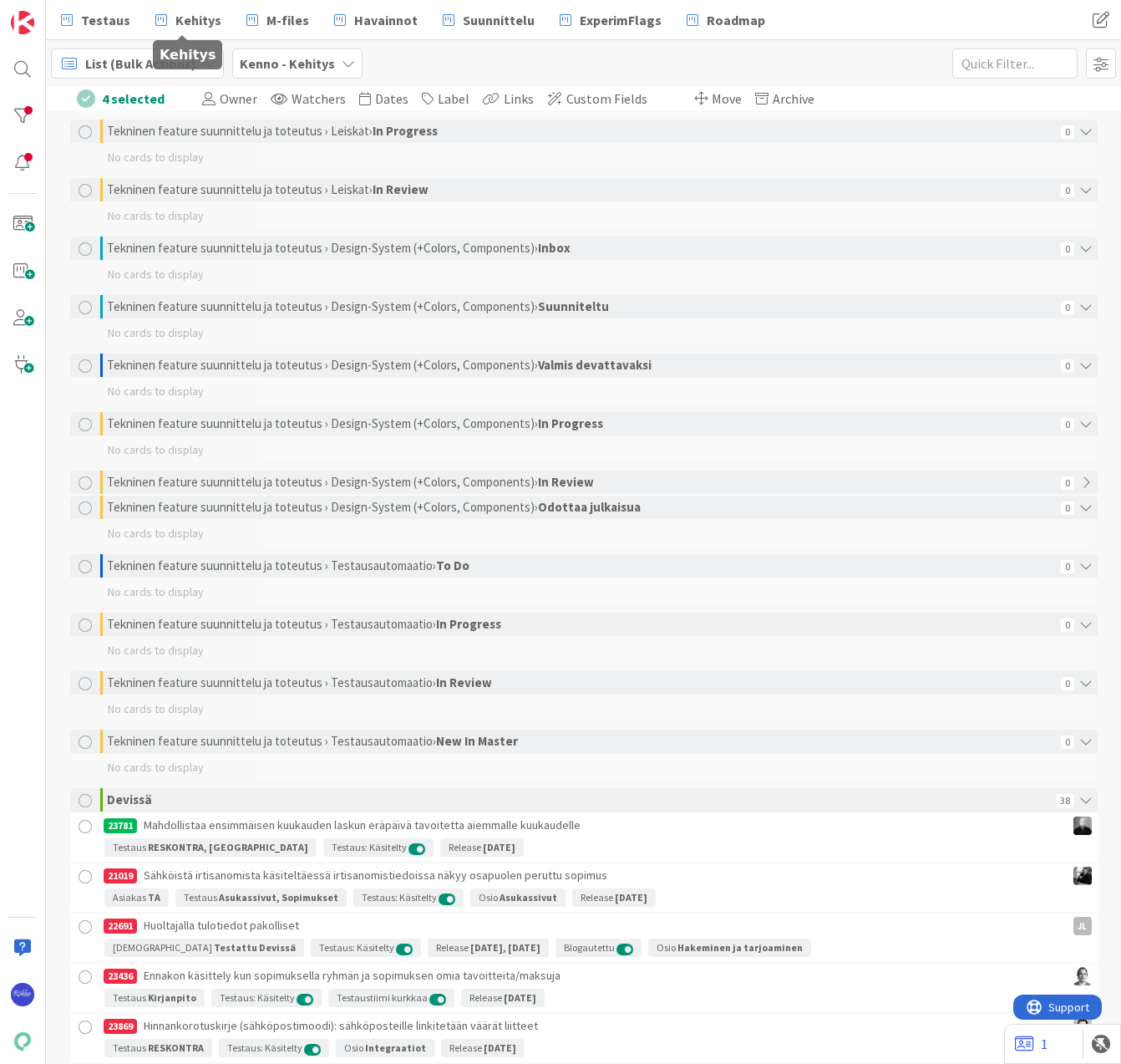
click at [177, 20] on span "Kehitys" at bounding box center [199, 20] width 46 height 20
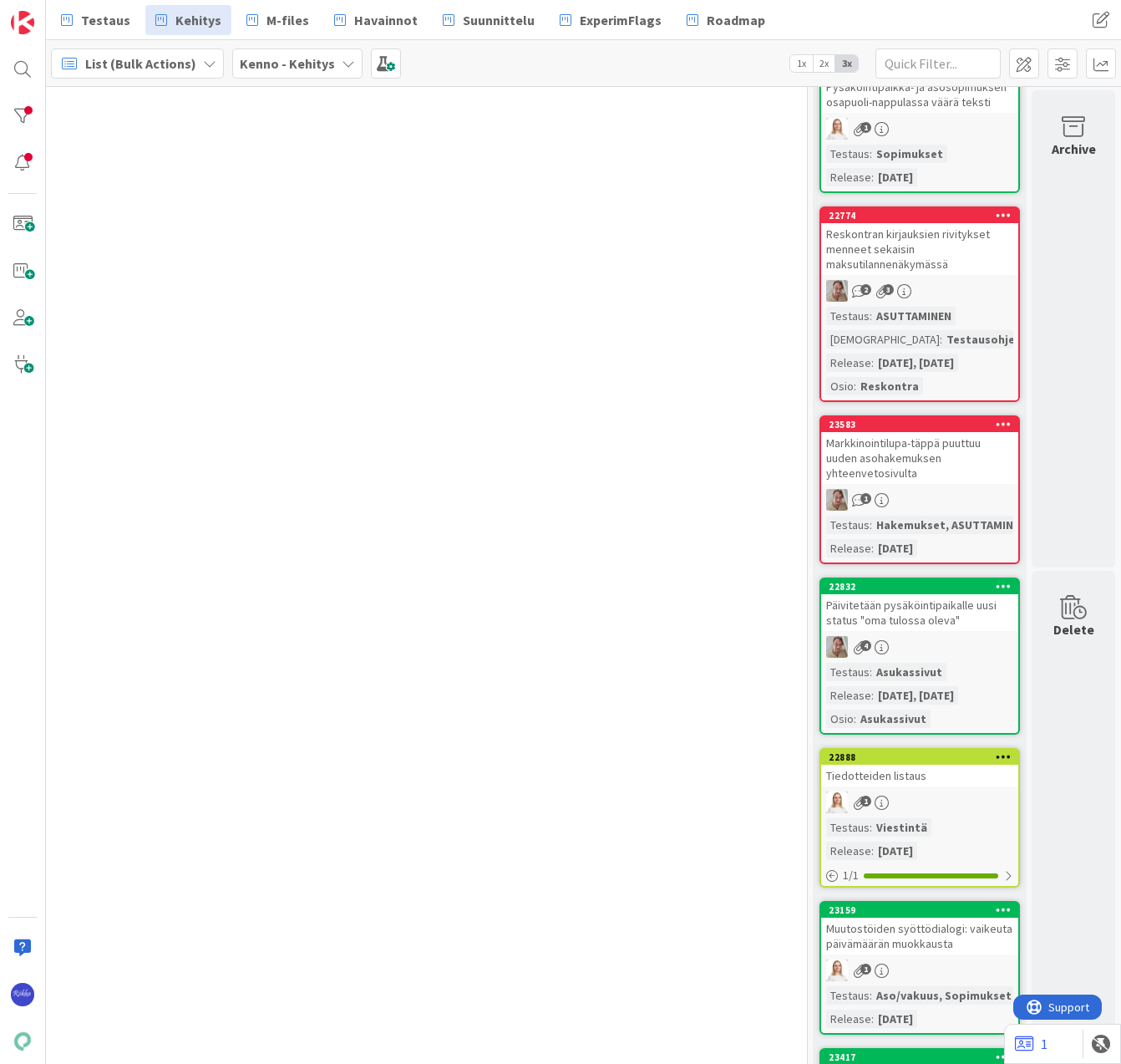
scroll to position [5607, 194]
